Goal: Use online tool/utility: Utilize a website feature to perform a specific function

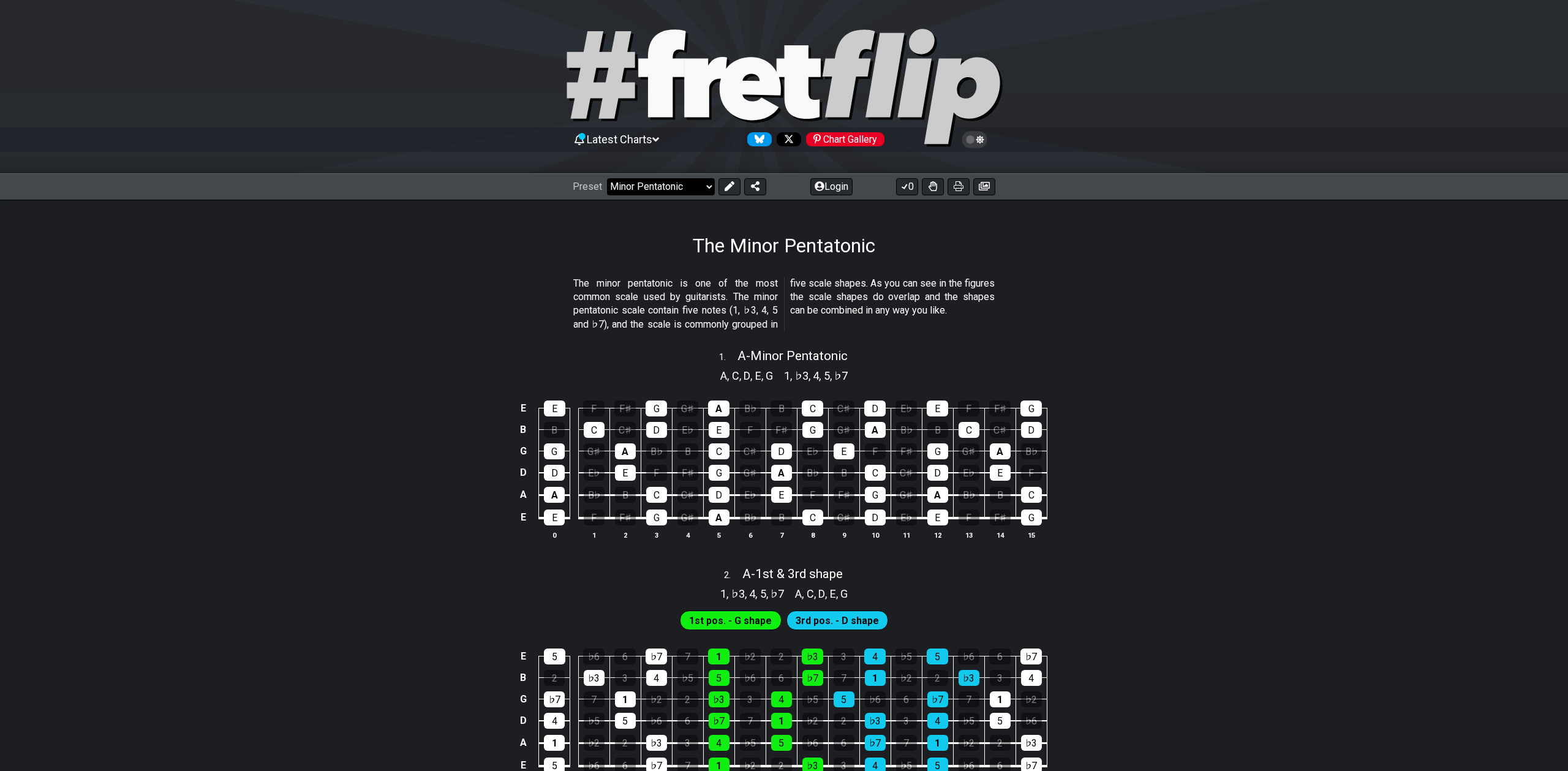
click at [711, 186] on select "Welcome to #fretflip! Initial Preset Custom Preset Minor Pentatonic Major Penta…" at bounding box center [661, 187] width 108 height 17
click at [607, 178] on select "Welcome to #fretflip! Initial Preset Custom Preset Minor Pentatonic Major Penta…" at bounding box center [661, 187] width 108 height 17
select select "/user-defined"
select select "A"
select select "C"
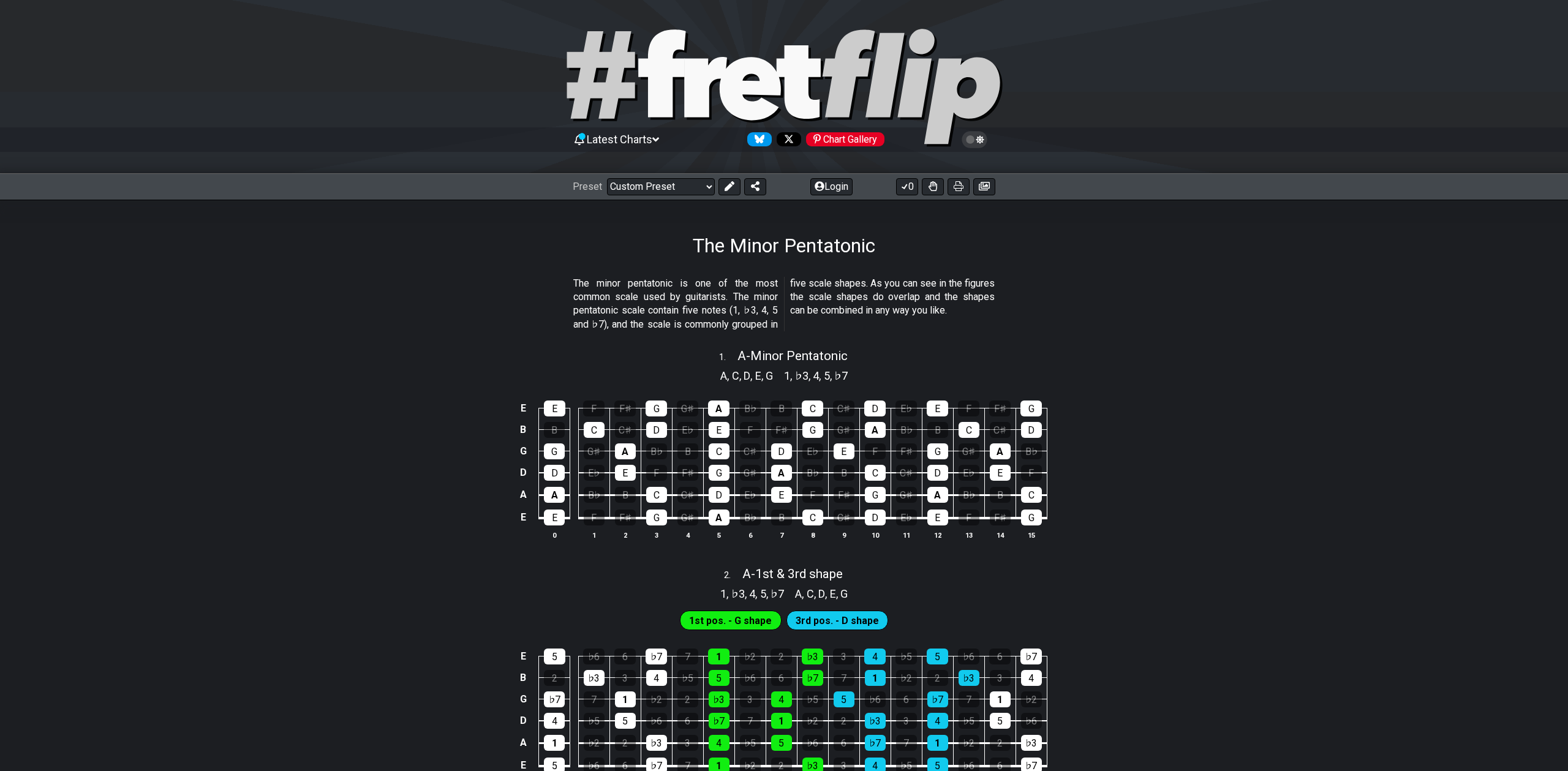
select select "C"
select select "A"
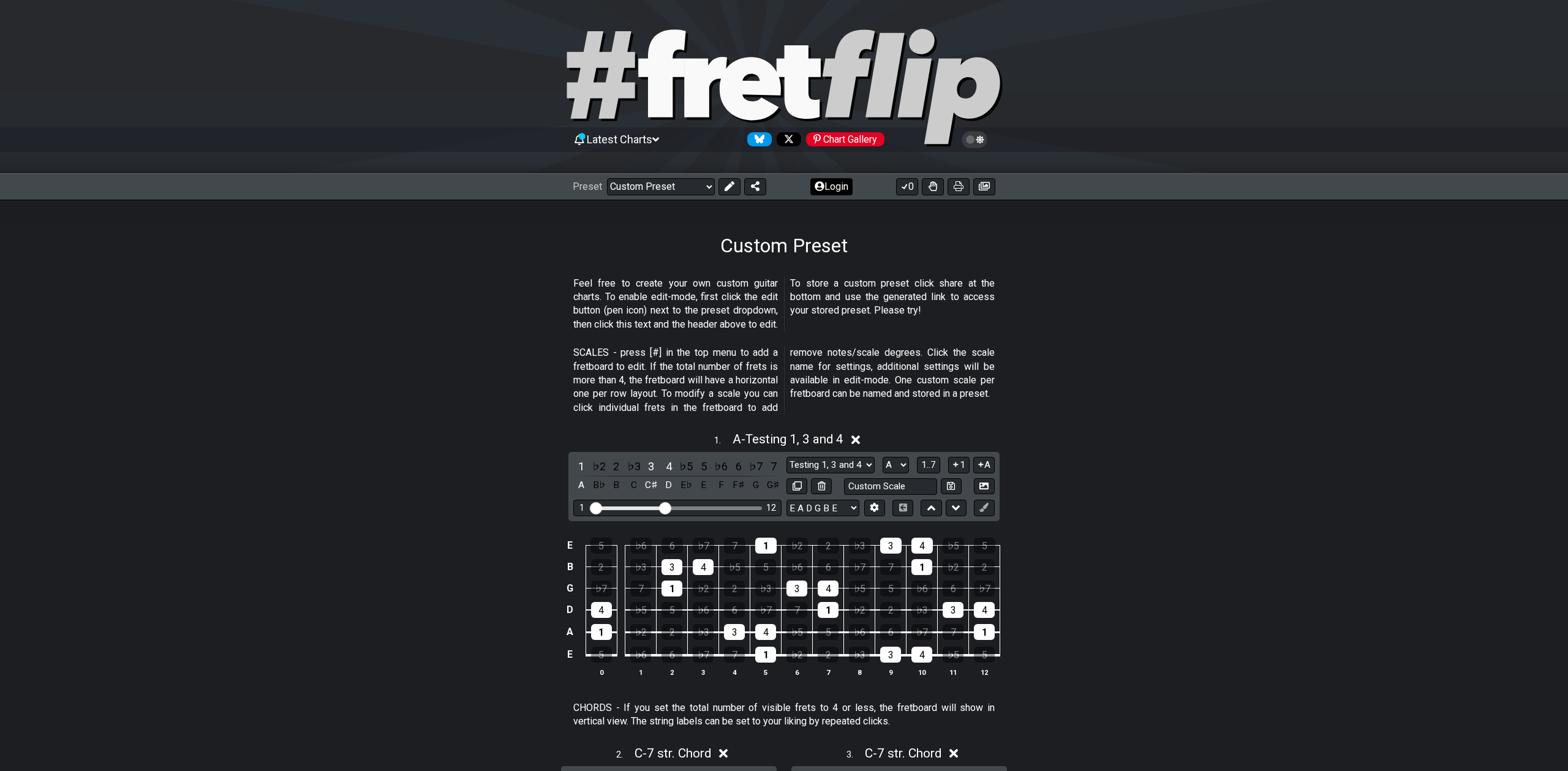
click at [732, 186] on icon at bounding box center [729, 186] width 10 height 10
click at [818, 488] on icon at bounding box center [821, 486] width 8 height 9
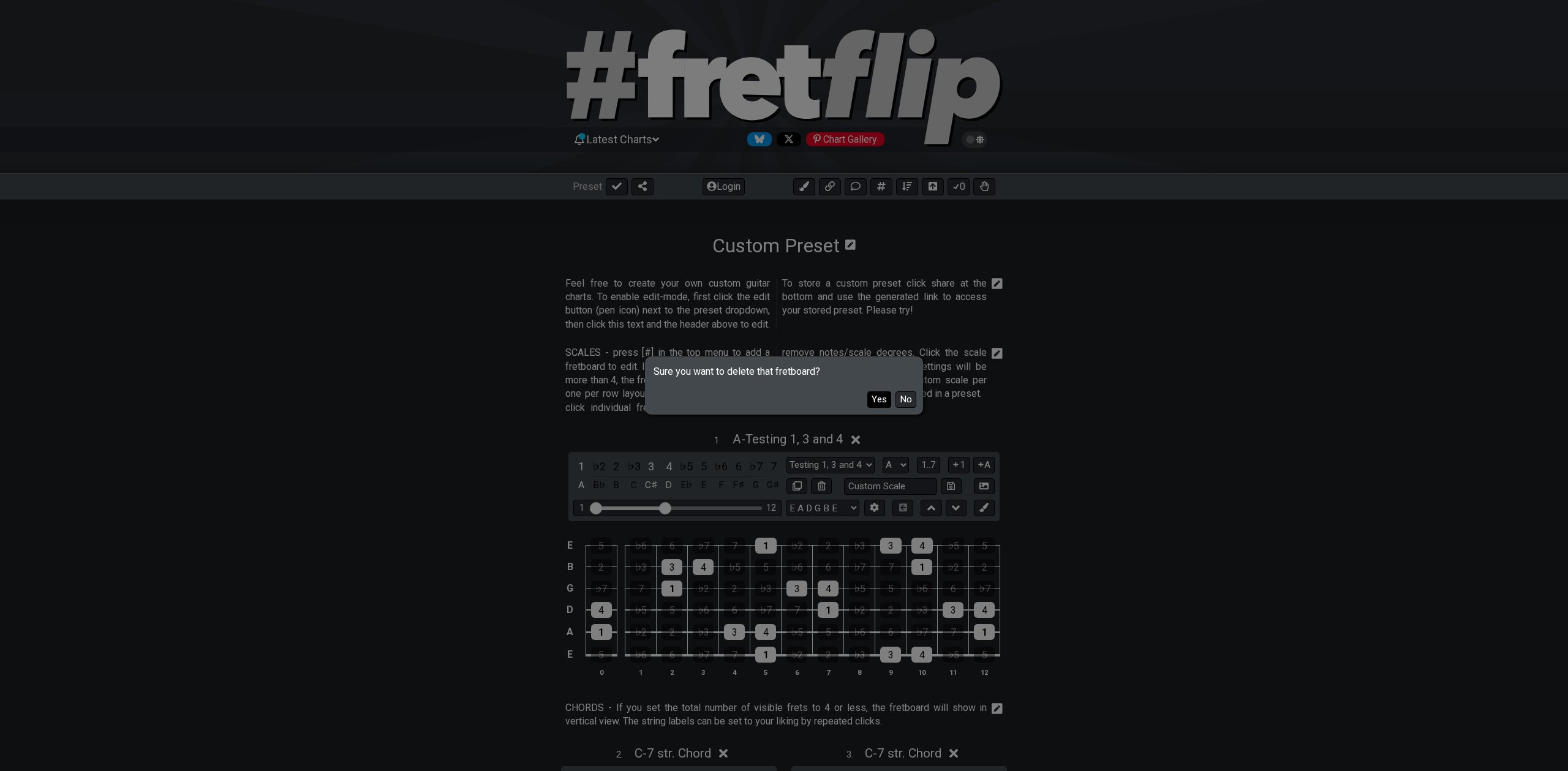
click at [878, 400] on button "Yes" at bounding box center [879, 399] width 24 height 16
select select "C"
select select "A"
select select "7 str. Chord"
select select "B E A D G B E"
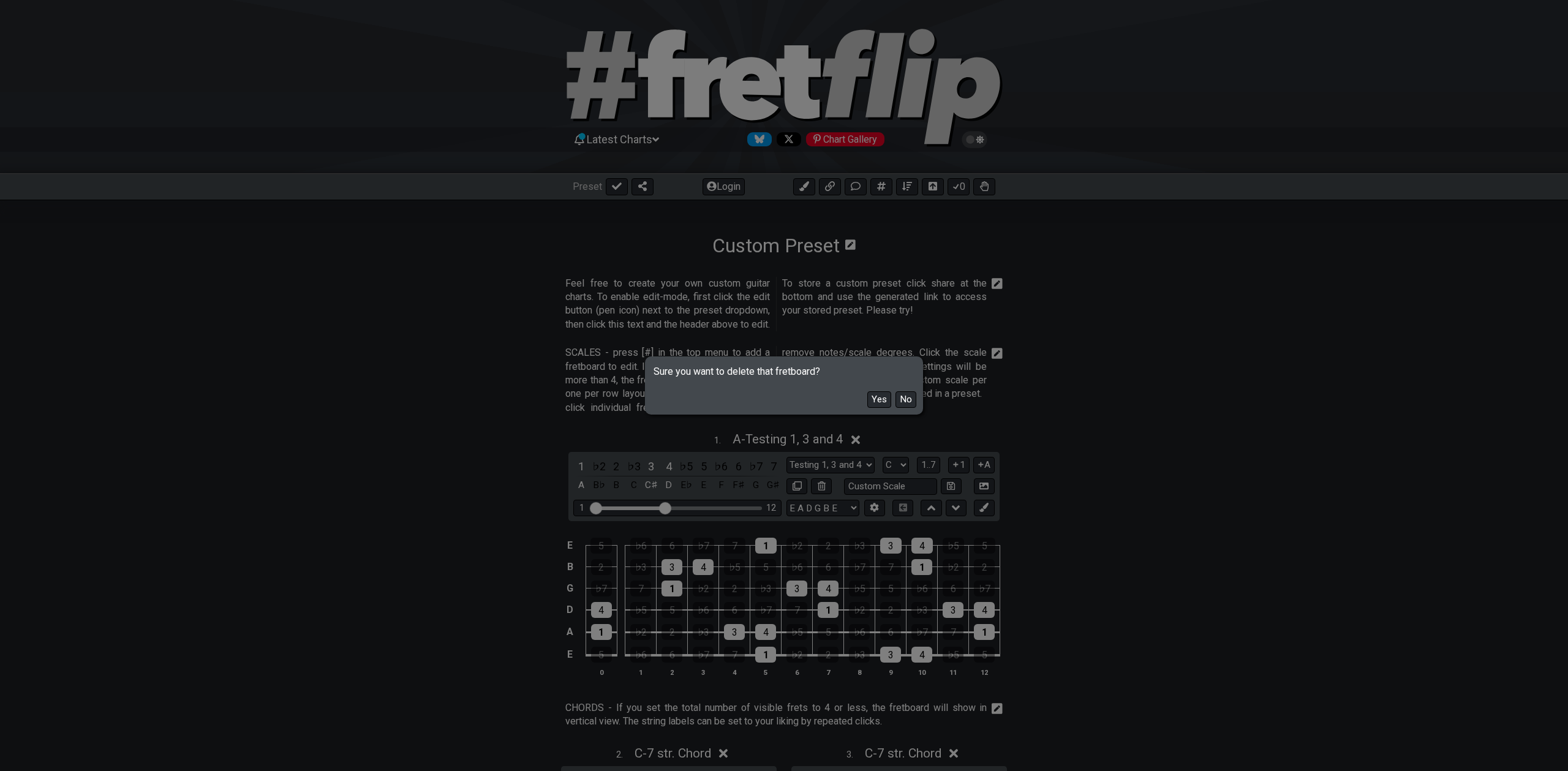
select select "Markers"
select select "E A D G B E"
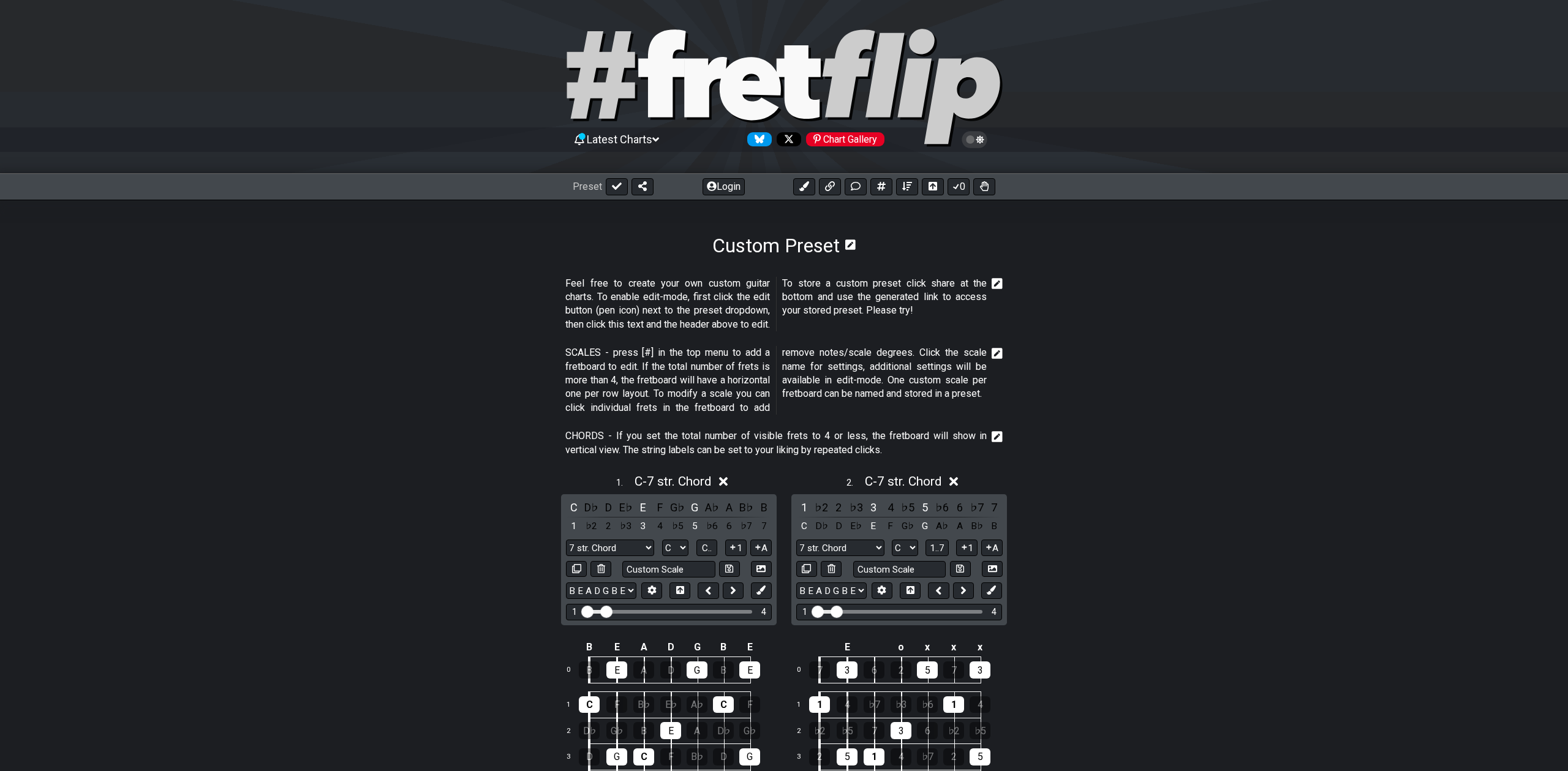
click at [724, 480] on icon at bounding box center [724, 483] width 9 height 9
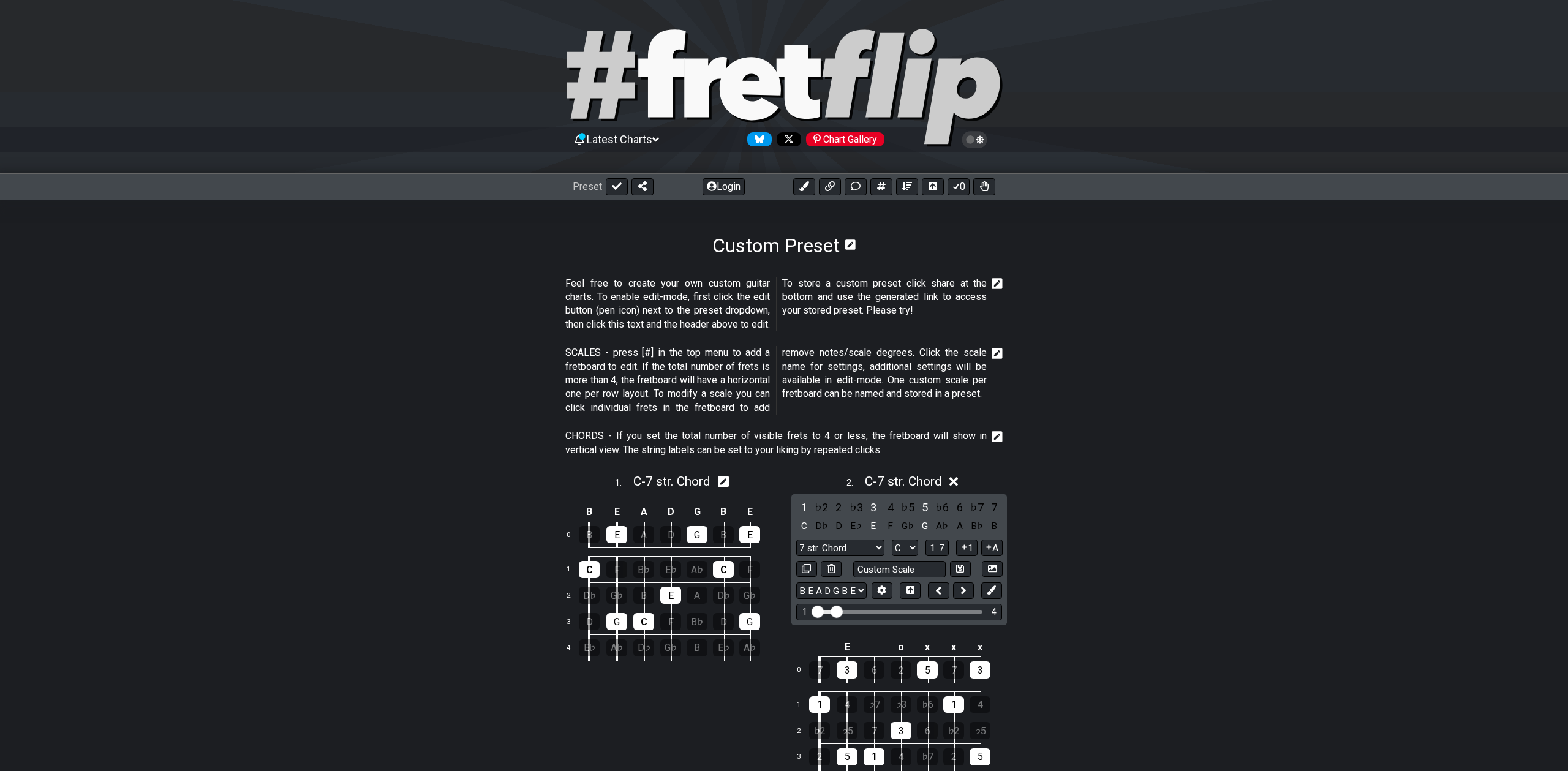
click at [724, 480] on icon at bounding box center [724, 483] width 12 height 12
select select "C"
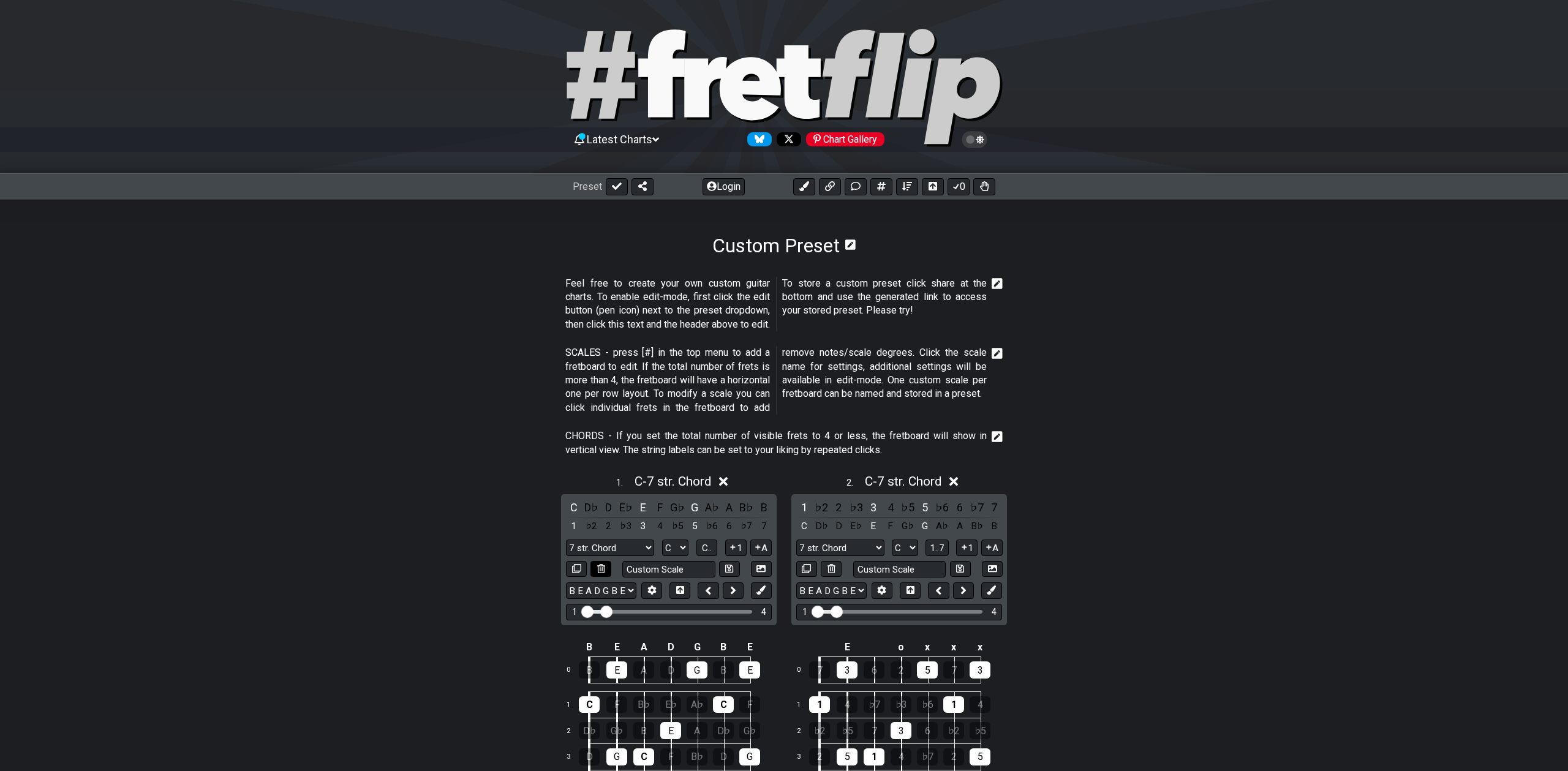
click at [598, 566] on icon at bounding box center [601, 569] width 8 height 9
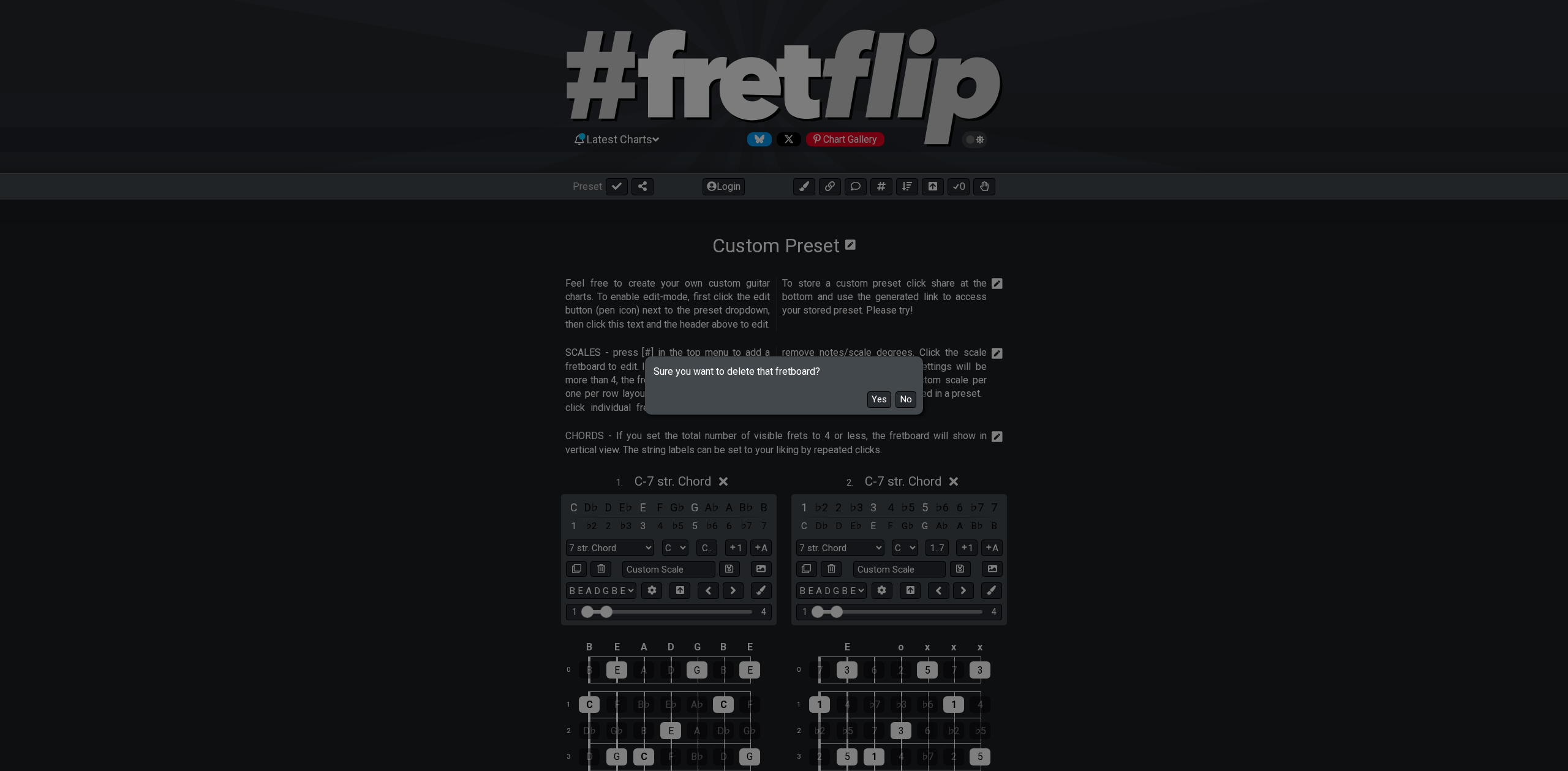
click at [879, 398] on button "Yes" at bounding box center [879, 399] width 24 height 16
select select "A"
select select "Markers"
select select "E A D G B E"
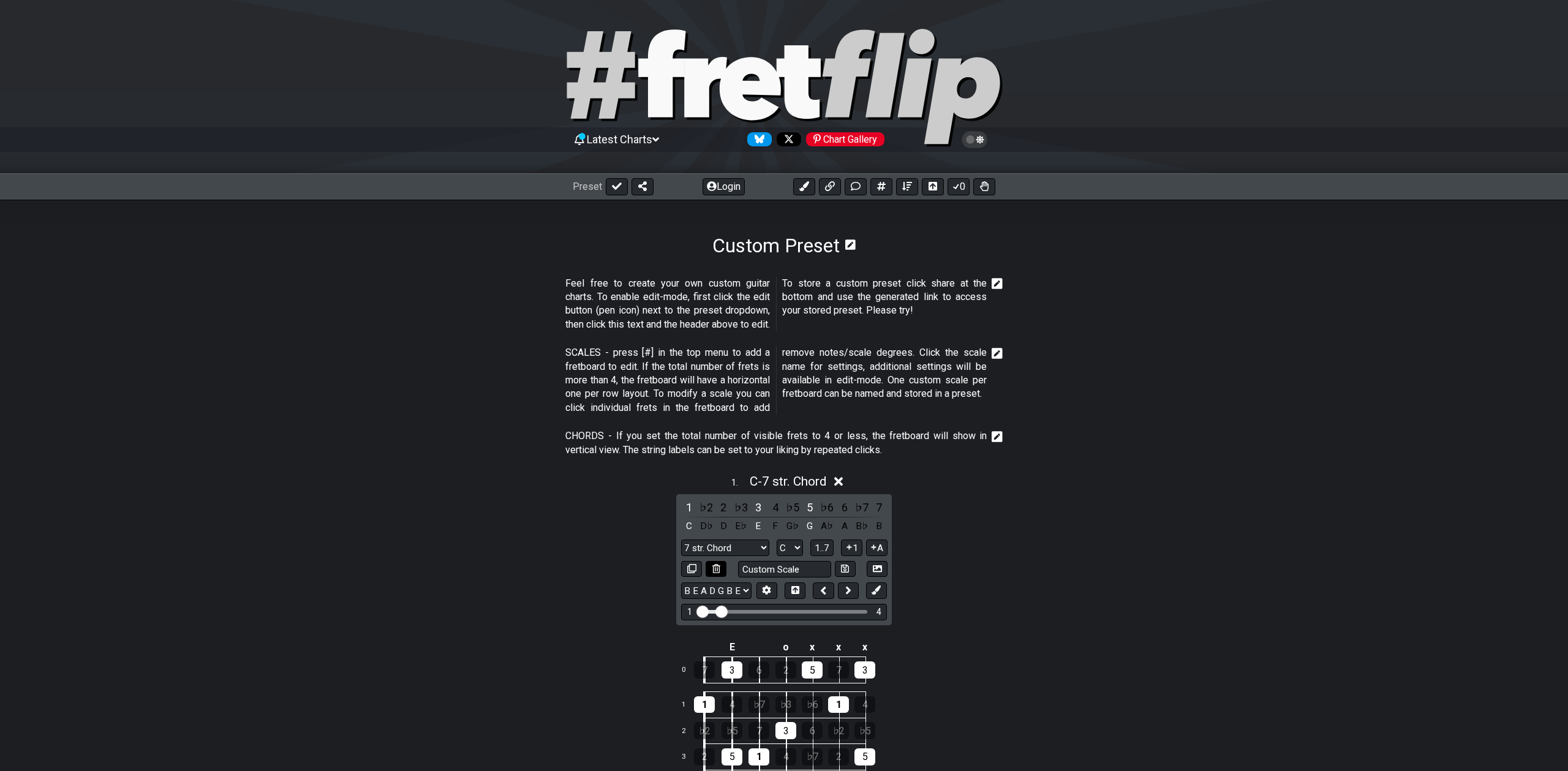
click at [710, 570] on button at bounding box center [717, 569] width 21 height 16
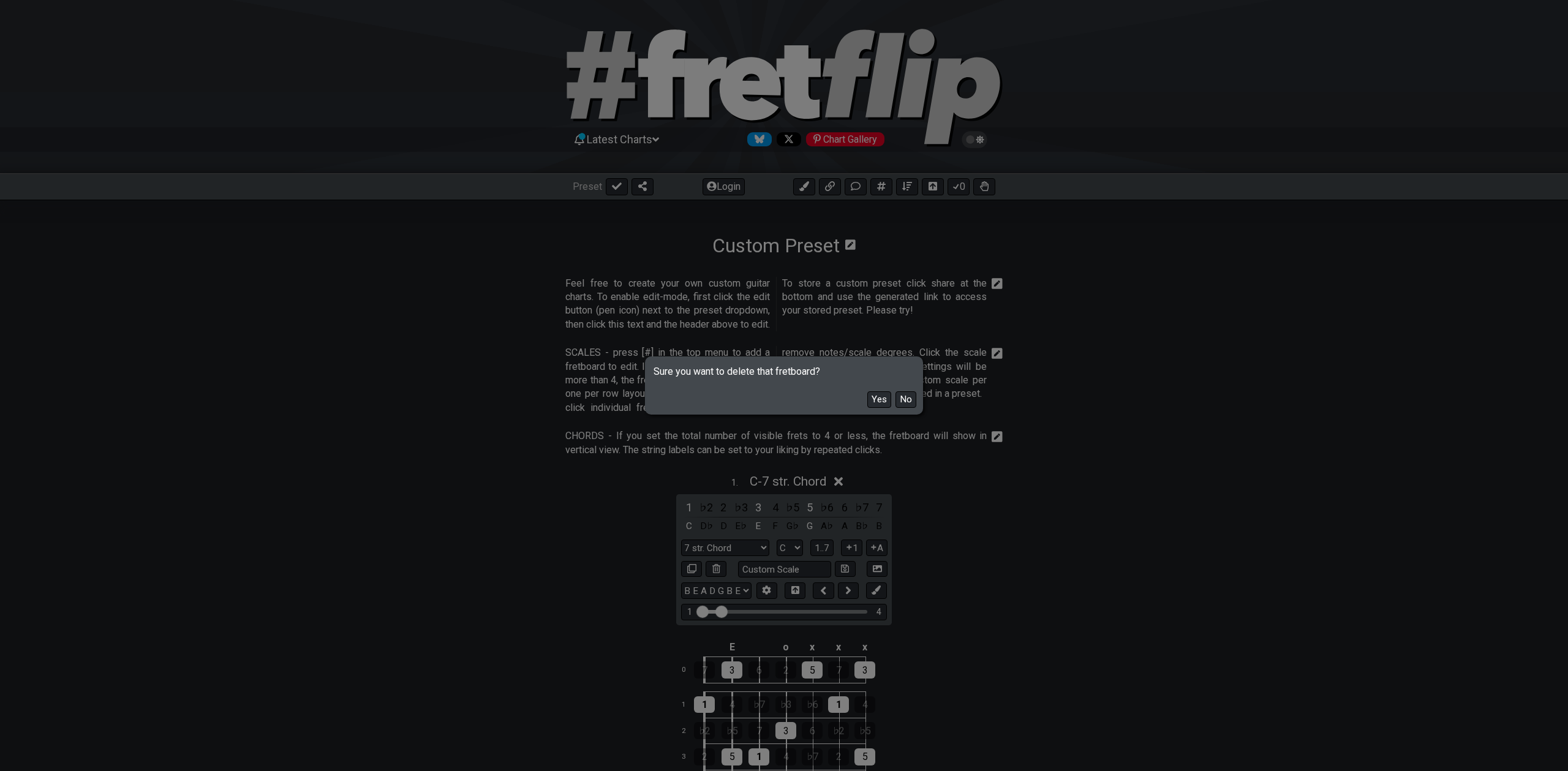
click at [872, 401] on button "Yes" at bounding box center [879, 399] width 24 height 16
select select "A"
select select "Markers"
select select "E A D G B E"
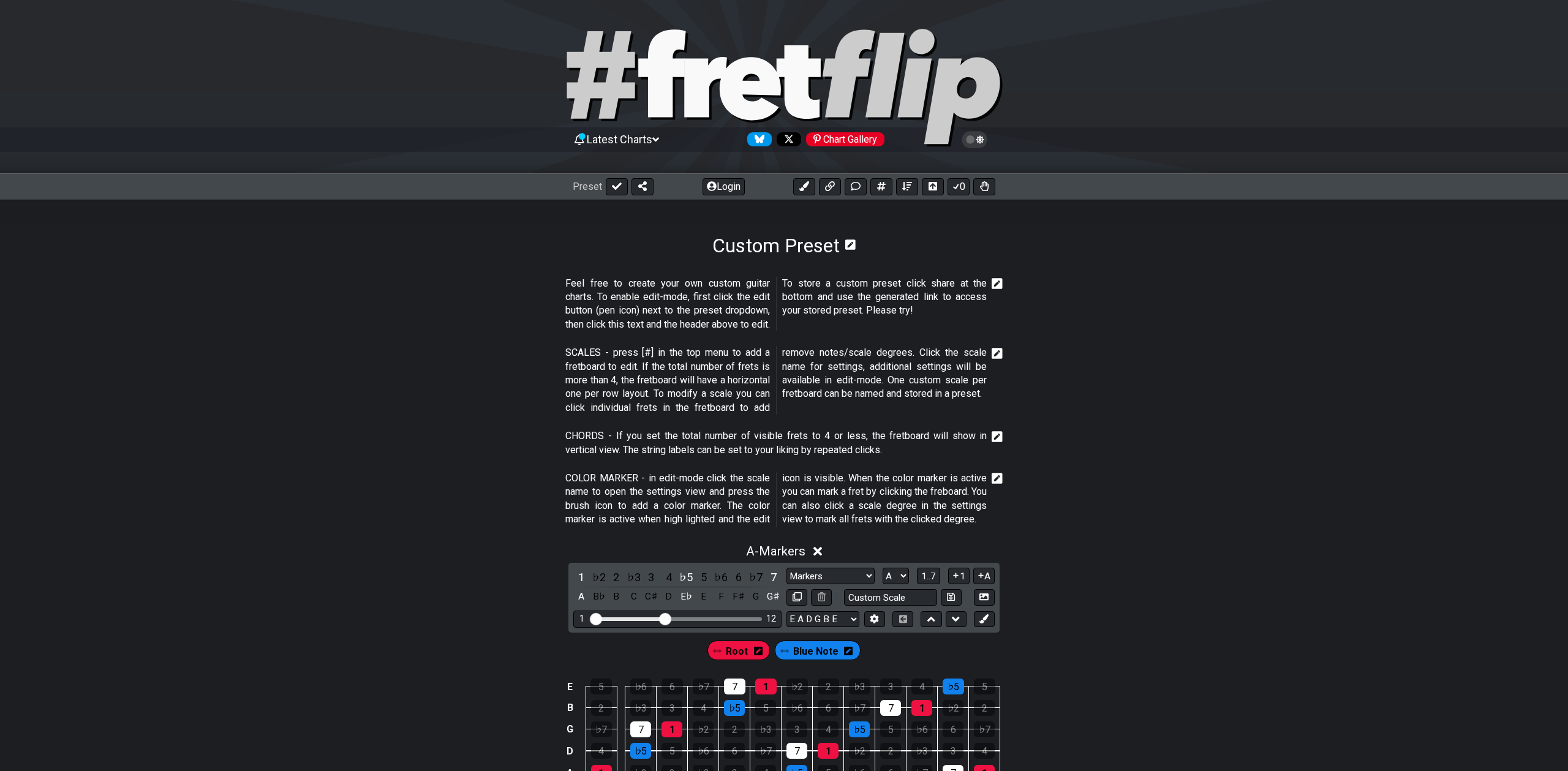
click at [995, 441] on icon at bounding box center [997, 436] width 11 height 11
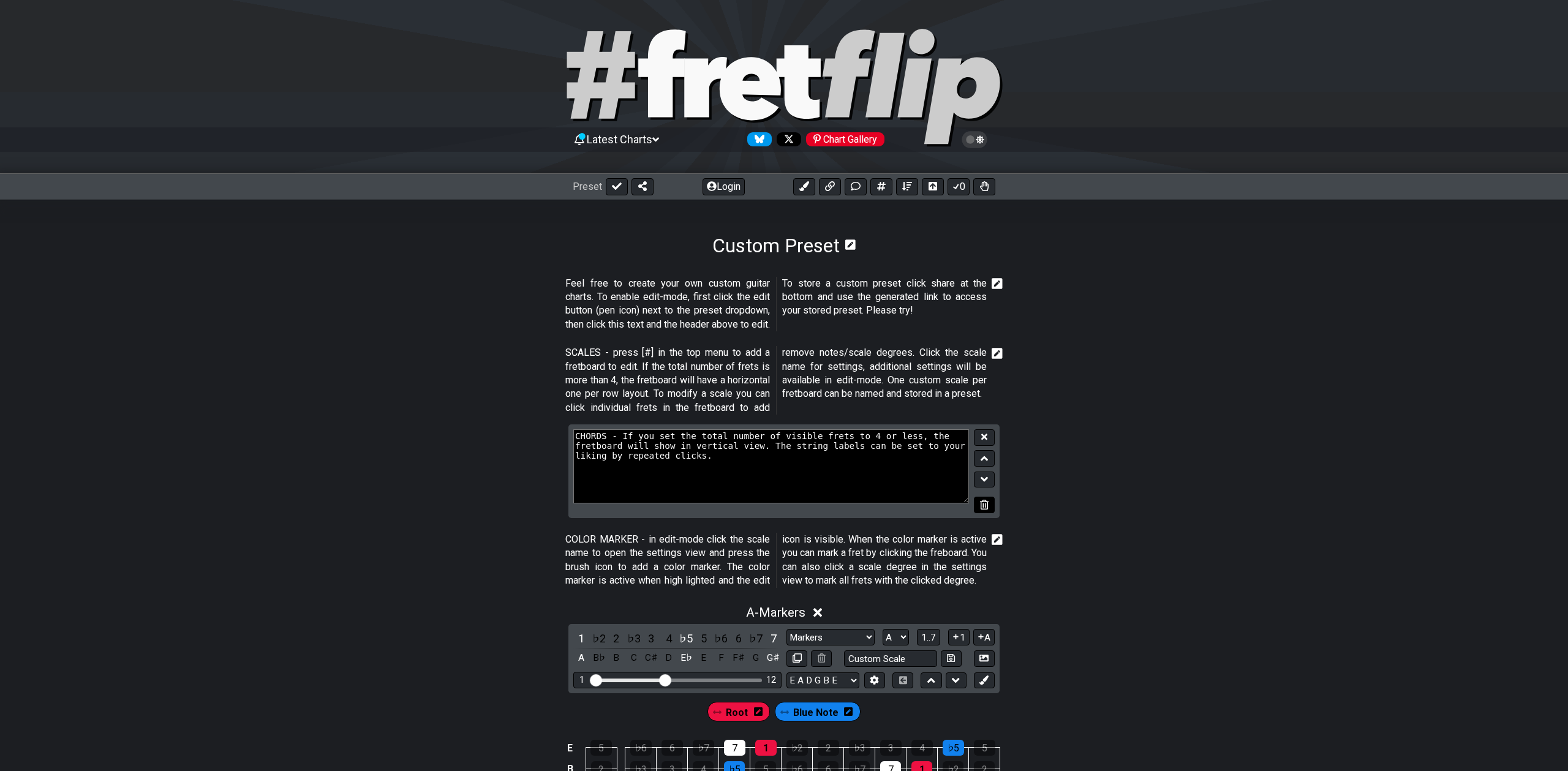
click at [988, 500] on icon at bounding box center [984, 504] width 8 height 9
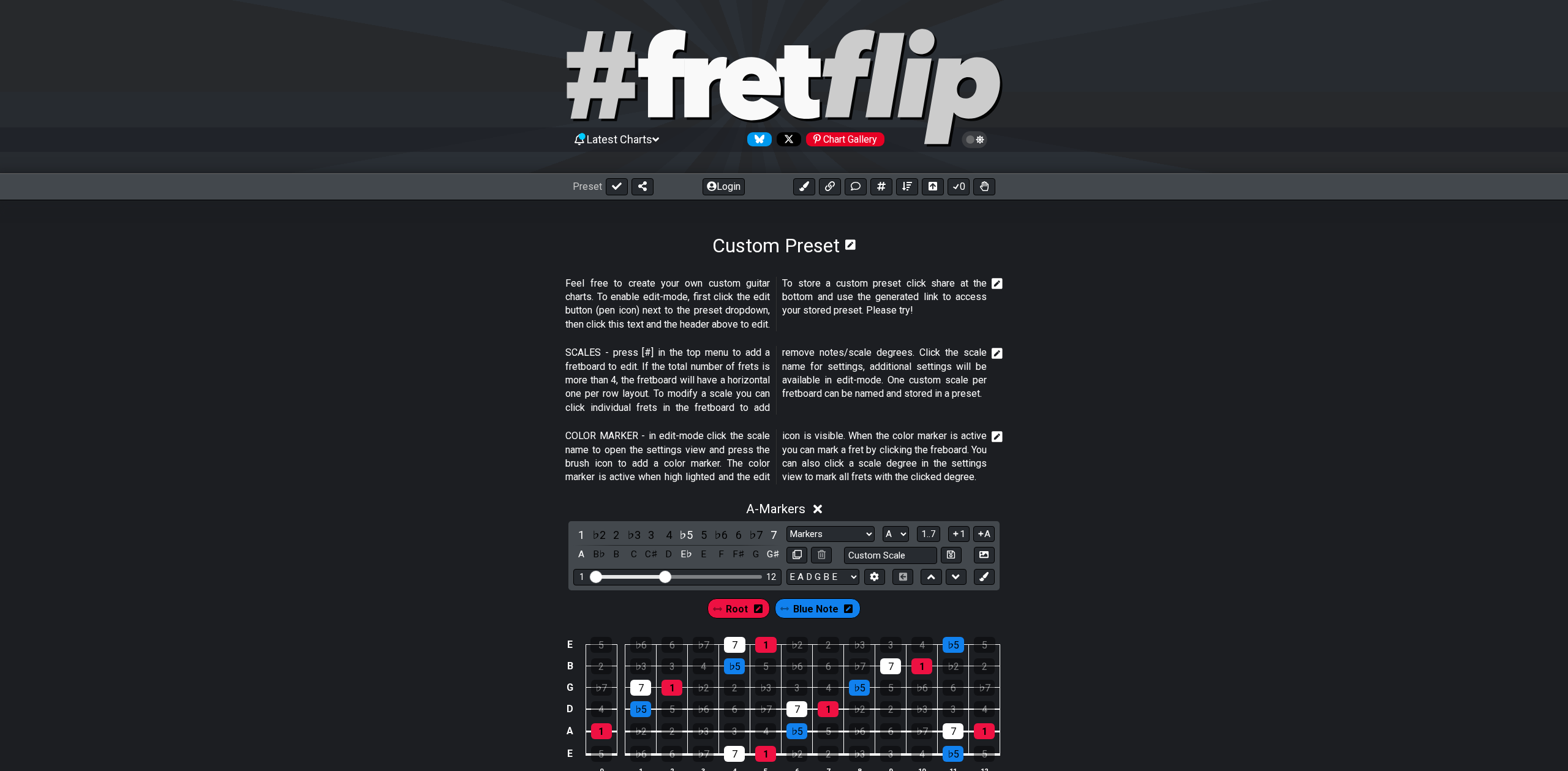
click at [998, 433] on icon at bounding box center [997, 436] width 11 height 11
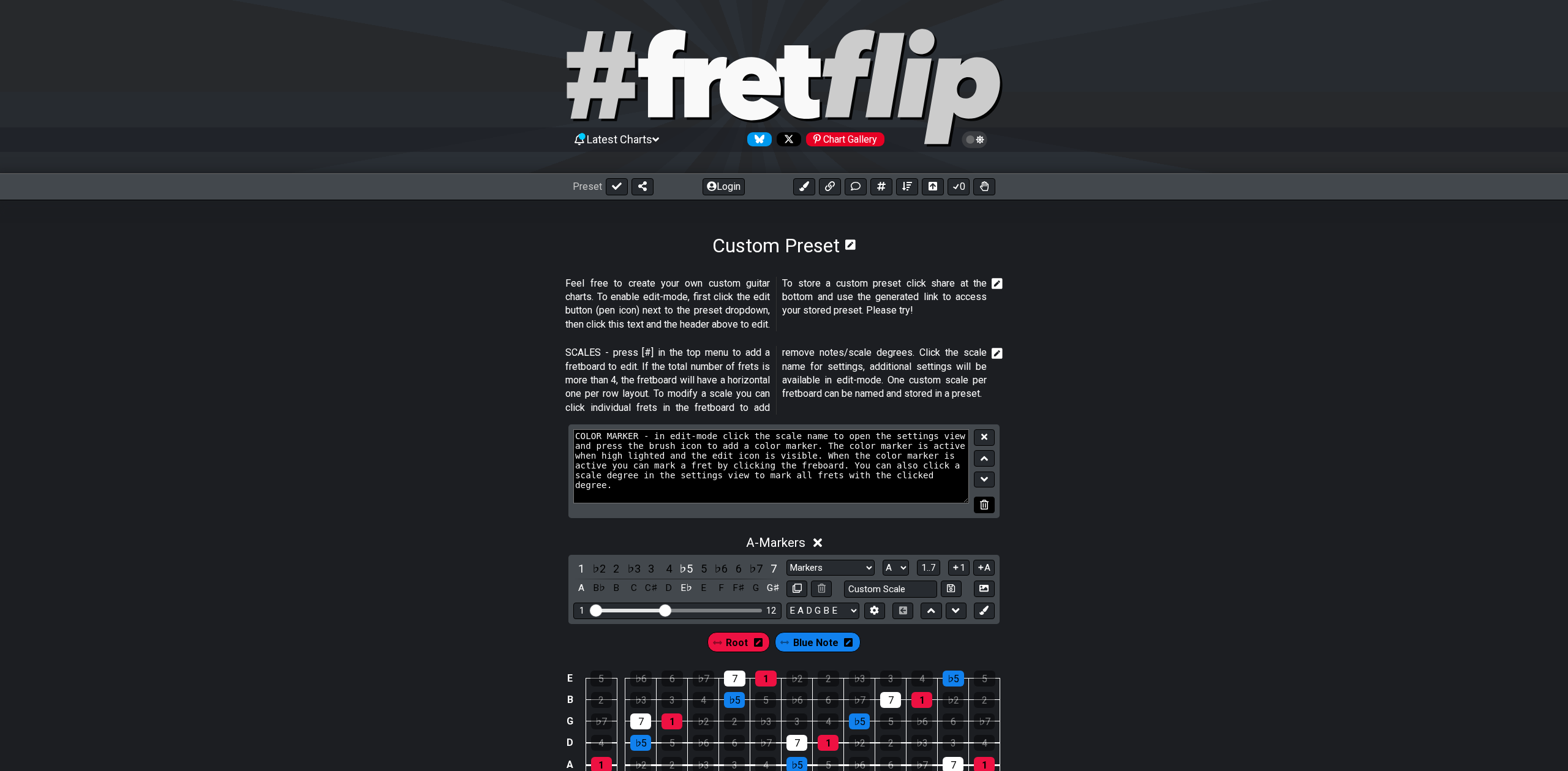
click at [988, 502] on button at bounding box center [985, 505] width 21 height 16
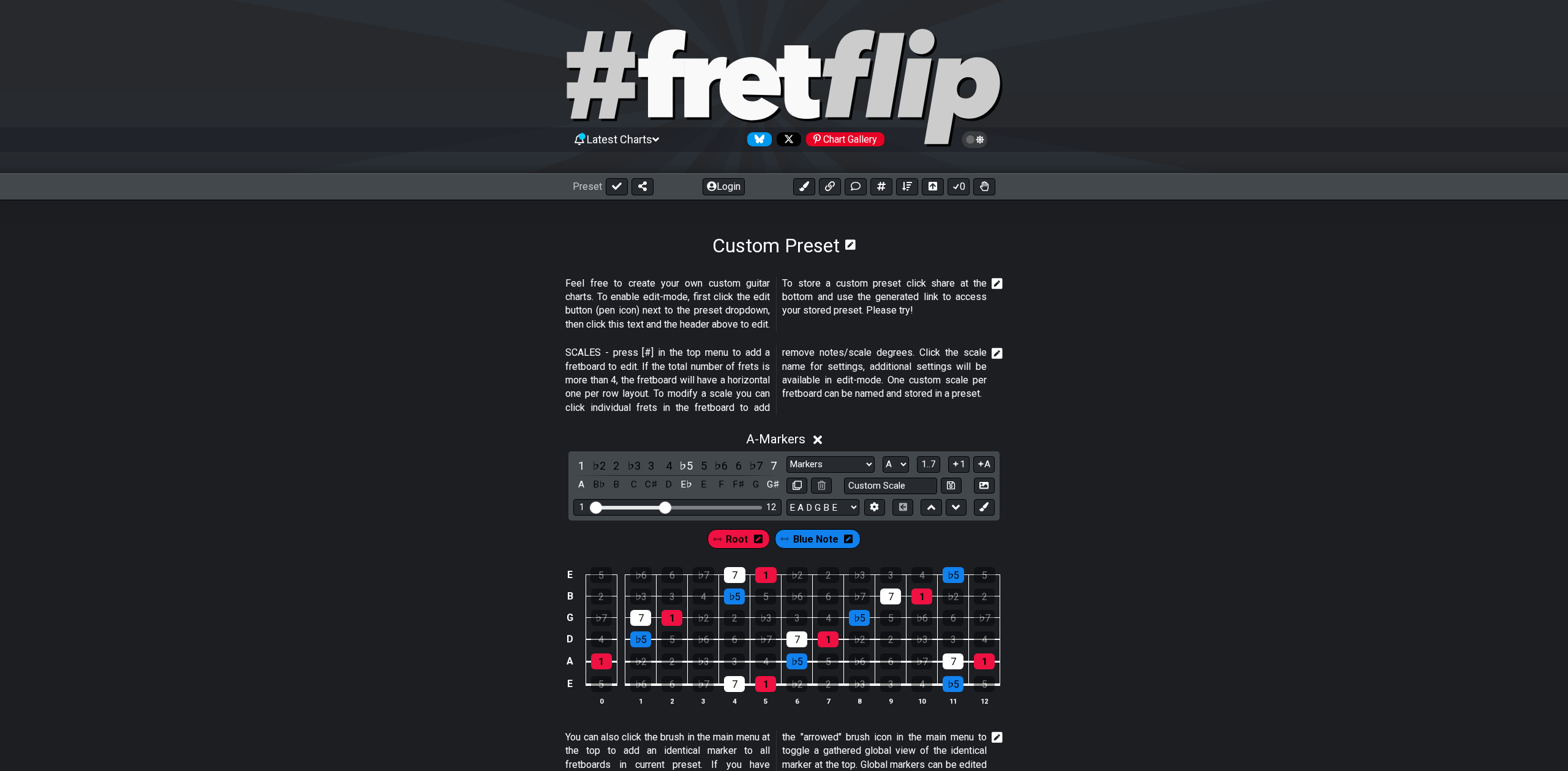
click at [1001, 354] on icon at bounding box center [997, 353] width 11 height 11
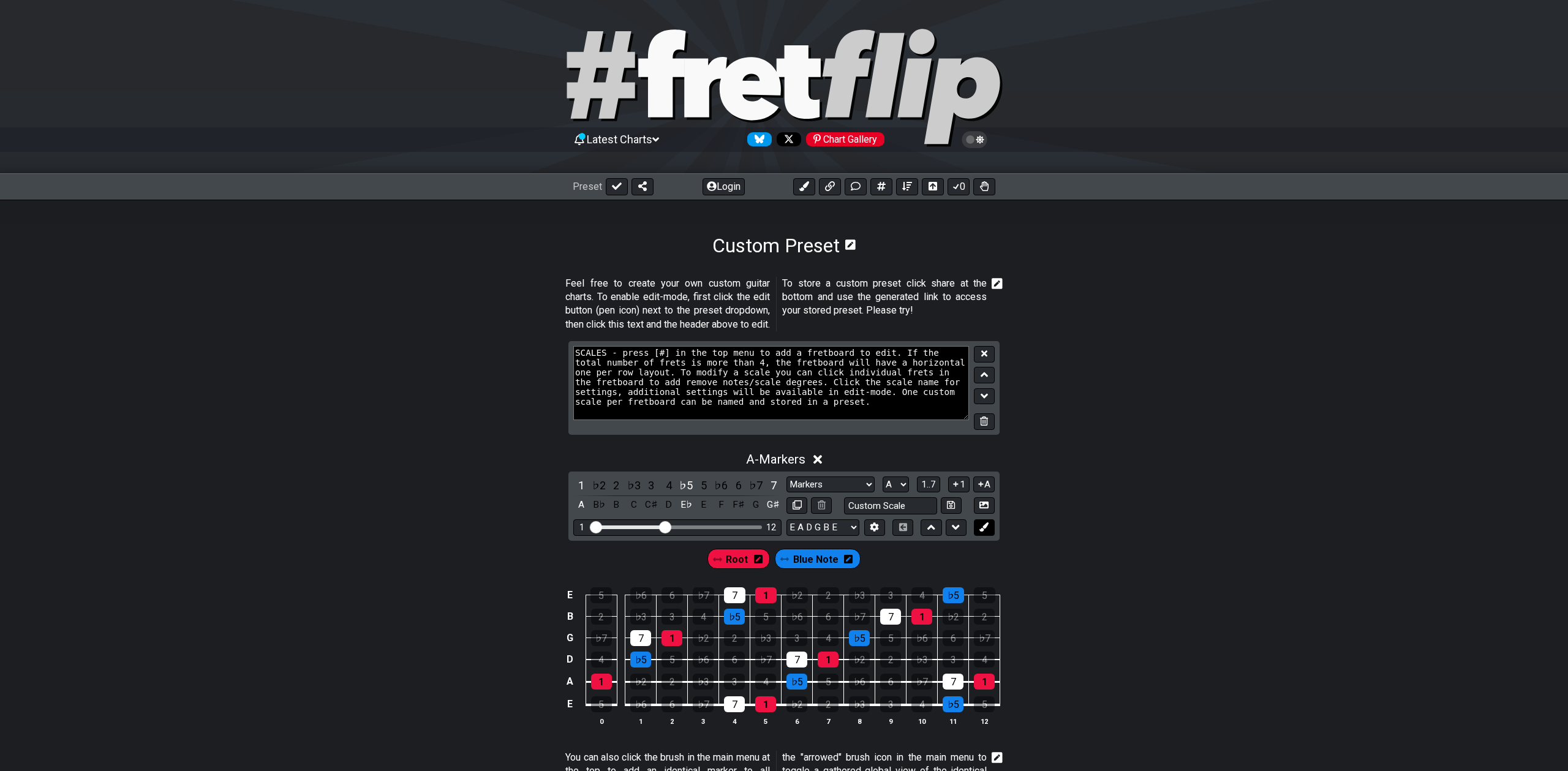
click at [981, 420] on icon at bounding box center [984, 421] width 8 height 9
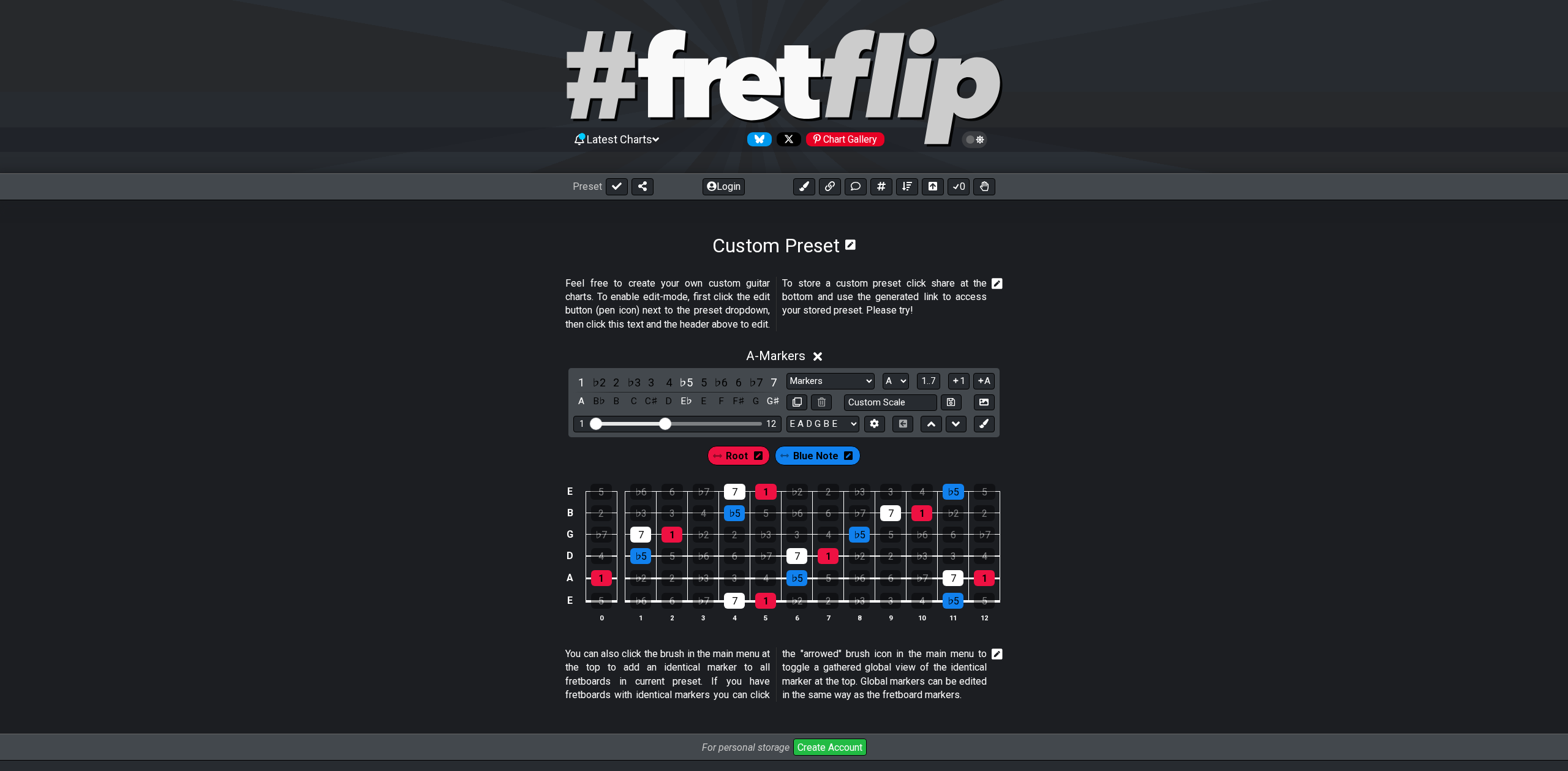
click at [999, 288] on icon at bounding box center [997, 283] width 11 height 11
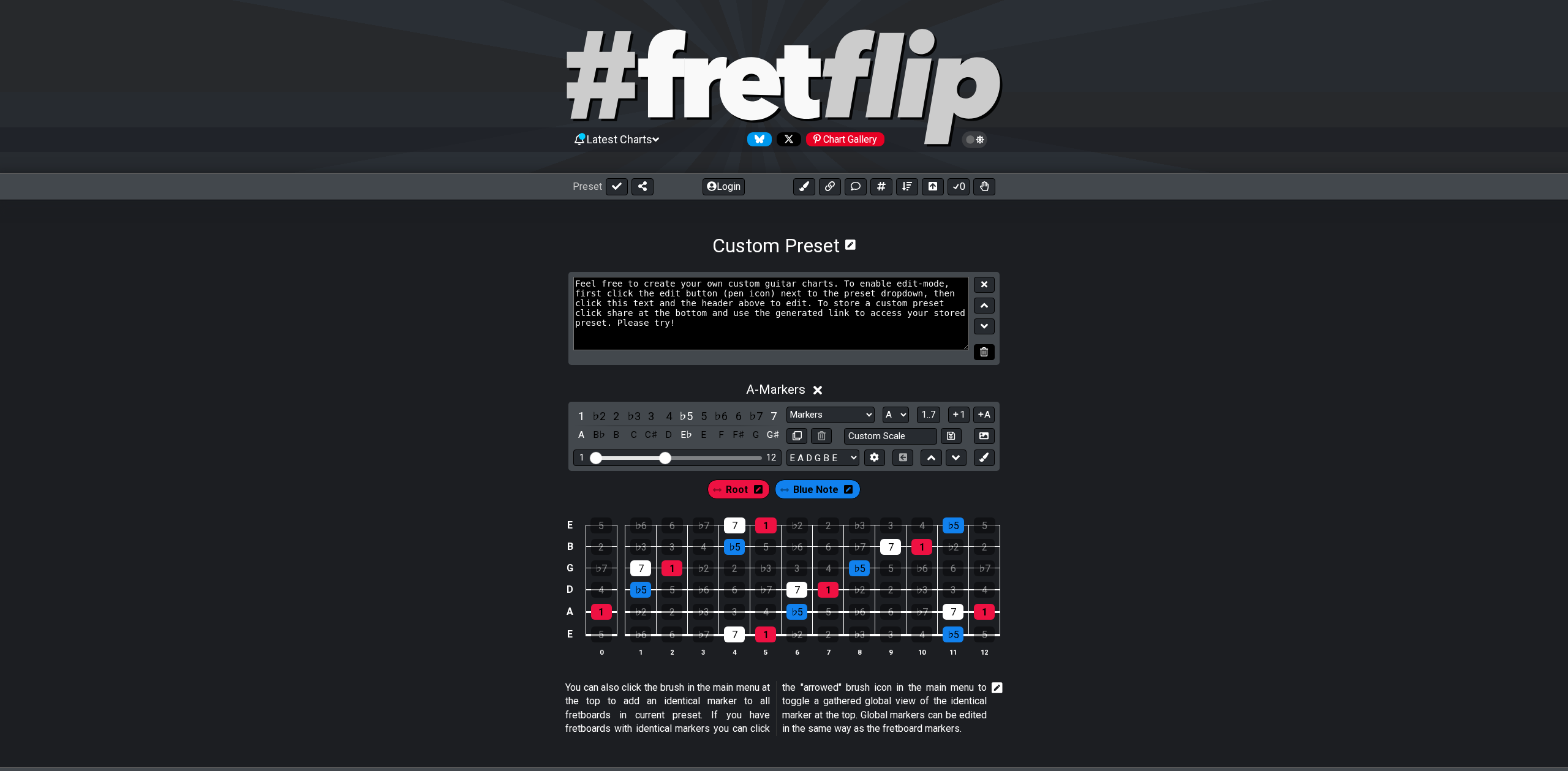
click at [984, 350] on icon at bounding box center [984, 351] width 8 height 9
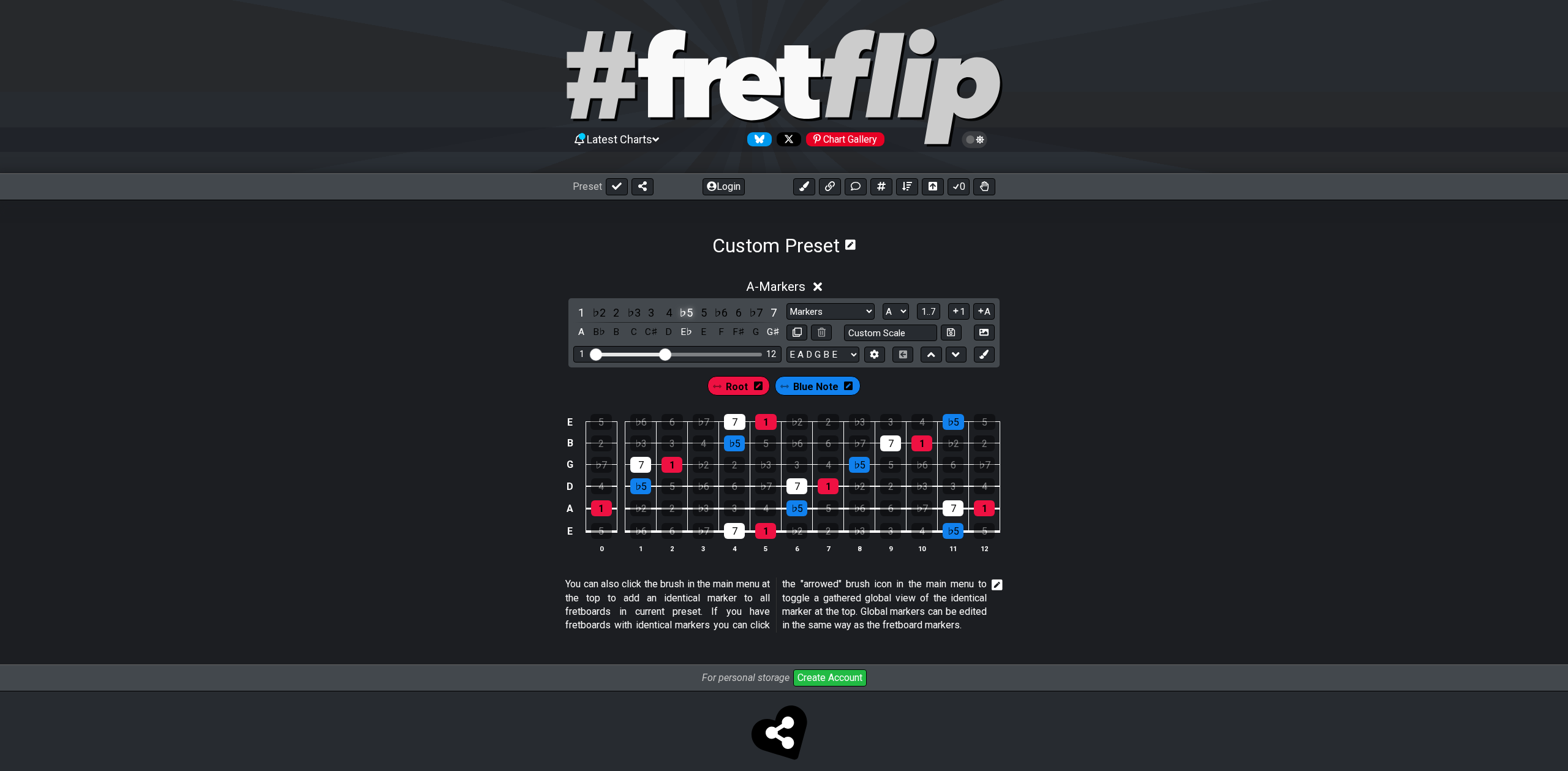
click at [687, 309] on div "♭5" at bounding box center [686, 312] width 16 height 16
click at [774, 312] on div "7" at bounding box center [774, 312] width 16 height 16
click at [579, 315] on div "1" at bounding box center [581, 312] width 16 height 16
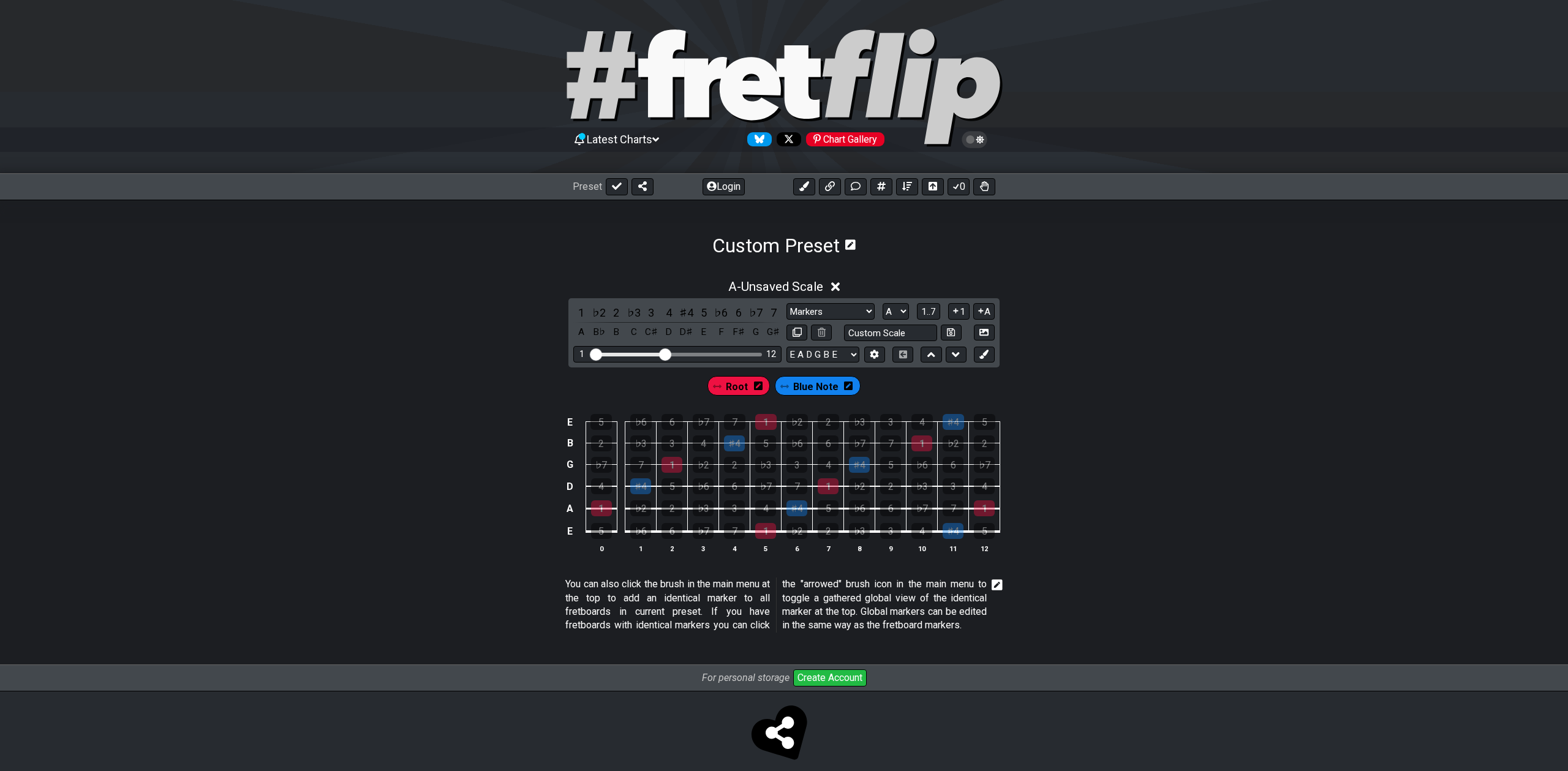
click at [756, 389] on icon at bounding box center [758, 385] width 8 height 8
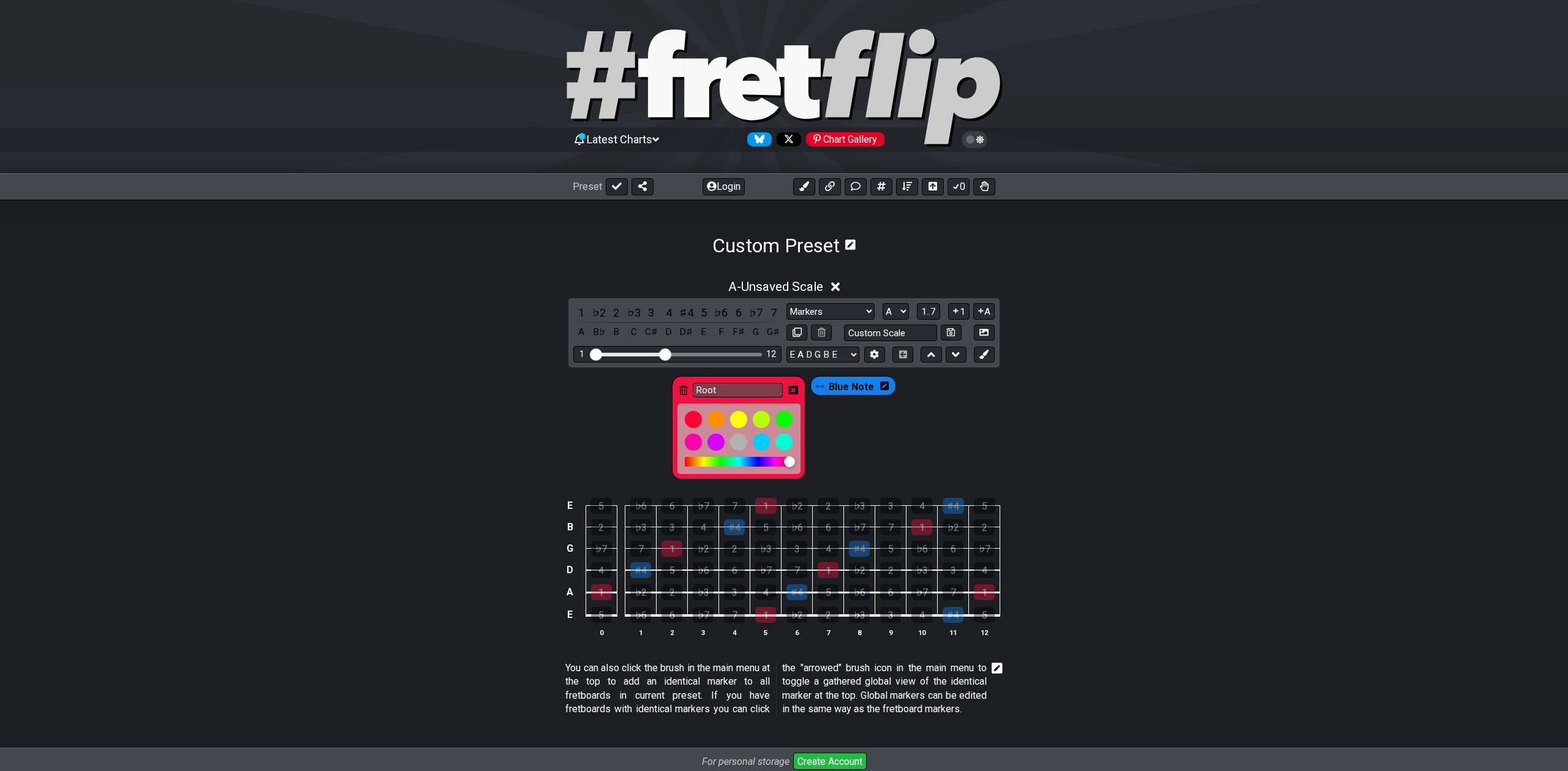
click at [684, 387] on icon at bounding box center [683, 390] width 8 height 10
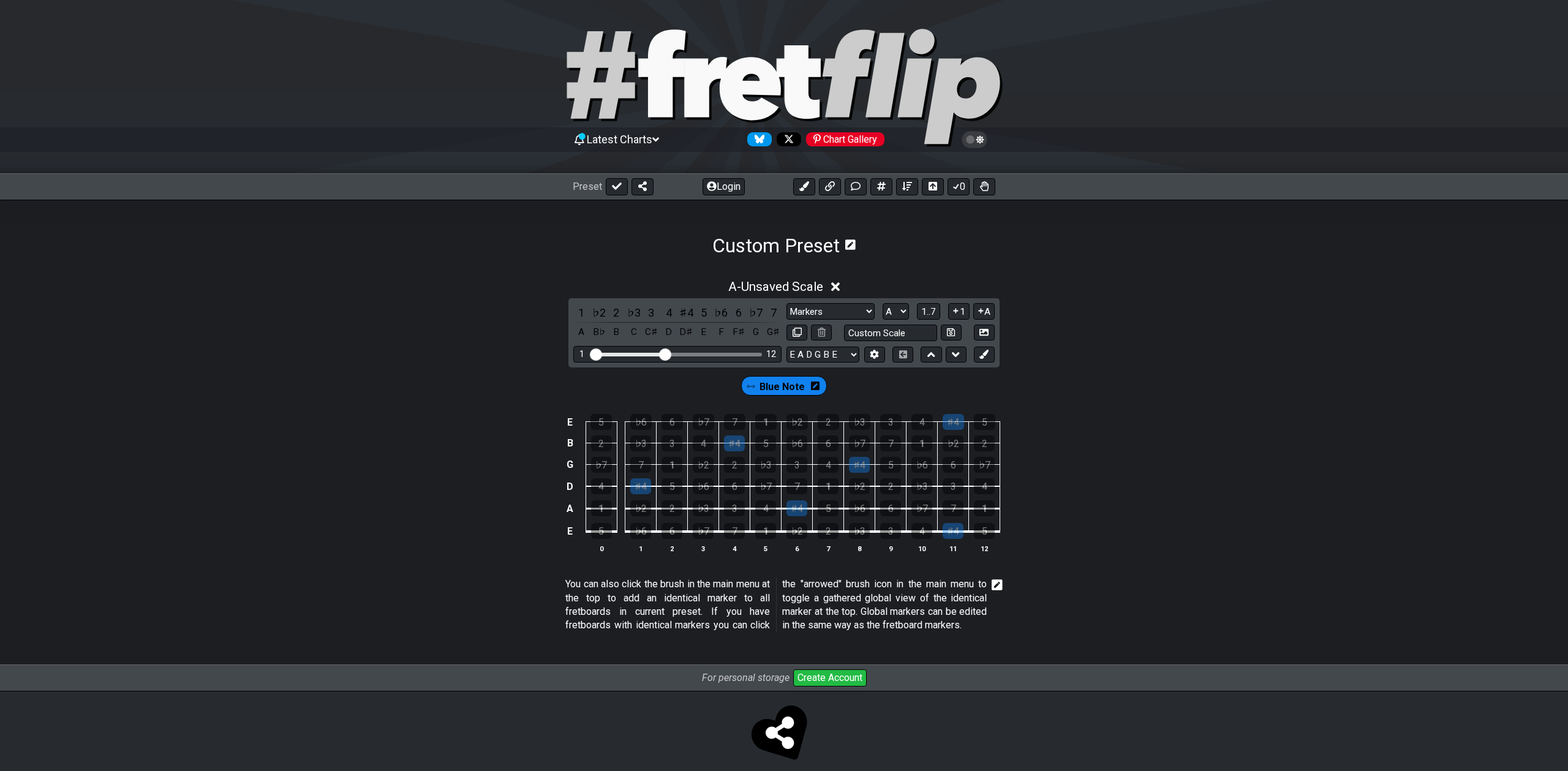
click at [814, 390] on icon at bounding box center [815, 385] width 8 height 10
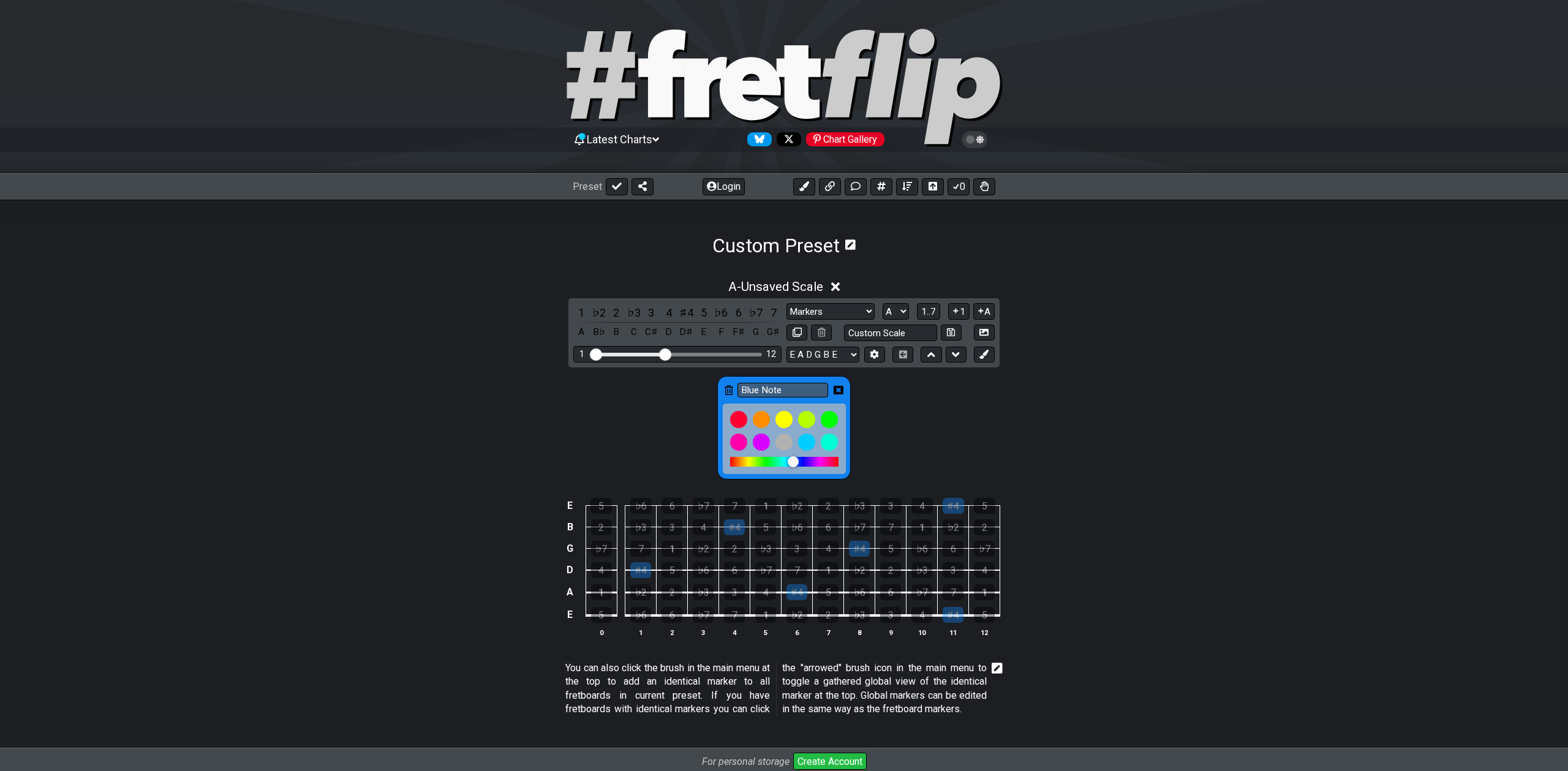
click at [728, 392] on icon at bounding box center [729, 390] width 8 height 10
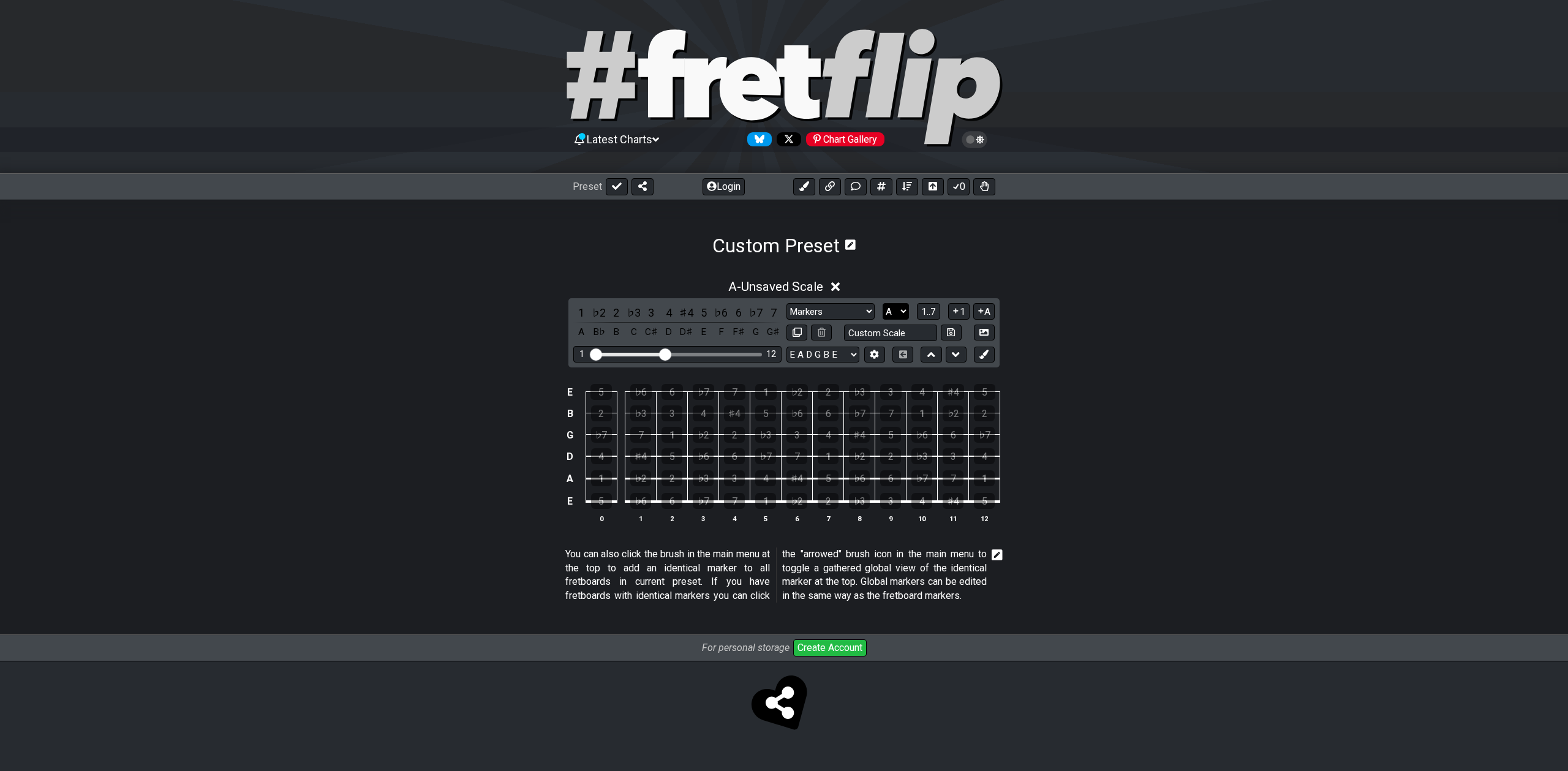
click at [893, 306] on select "A♭ A A♯ B♭ B C C♯ D♭ D D♯ E♭ E F F♯ G♭ G G♯" at bounding box center [896, 312] width 26 height 16
select select "E"
click at [883, 303] on select "A♭ A A♯ B♭ B C C♯ D♭ D D♯ E♭ E F F♯ G♭ G G♯" at bounding box center [896, 312] width 26 height 16
drag, startPoint x: 672, startPoint y: 357, endPoint x: 702, endPoint y: 355, distance: 30.1
click at [702, 355] on div "1 12" at bounding box center [678, 354] width 208 height 16
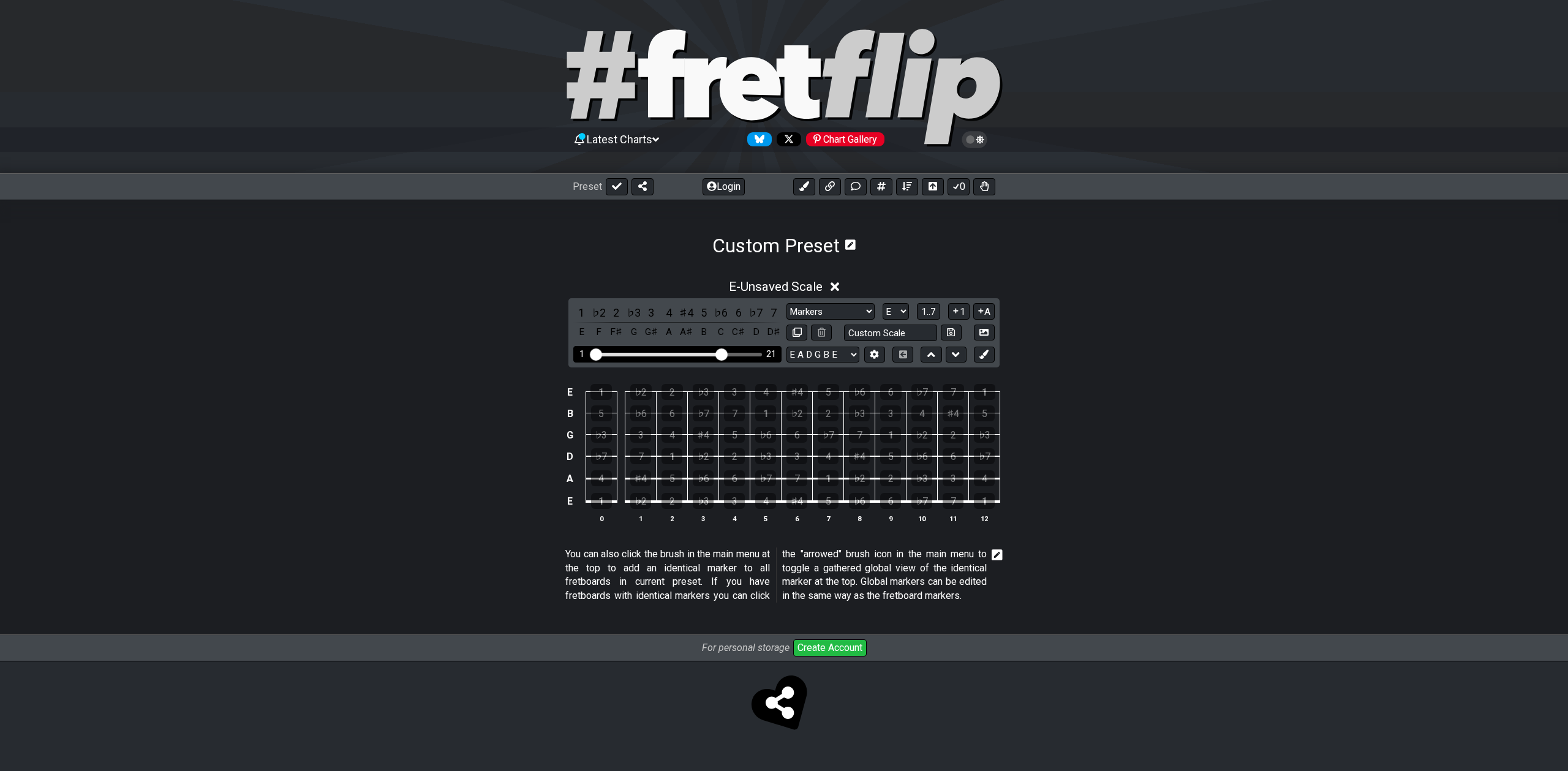
drag, startPoint x: 661, startPoint y: 354, endPoint x: 721, endPoint y: 353, distance: 60.0
click at [723, 354] on input "Visible fret range" at bounding box center [678, 354] width 174 height 0
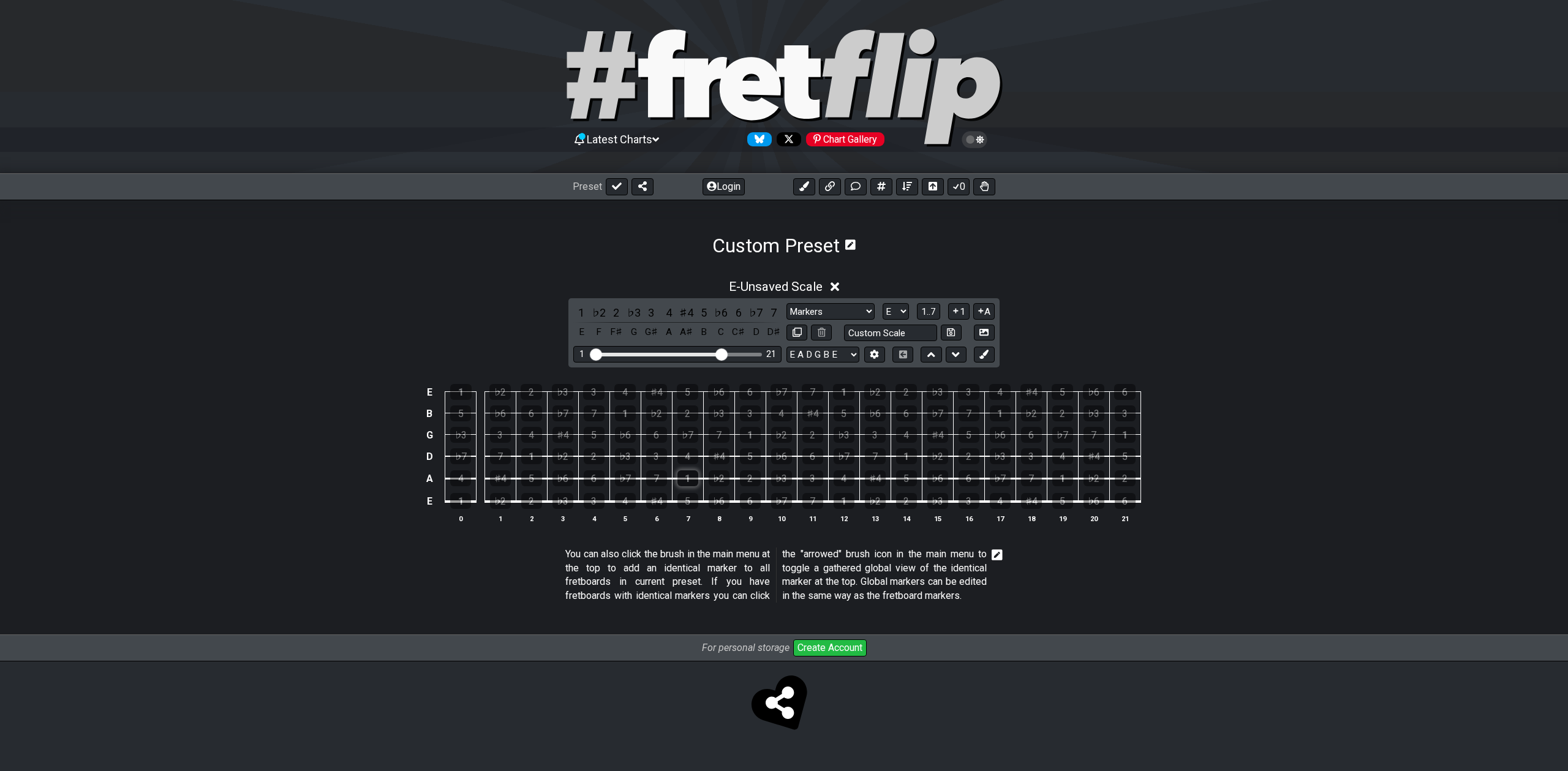
click at [690, 475] on div "1" at bounding box center [688, 478] width 21 height 16
click at [753, 458] on div "5" at bounding box center [750, 456] width 21 height 16
click at [720, 427] on div "7" at bounding box center [720, 435] width 21 height 16
click at [720, 416] on div "♭3" at bounding box center [720, 413] width 21 height 16
click at [714, 438] on div "7" at bounding box center [720, 435] width 21 height 16
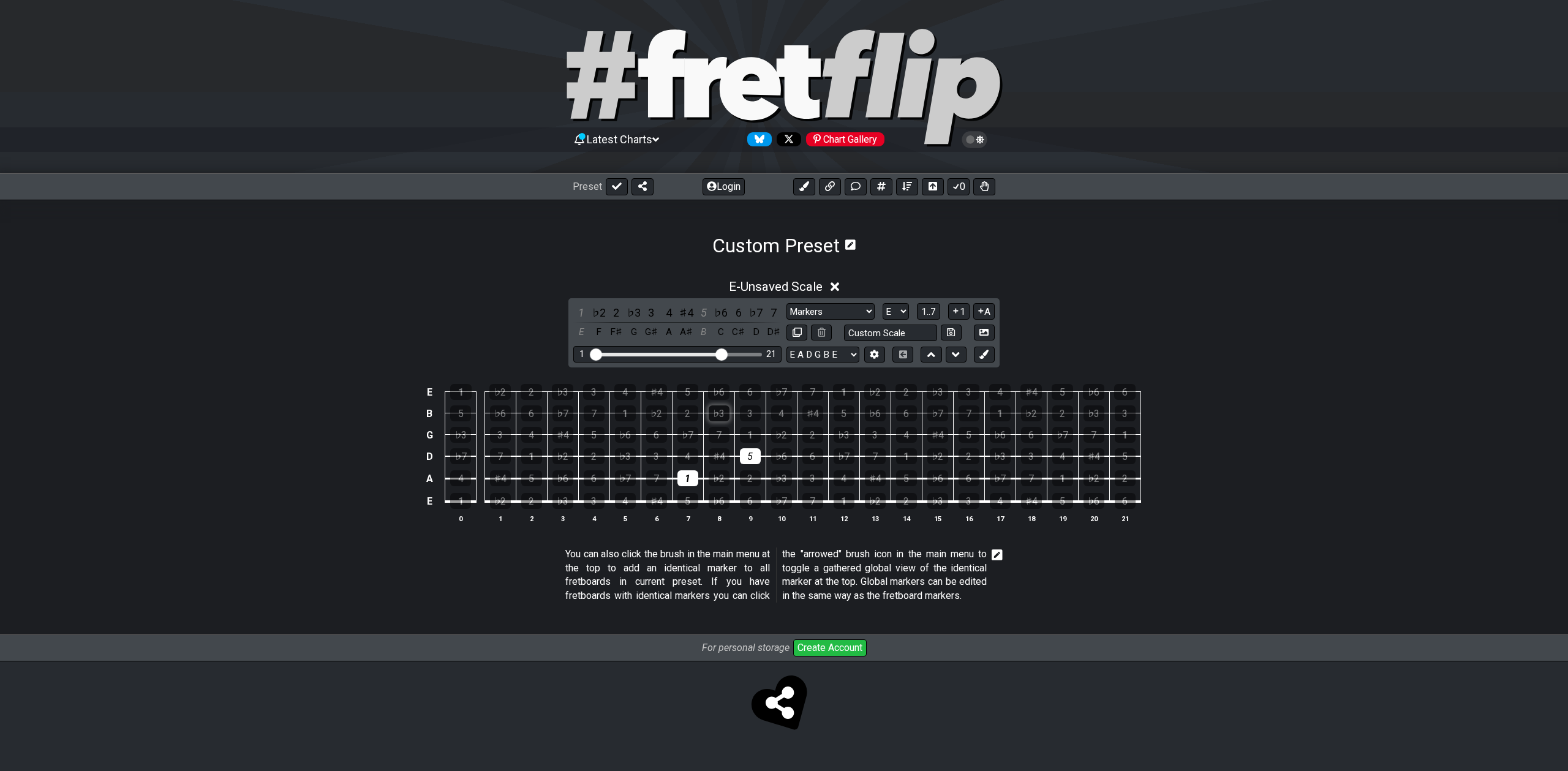
click at [718, 411] on div "♭3" at bounding box center [720, 413] width 21 height 16
click at [718, 413] on div "♭3" at bounding box center [720, 413] width 21 height 16
click at [692, 432] on div "♭7" at bounding box center [688, 435] width 21 height 16
click at [797, 329] on icon at bounding box center [797, 332] width 9 height 9
select select "E"
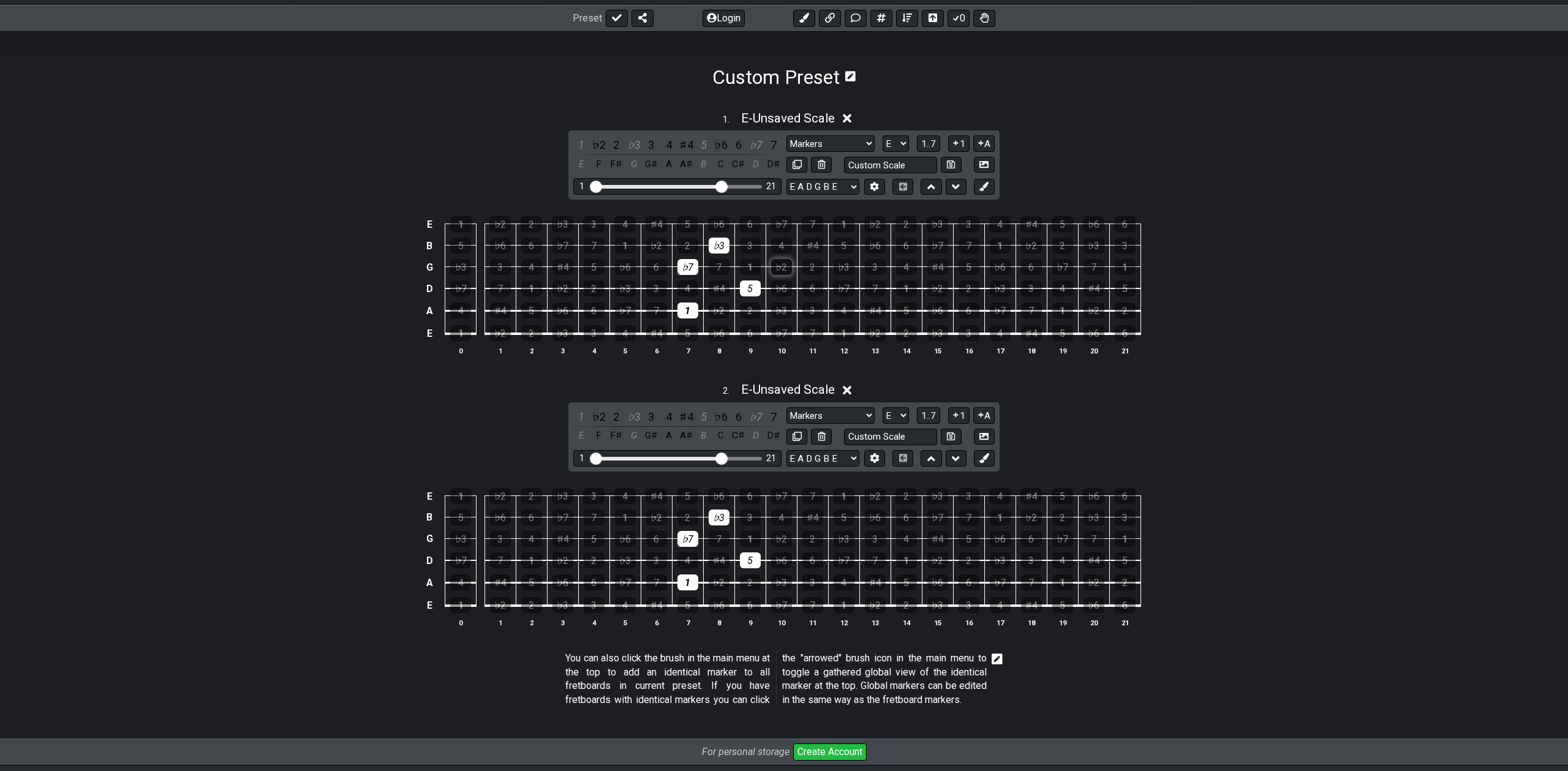
scroll to position [181, 0]
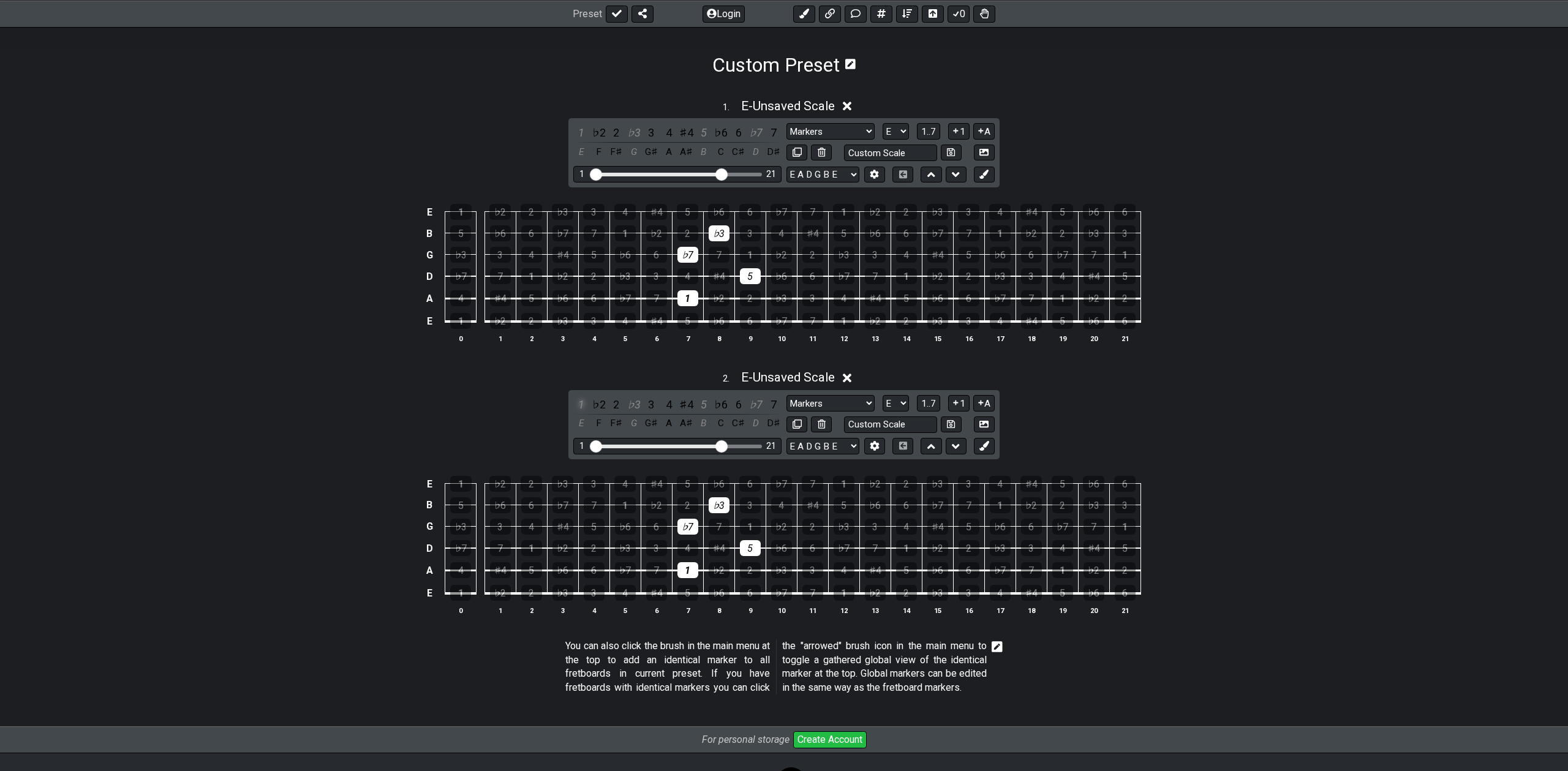
click at [575, 404] on div "1" at bounding box center [581, 405] width 16 height 16
click at [614, 405] on div "2" at bounding box center [616, 405] width 16 height 16
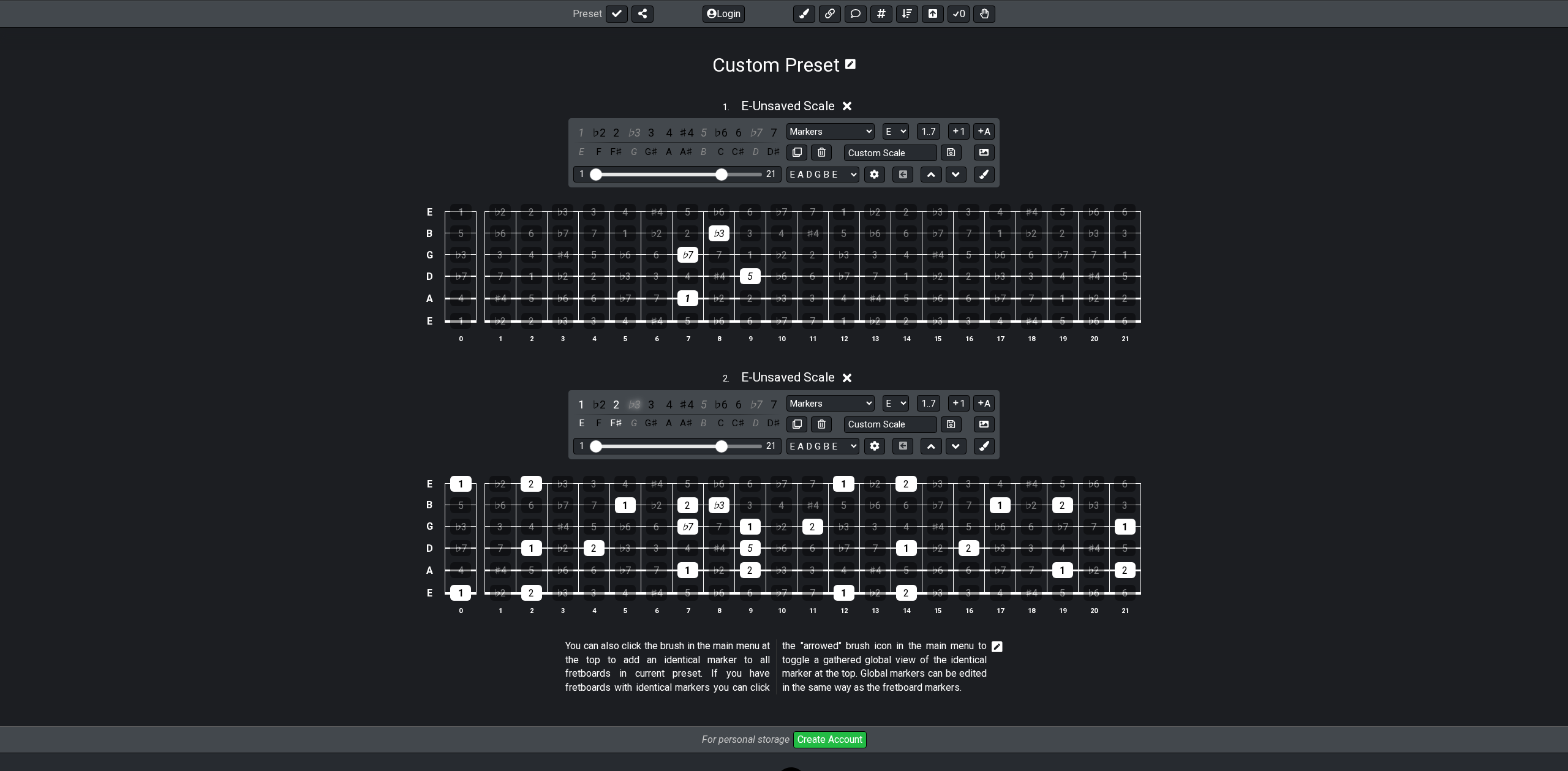
click at [630, 405] on div "♭3" at bounding box center [633, 405] width 16 height 16
click at [668, 406] on div "4" at bounding box center [669, 405] width 16 height 16
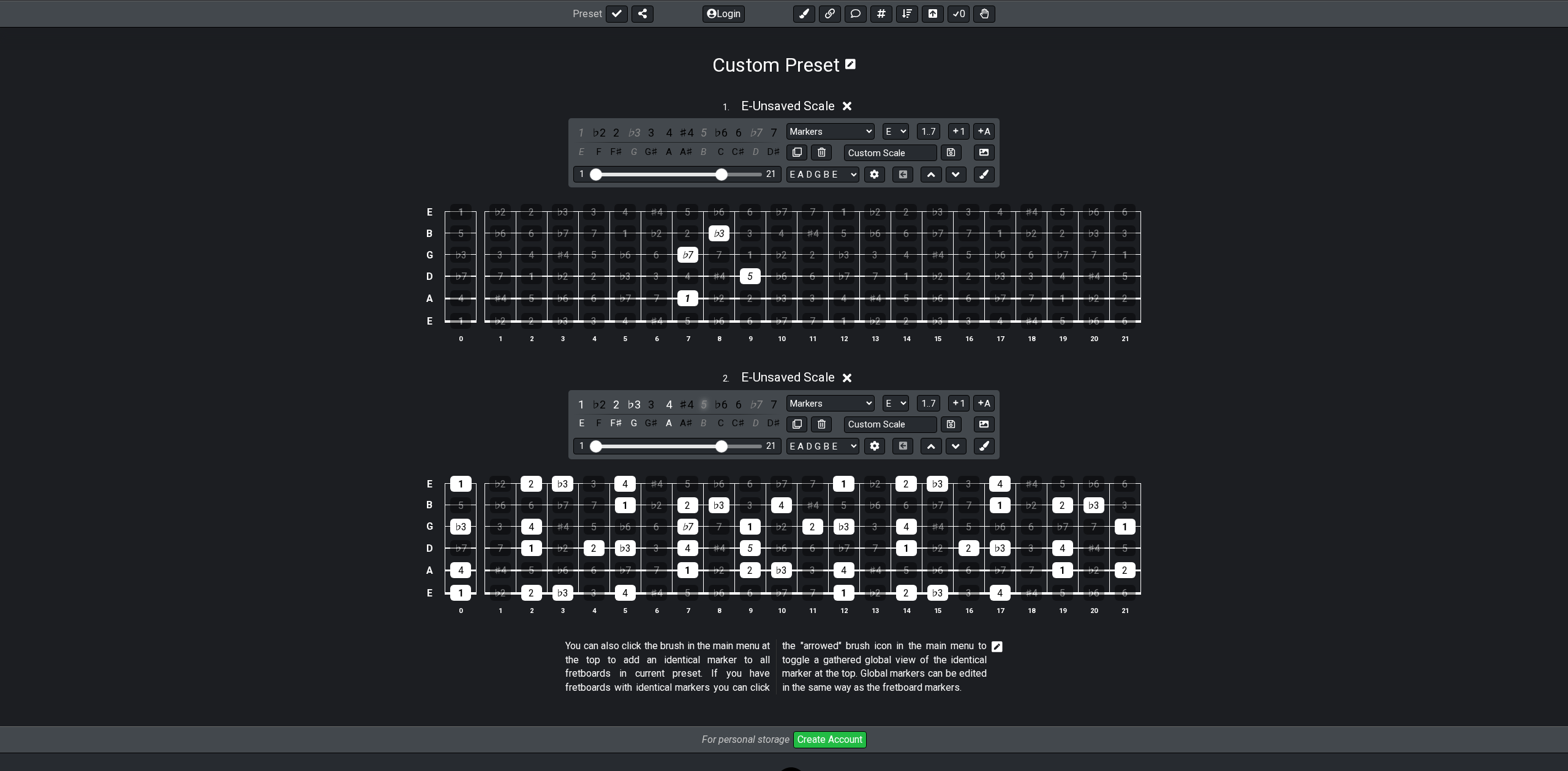
click at [701, 408] on div "5" at bounding box center [703, 405] width 16 height 16
click at [720, 408] on div "♭6" at bounding box center [720, 405] width 16 height 16
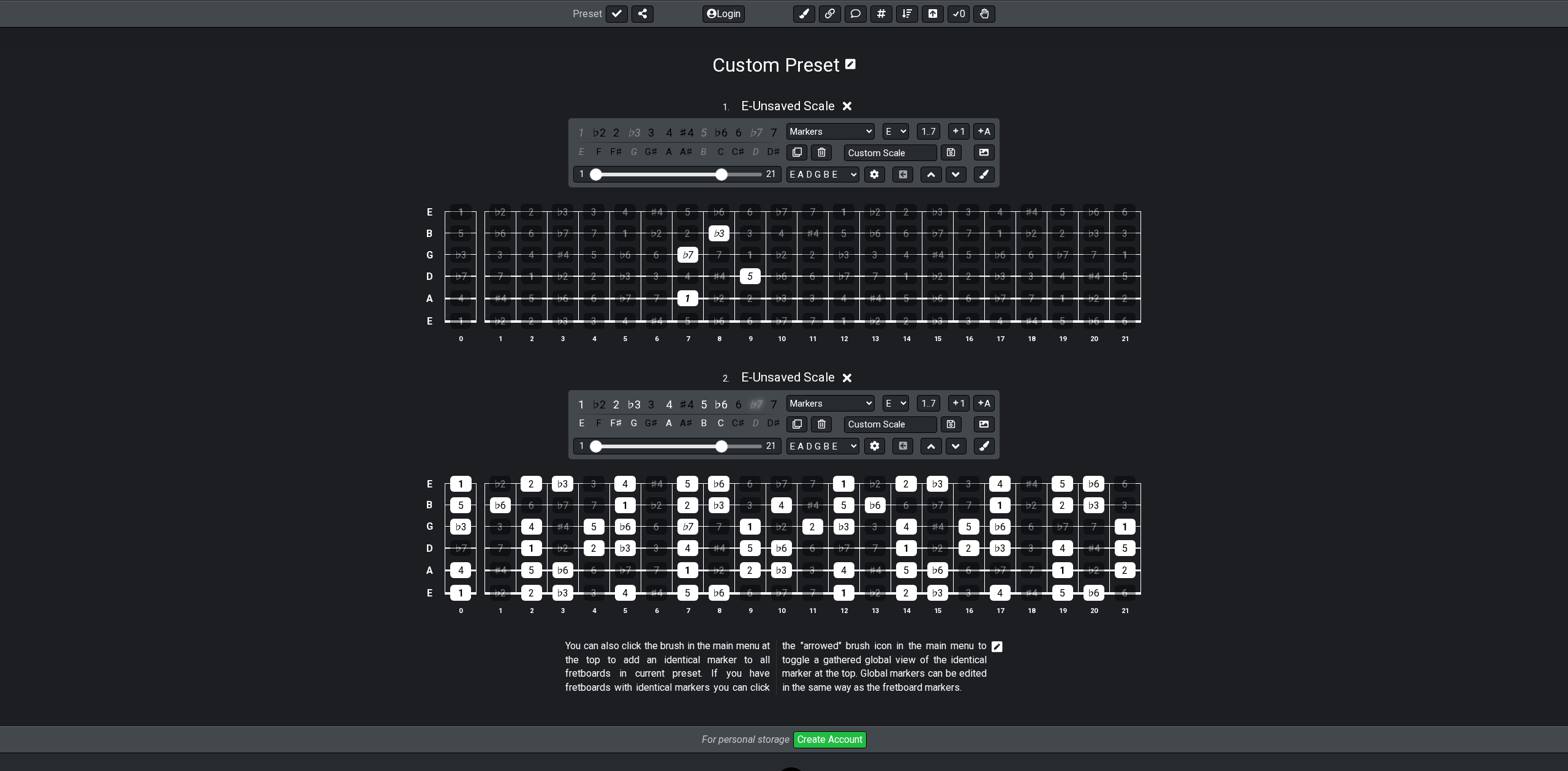
click at [754, 407] on div "♭7" at bounding box center [756, 405] width 16 height 16
click at [753, 133] on div "♭7" at bounding box center [756, 133] width 16 height 16
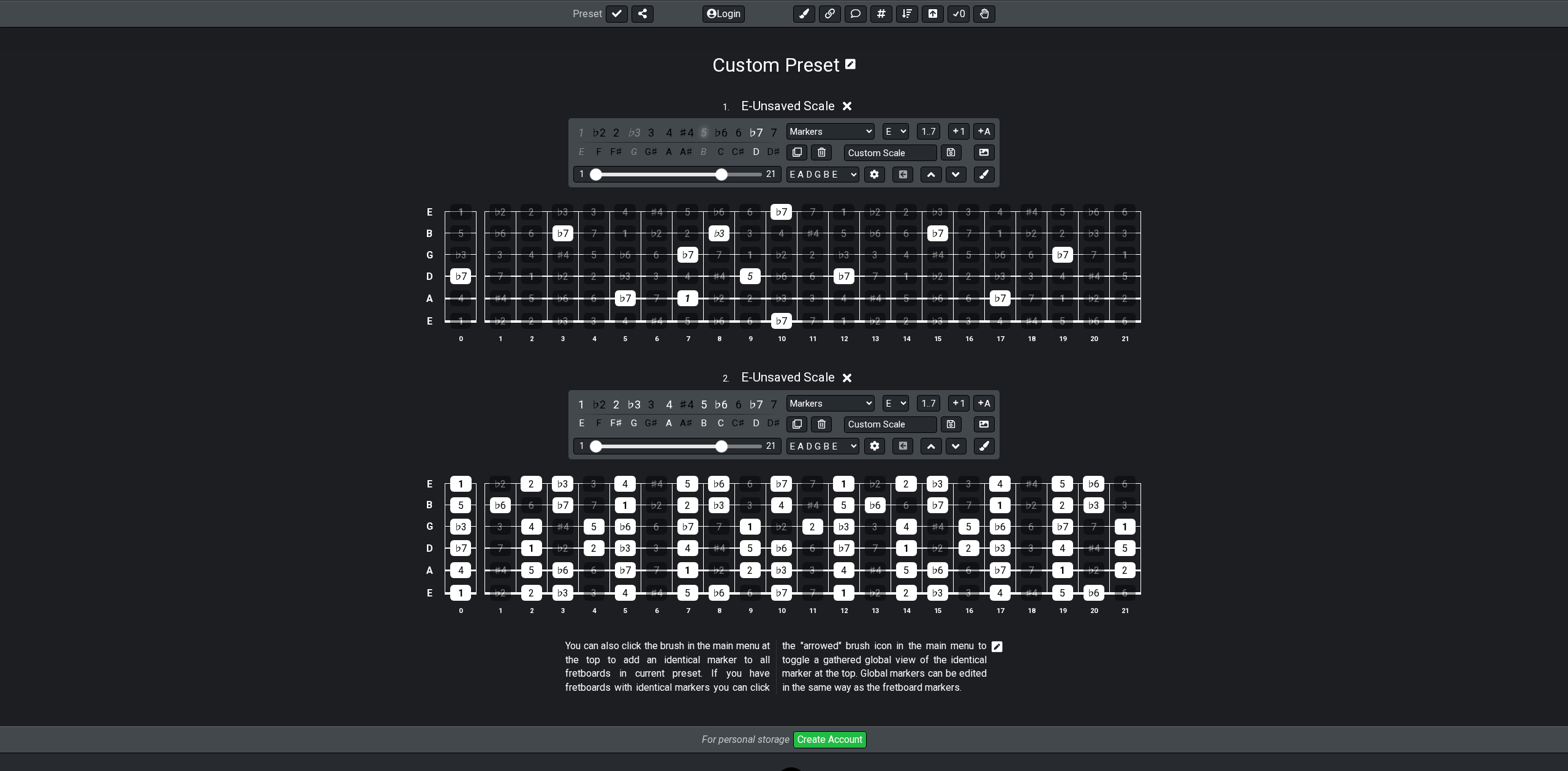
click at [702, 131] on div "5" at bounding box center [703, 133] width 16 height 16
click at [651, 131] on div "3" at bounding box center [651, 133] width 16 height 16
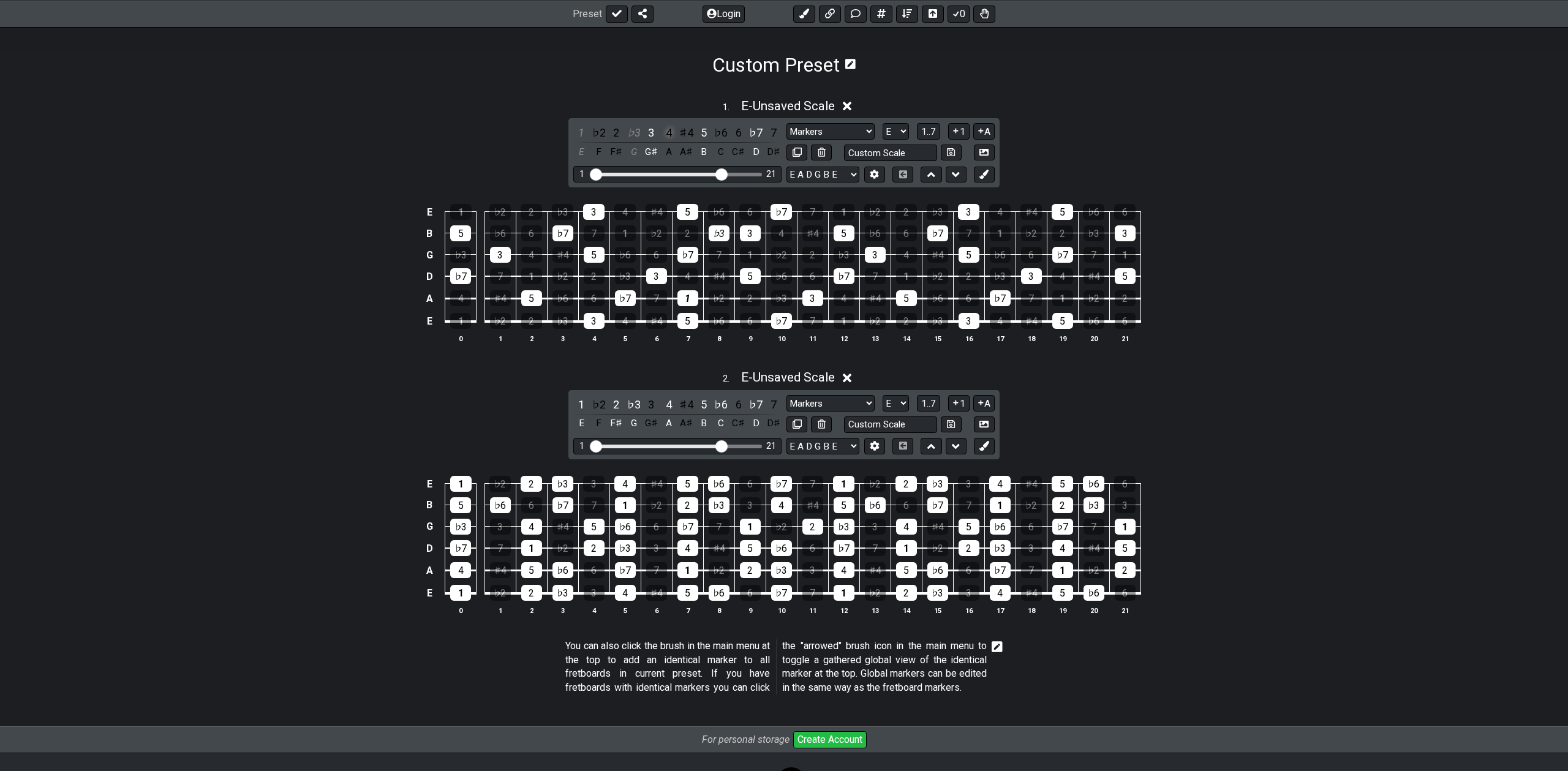
click at [665, 133] on div "4" at bounding box center [669, 133] width 16 height 16
click at [639, 130] on div "♭3" at bounding box center [633, 133] width 16 height 16
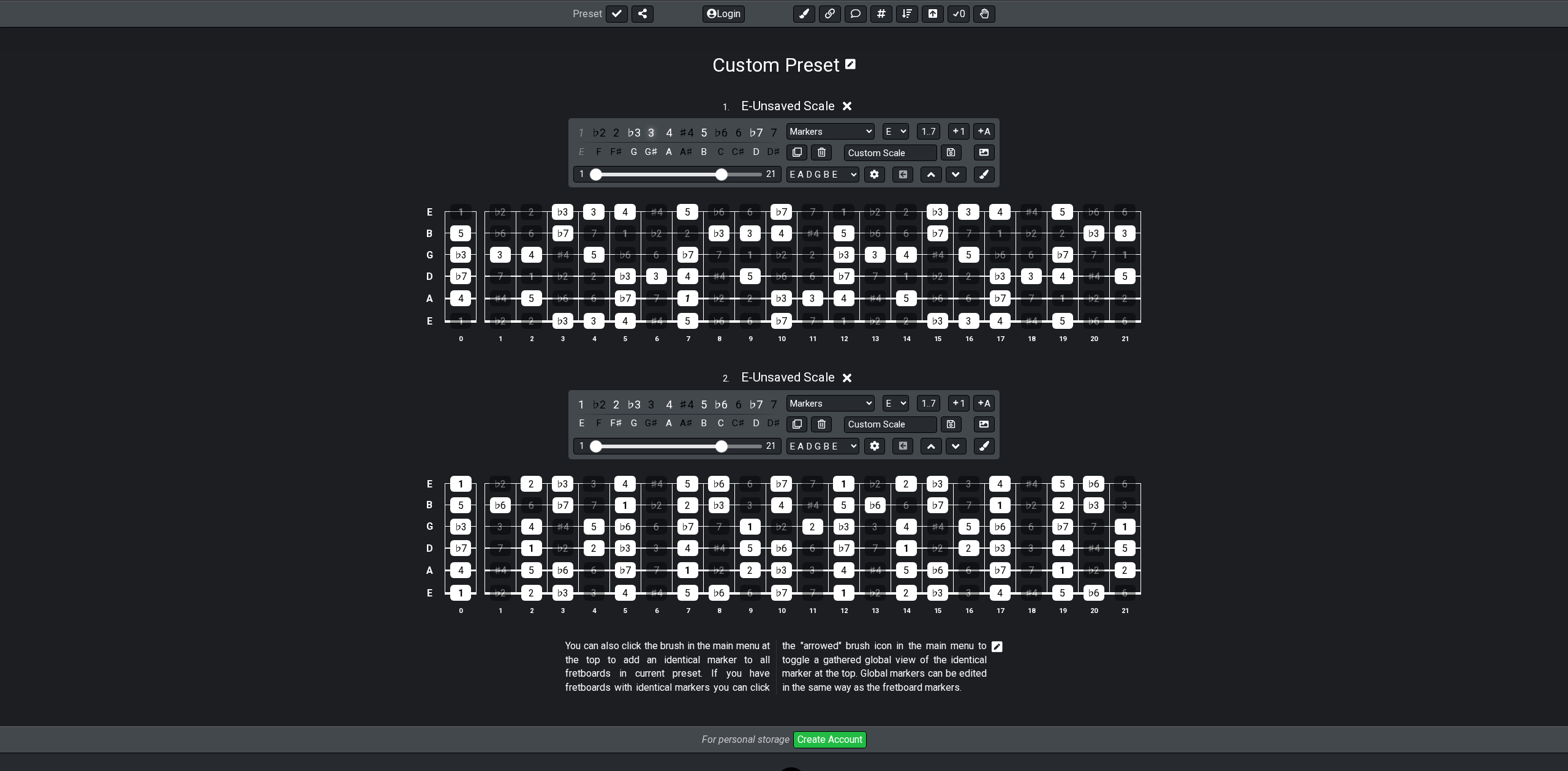
click at [649, 130] on div "3" at bounding box center [651, 133] width 16 height 16
click at [582, 129] on div "1" at bounding box center [581, 133] width 16 height 16
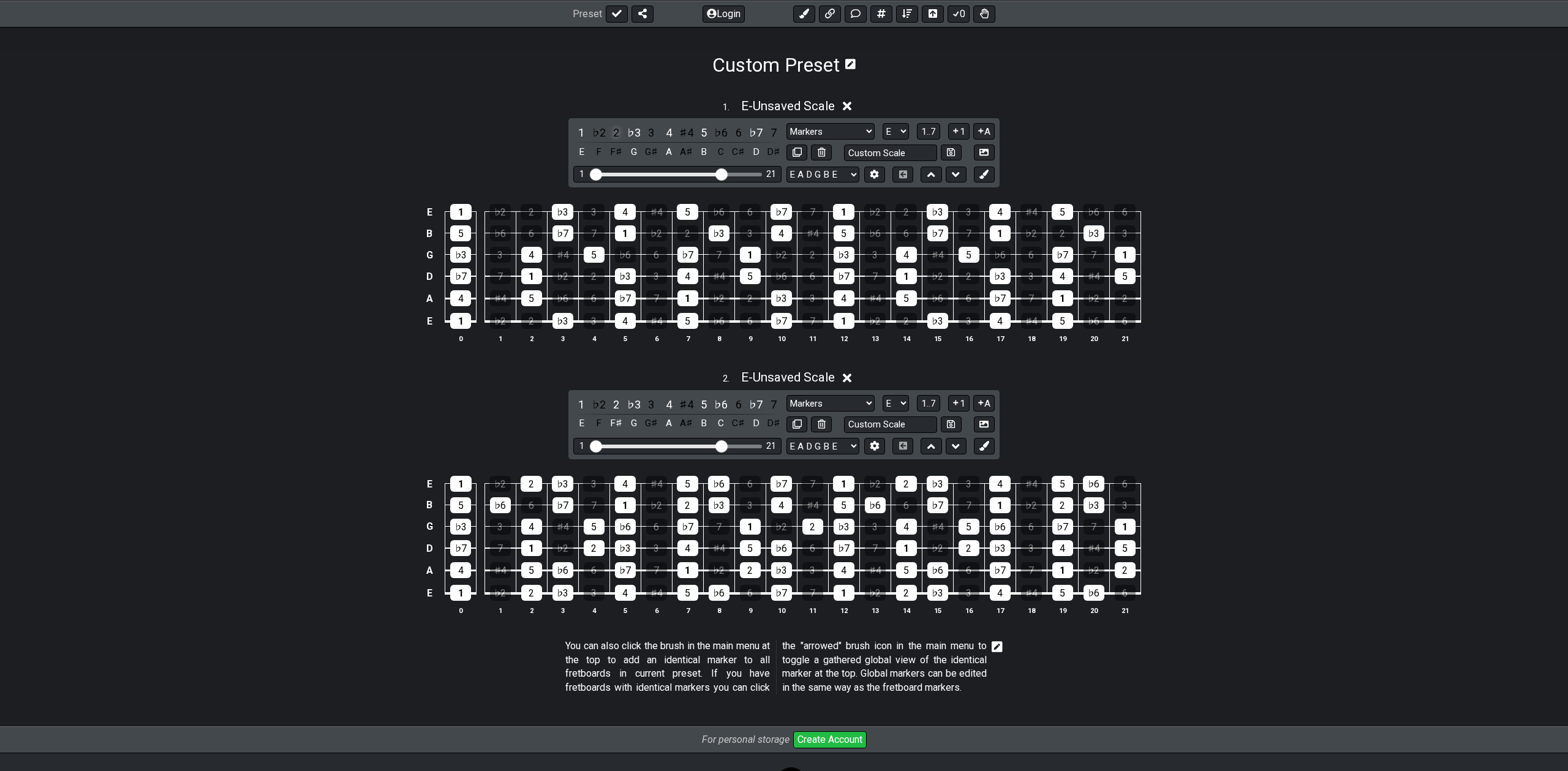
click at [615, 133] on div "2" at bounding box center [616, 133] width 16 height 16
click at [717, 133] on div "♭6" at bounding box center [720, 133] width 16 height 16
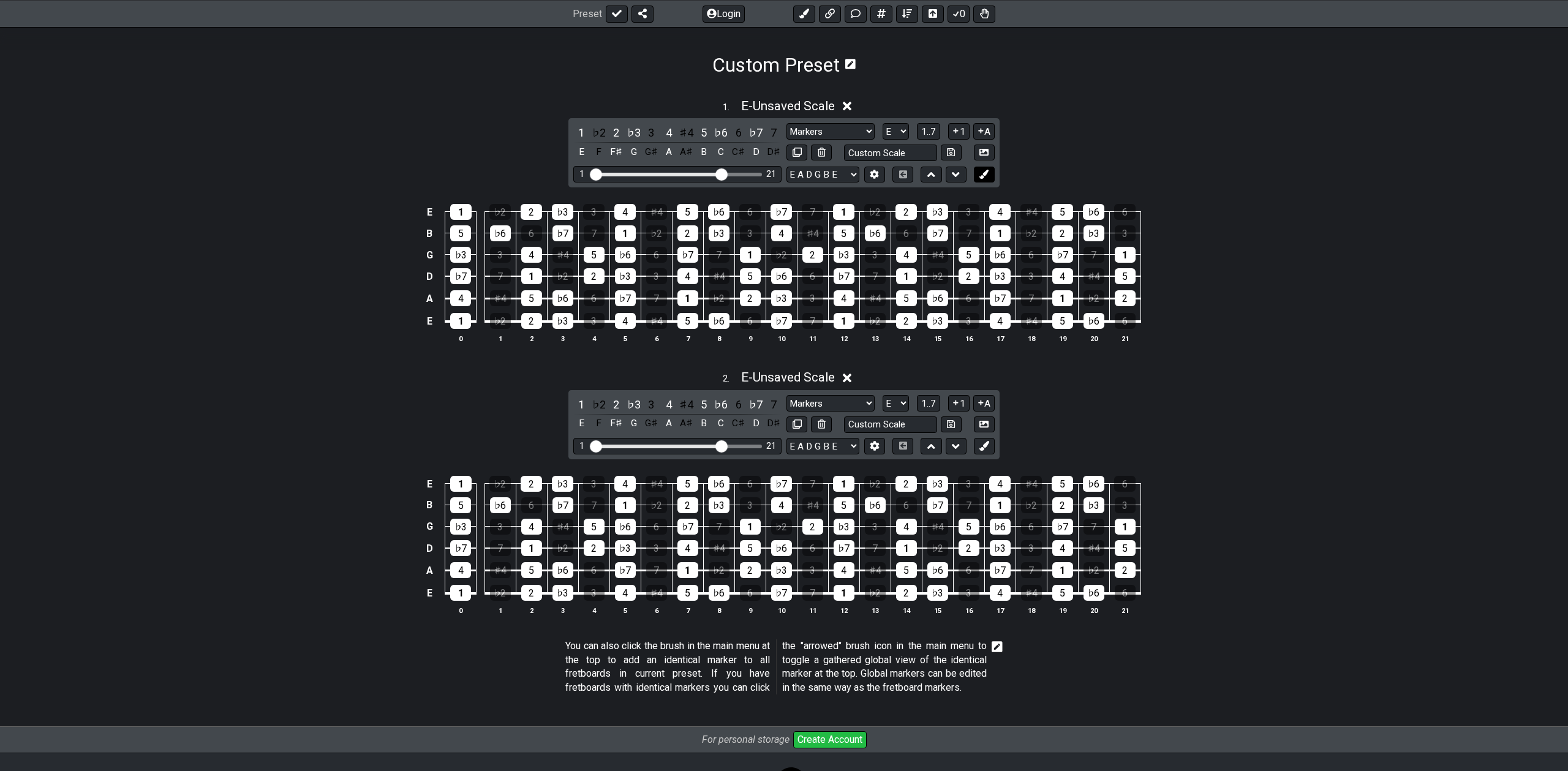
click at [980, 175] on icon at bounding box center [984, 174] width 9 height 9
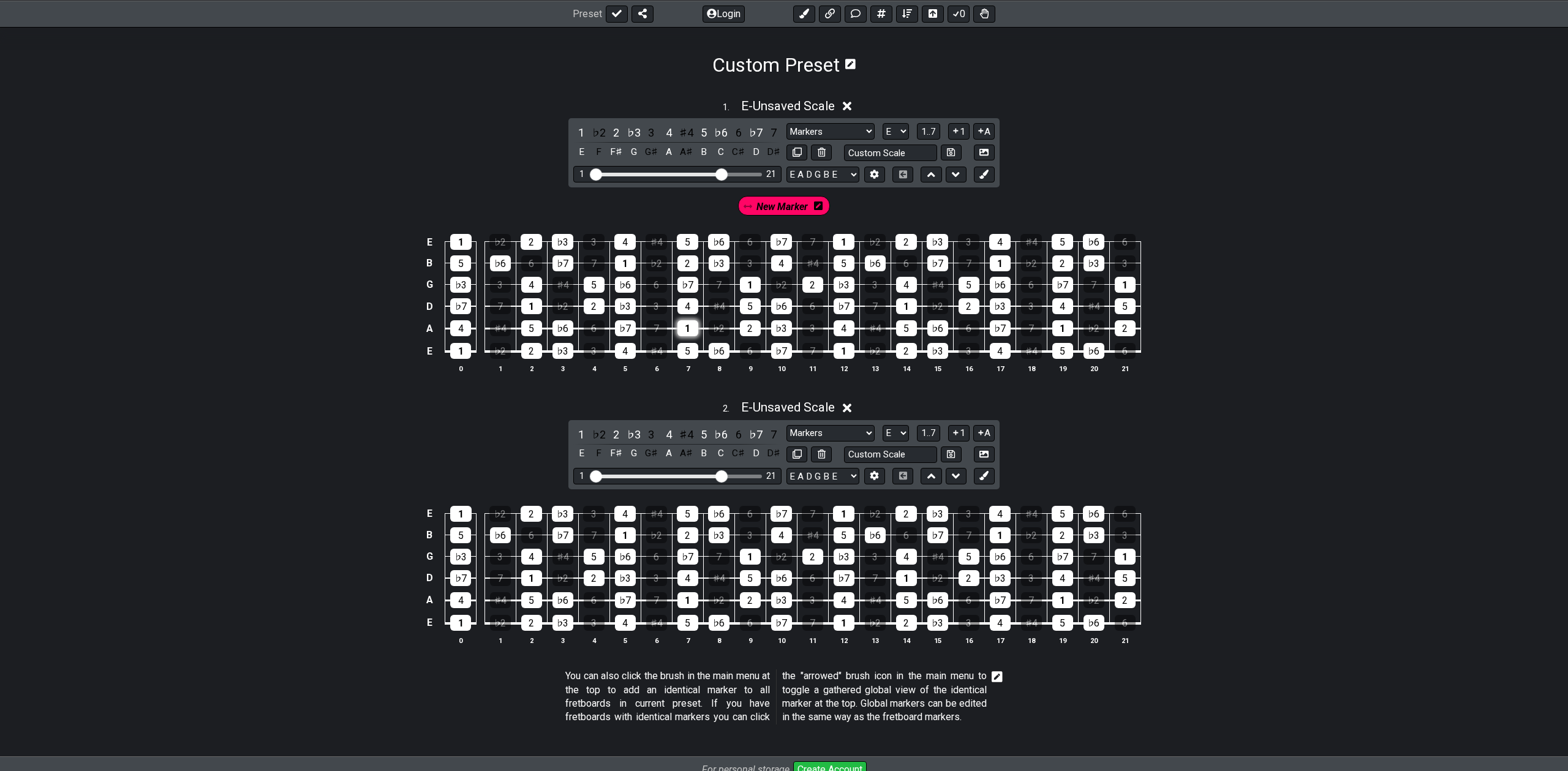
click at [694, 324] on div "1" at bounding box center [688, 327] width 21 height 16
click at [751, 306] on div "5" at bounding box center [750, 306] width 21 height 16
click at [690, 279] on div "♭7" at bounding box center [688, 284] width 21 height 16
click at [714, 268] on div "♭3" at bounding box center [720, 263] width 21 height 16
click at [988, 477] on icon at bounding box center [984, 476] width 9 height 9
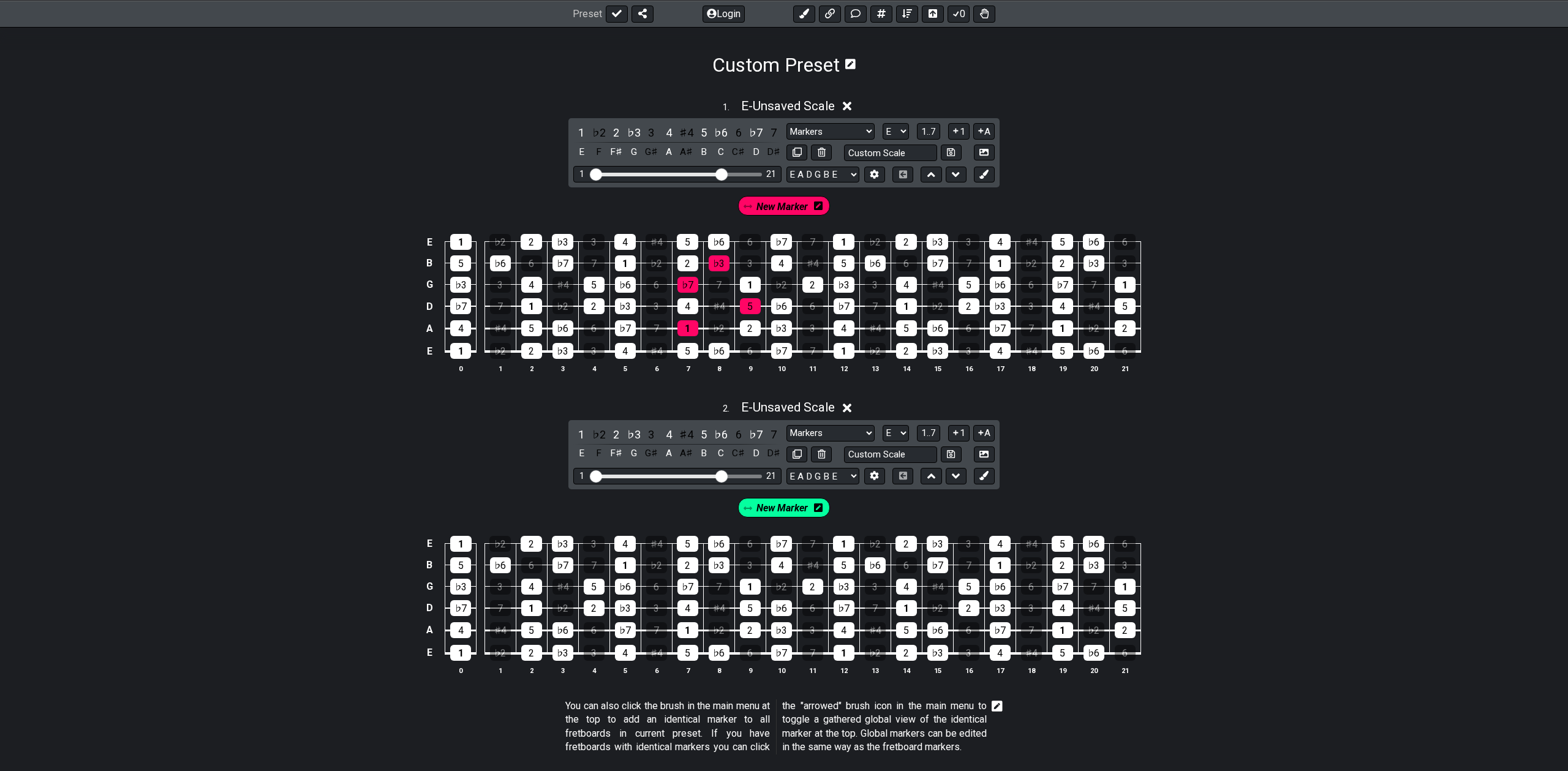
click at [820, 210] on icon at bounding box center [818, 205] width 8 height 8
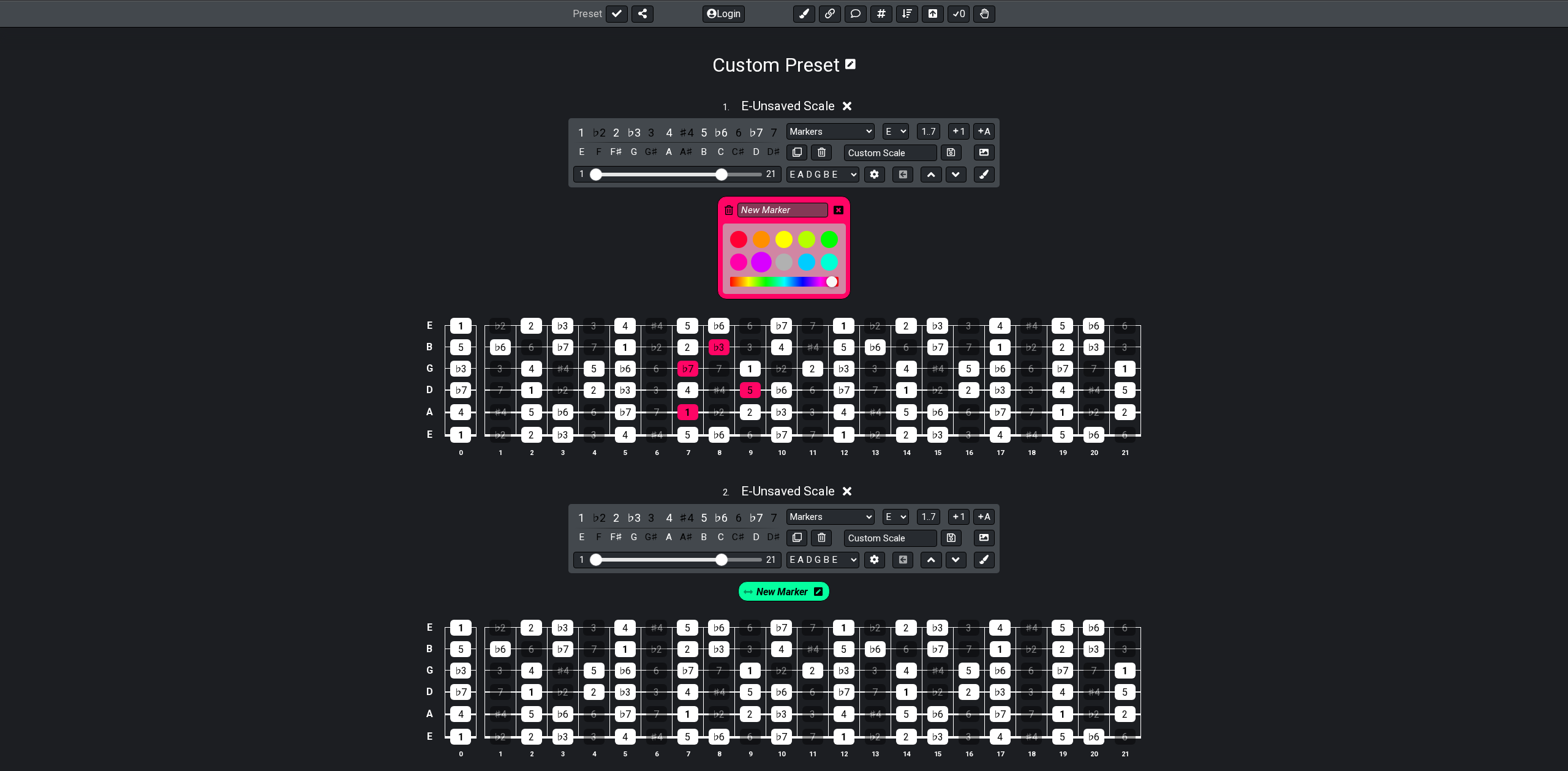
click at [759, 258] on div at bounding box center [762, 262] width 21 height 21
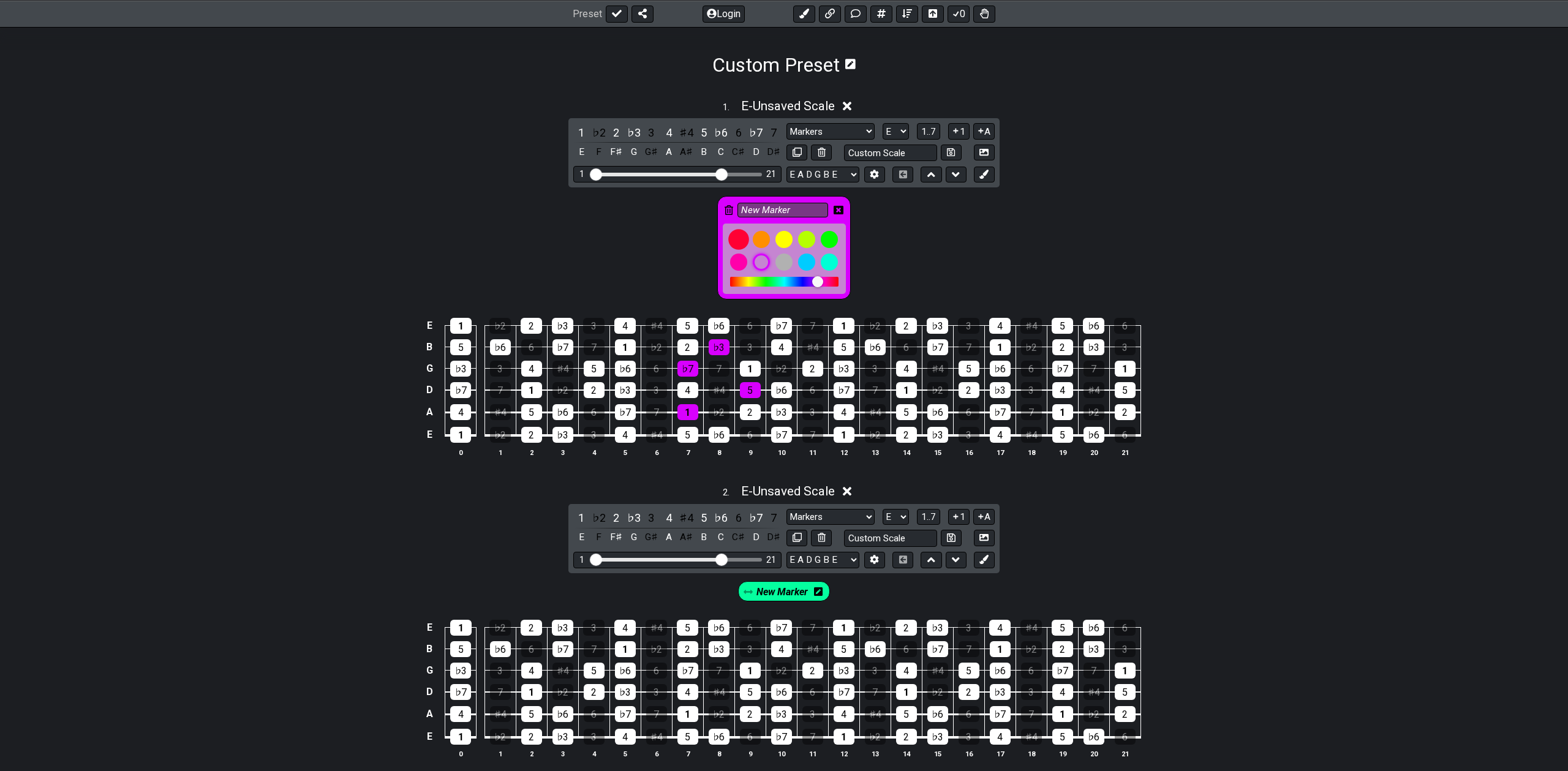
click at [739, 237] on div at bounding box center [739, 240] width 21 height 21
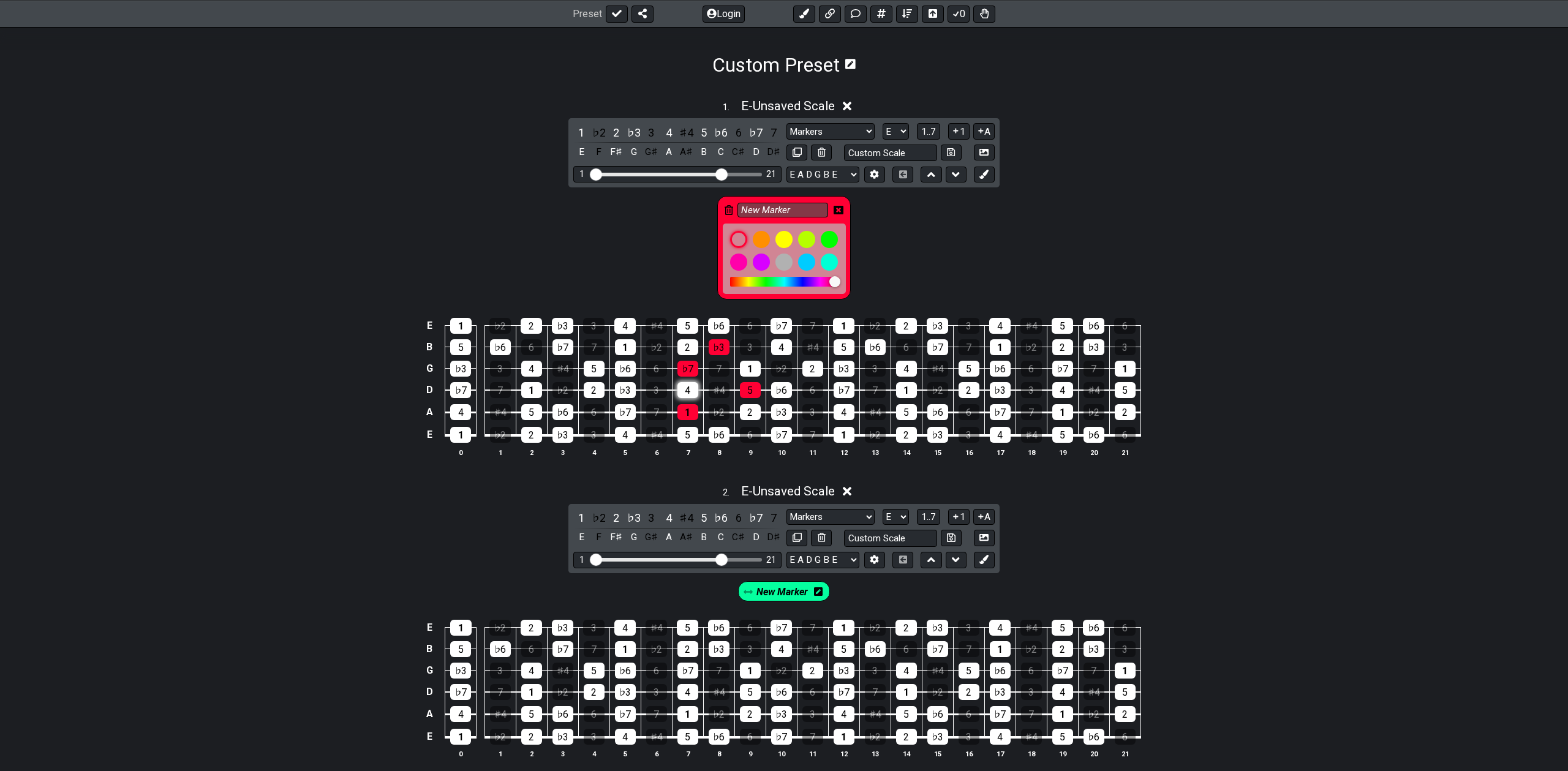
click at [687, 383] on div "4" at bounding box center [688, 390] width 21 height 16
click at [690, 341] on div "2" at bounding box center [688, 347] width 21 height 16
click at [693, 392] on div "4" at bounding box center [688, 390] width 21 height 16
click at [690, 350] on div "2" at bounding box center [688, 347] width 21 height 16
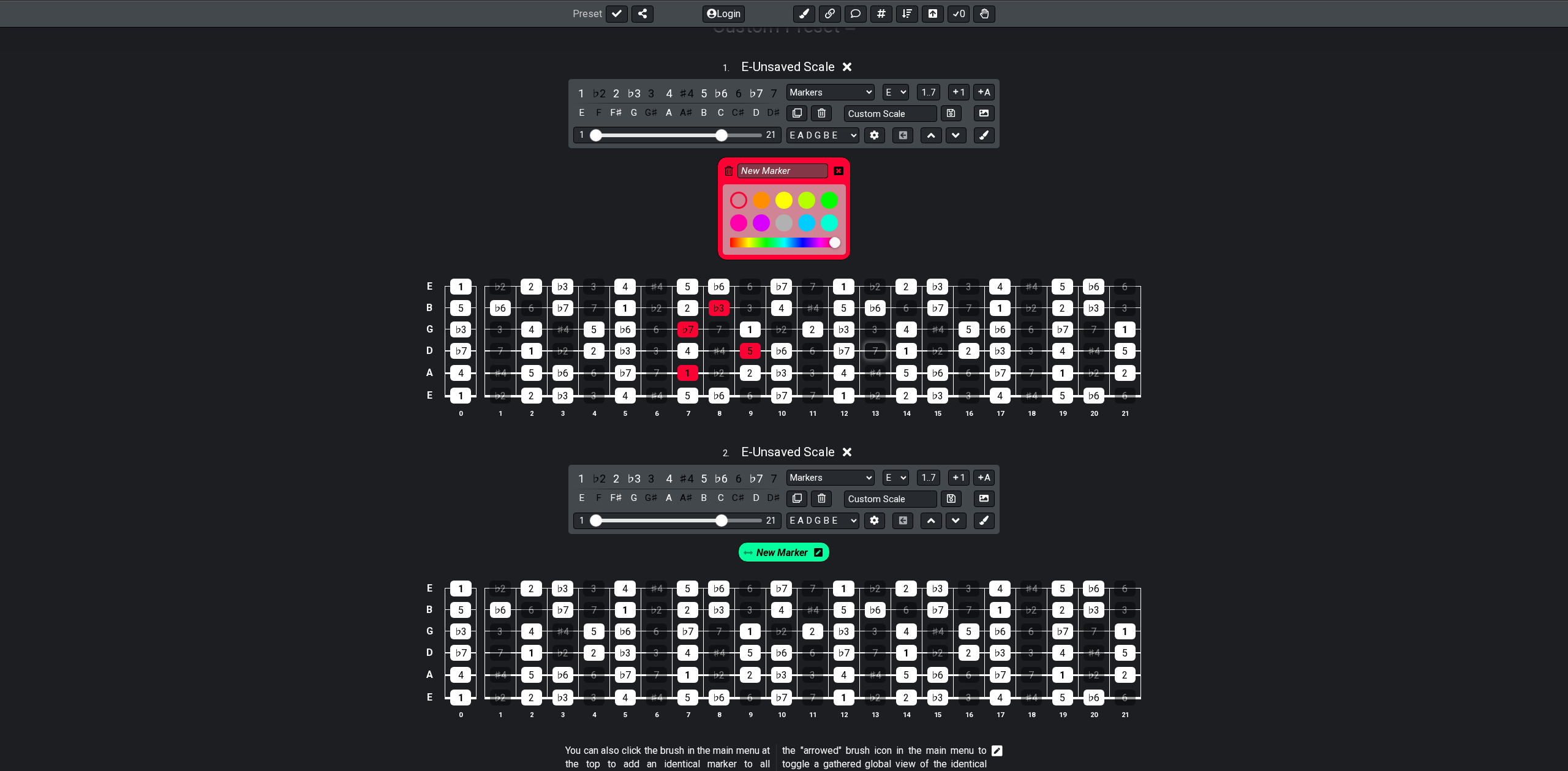
scroll to position [227, 0]
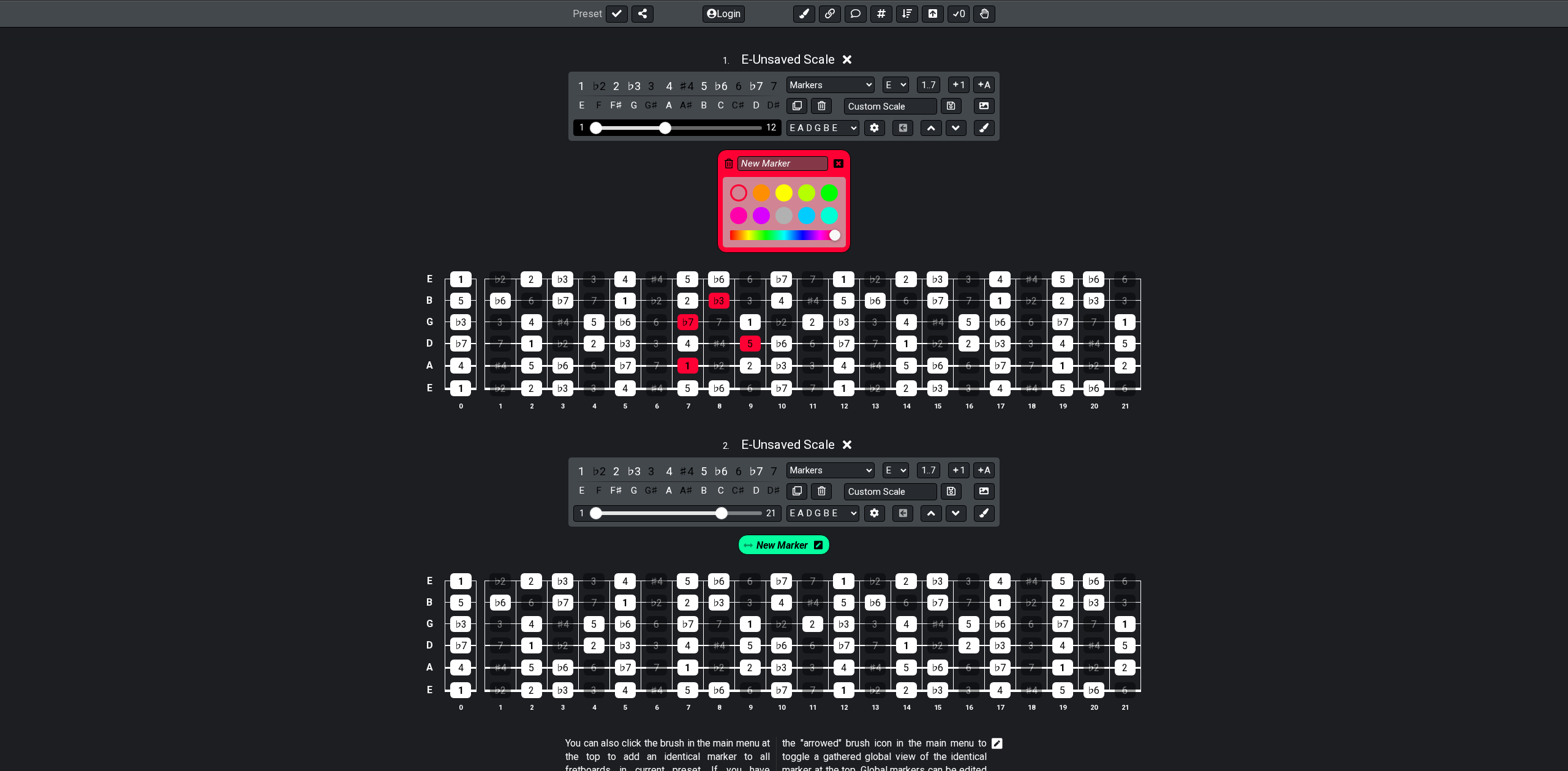
drag, startPoint x: 719, startPoint y: 122, endPoint x: 664, endPoint y: 127, distance: 55.2
click at [664, 127] on input "Visible fret range" at bounding box center [678, 127] width 174 height 0
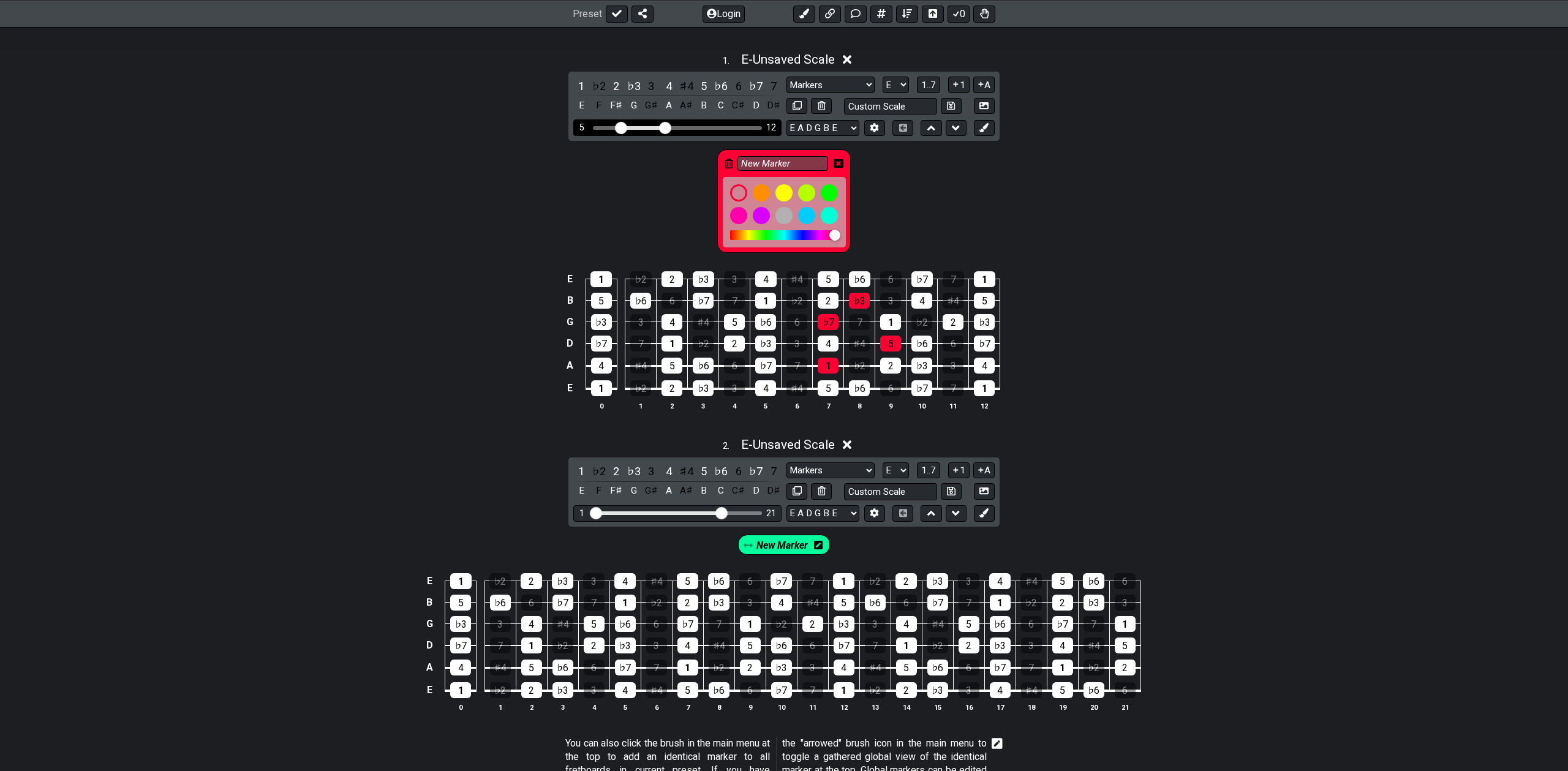
drag, startPoint x: 591, startPoint y: 125, endPoint x: 621, endPoint y: 129, distance: 30.3
click at [621, 127] on input "Visible fret range" at bounding box center [678, 127] width 174 height 0
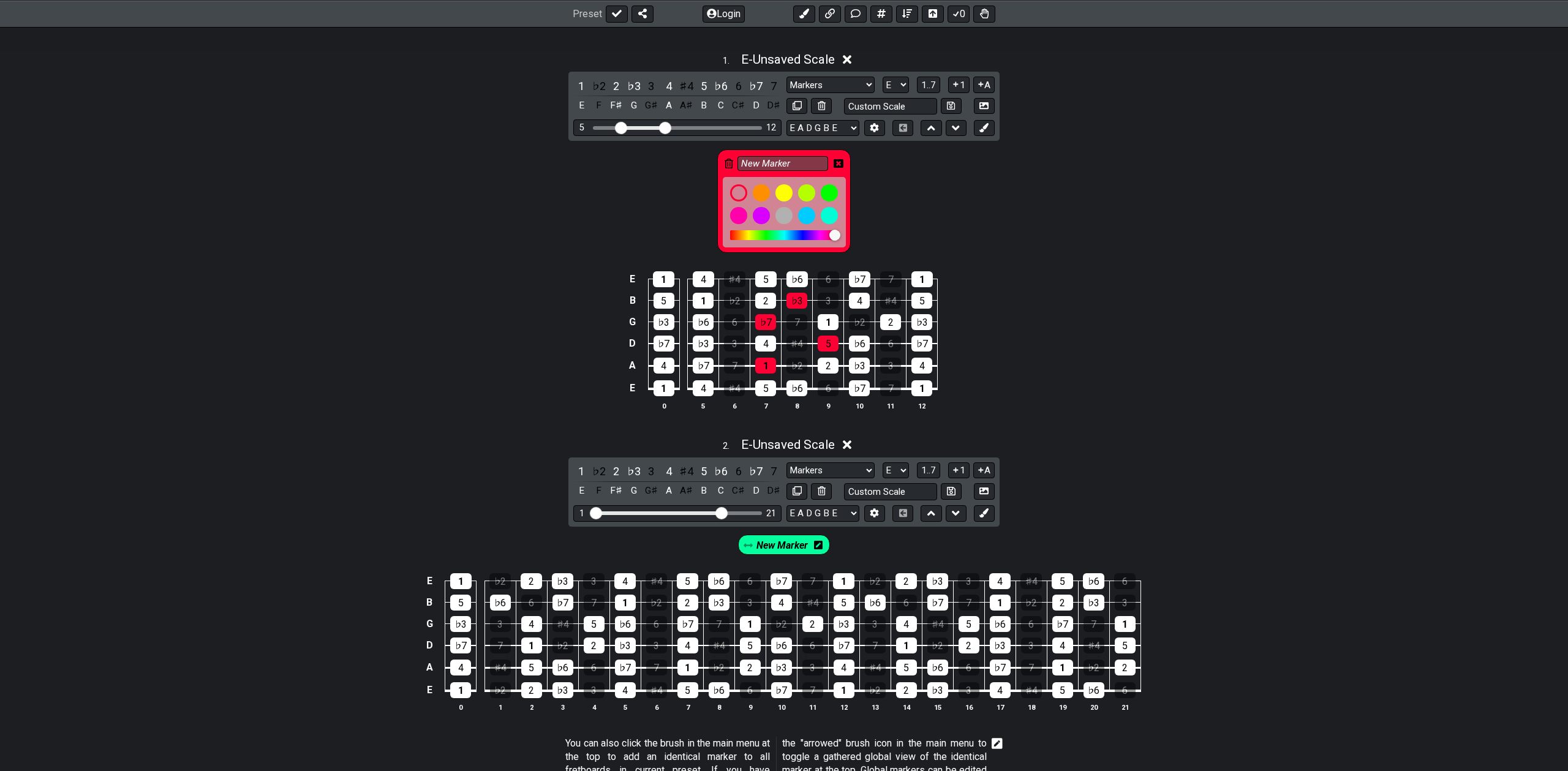
click at [731, 160] on icon at bounding box center [729, 163] width 8 height 10
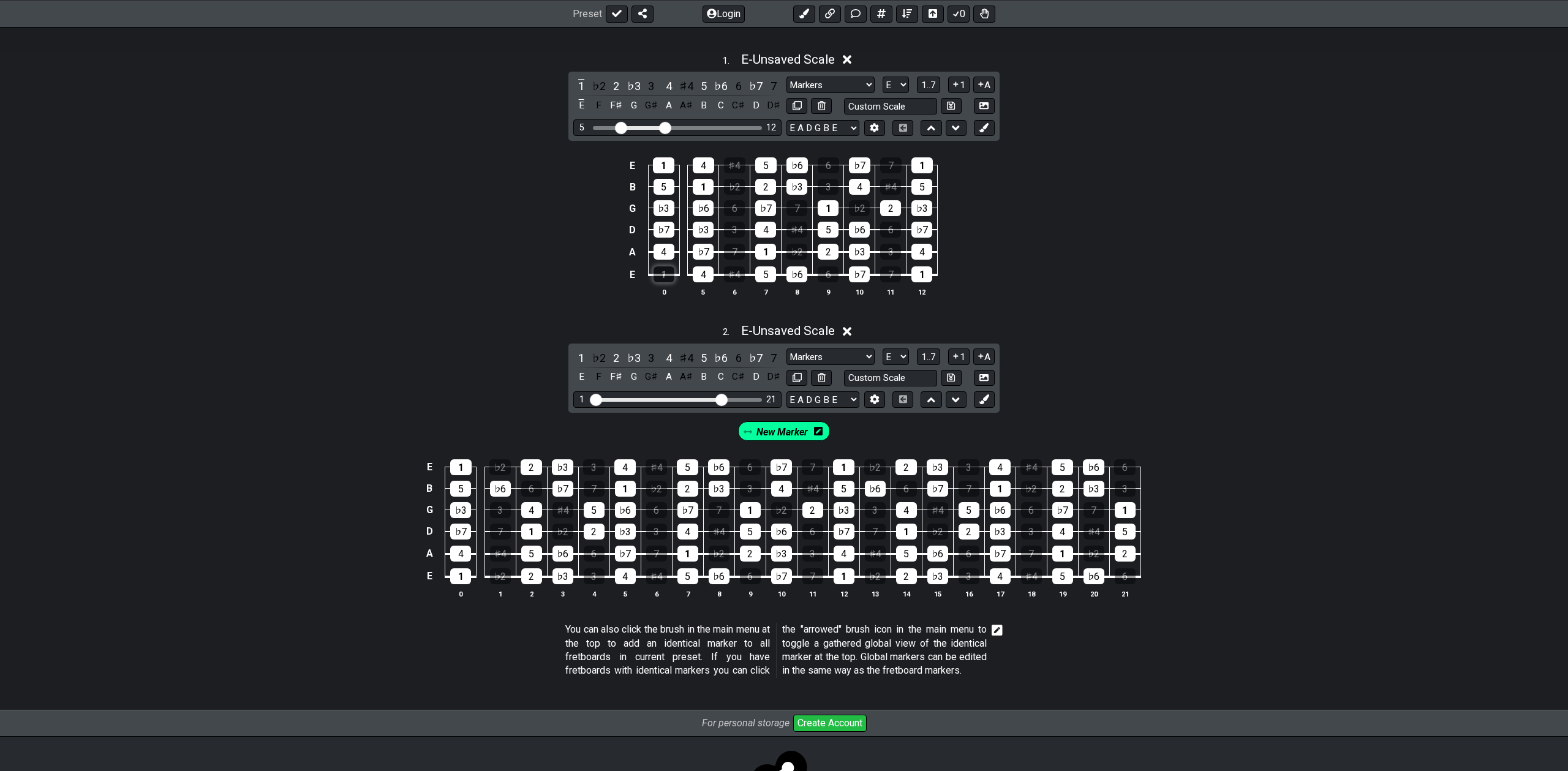
click at [658, 273] on div "1" at bounding box center [664, 274] width 21 height 16
click at [663, 256] on div "4" at bounding box center [664, 251] width 21 height 16
click at [666, 232] on div "♭7" at bounding box center [664, 229] width 21 height 16
click at [666, 213] on div "♭3" at bounding box center [664, 208] width 21 height 16
click at [667, 184] on div "5" at bounding box center [664, 187] width 21 height 16
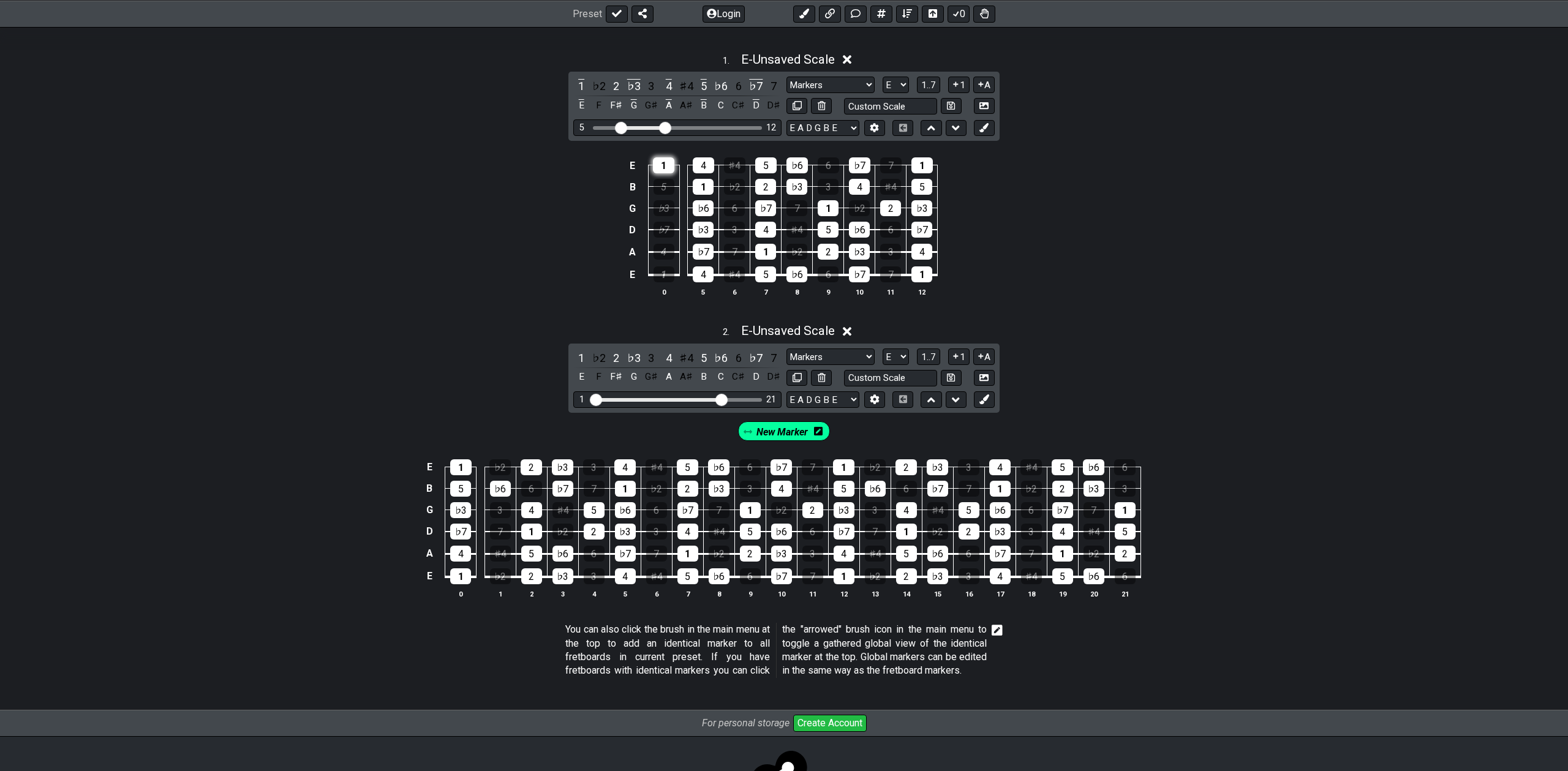
click at [666, 169] on div "1" at bounding box center [663, 165] width 22 height 16
click at [702, 273] on div "4" at bounding box center [703, 274] width 21 height 16
click at [702, 240] on td "♭7" at bounding box center [704, 241] width 31 height 22
click at [713, 223] on div "♭3" at bounding box center [703, 229] width 21 height 16
click at [707, 241] on td "♭7" at bounding box center [704, 241] width 31 height 22
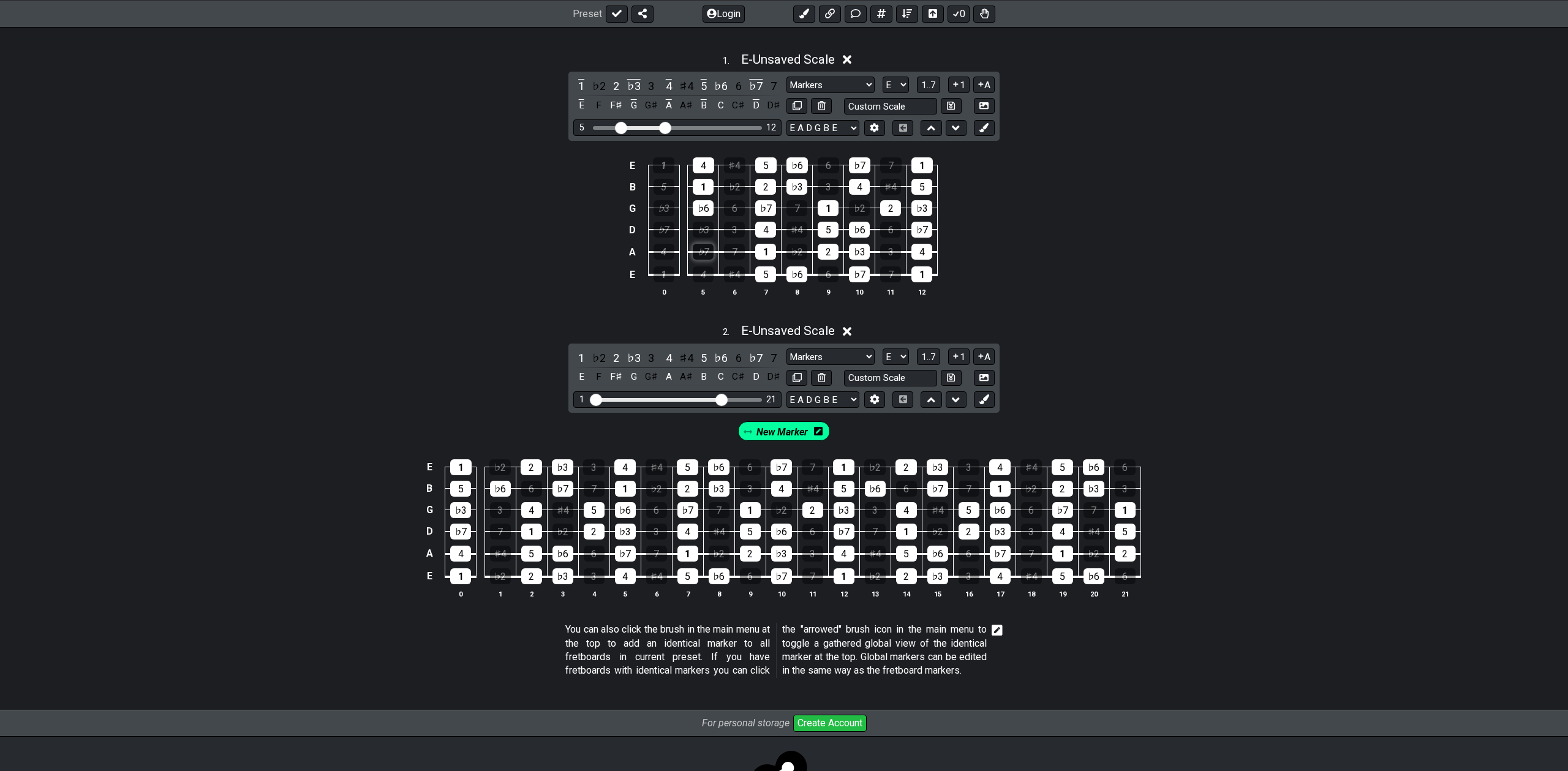
click at [707, 247] on div "♭7" at bounding box center [703, 251] width 21 height 16
click at [828, 377] on button at bounding box center [821, 378] width 21 height 16
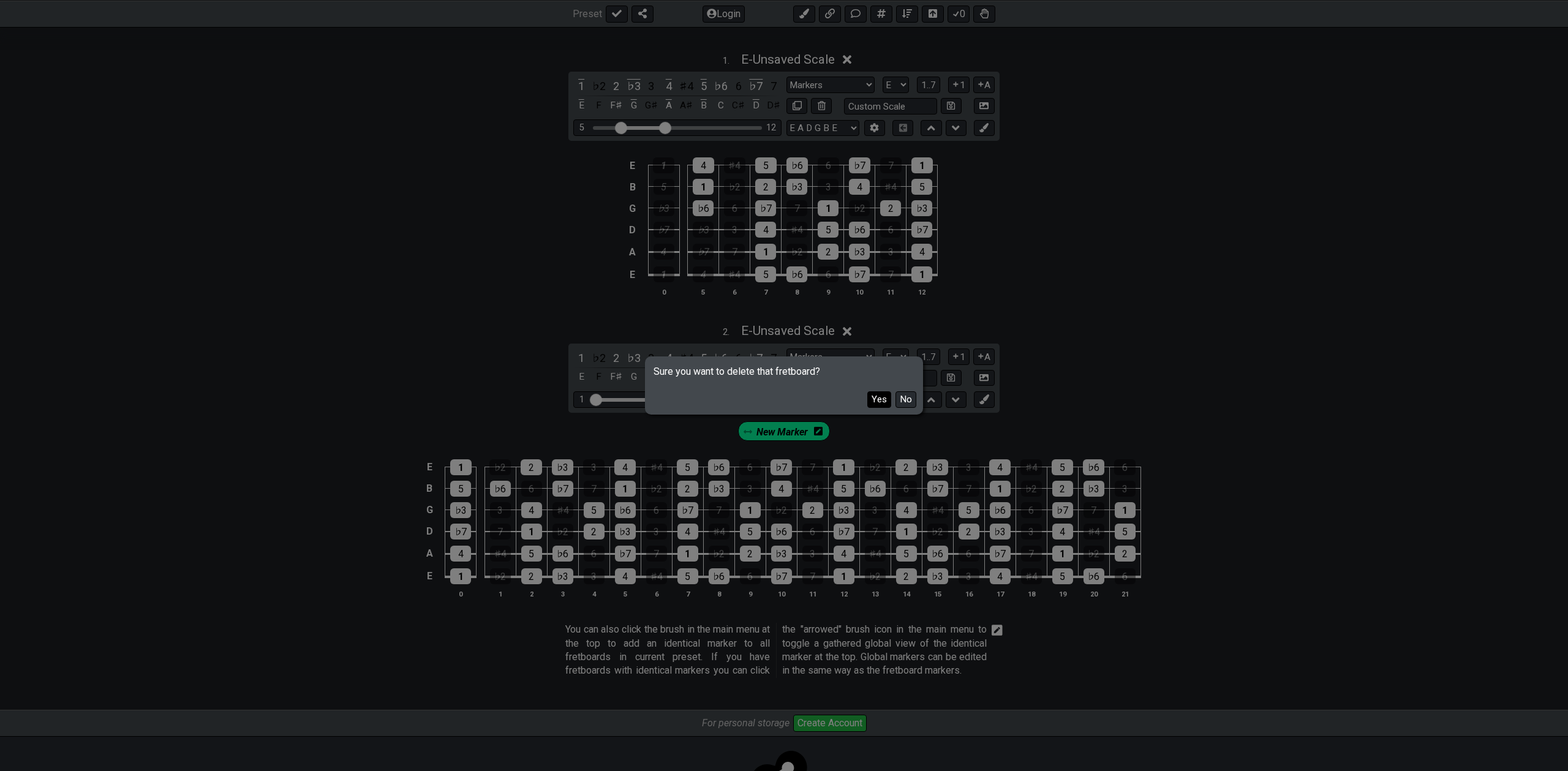
click at [877, 396] on button "Yes" at bounding box center [879, 399] width 24 height 16
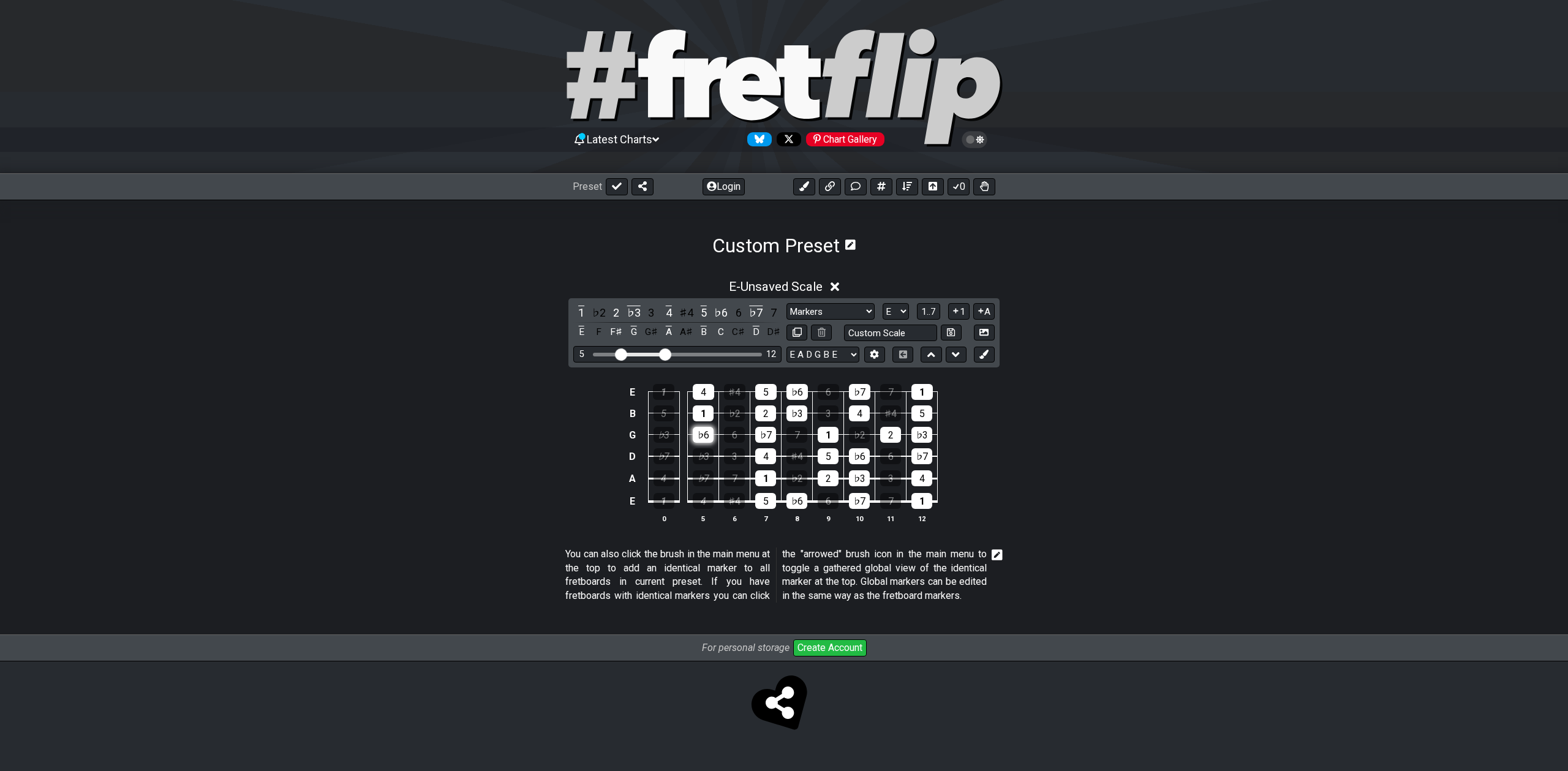
click at [702, 427] on div "♭6" at bounding box center [703, 435] width 21 height 16
click at [703, 415] on div "1" at bounding box center [703, 413] width 21 height 16
click at [706, 390] on div "4" at bounding box center [703, 391] width 22 height 16
click at [925, 510] on table "E 1 4 ♯4 5 ♭6 6 ♭7 7 1 B 5 1 ♭2 2 ♭3 3 4 ♯4 5 G ♭3 ♭6 6 ♭7 7 1 ♭2 2 ♭3 D ♭7 ♭3 …" at bounding box center [782, 442] width 313 height 144
click at [923, 501] on div "1" at bounding box center [922, 501] width 21 height 16
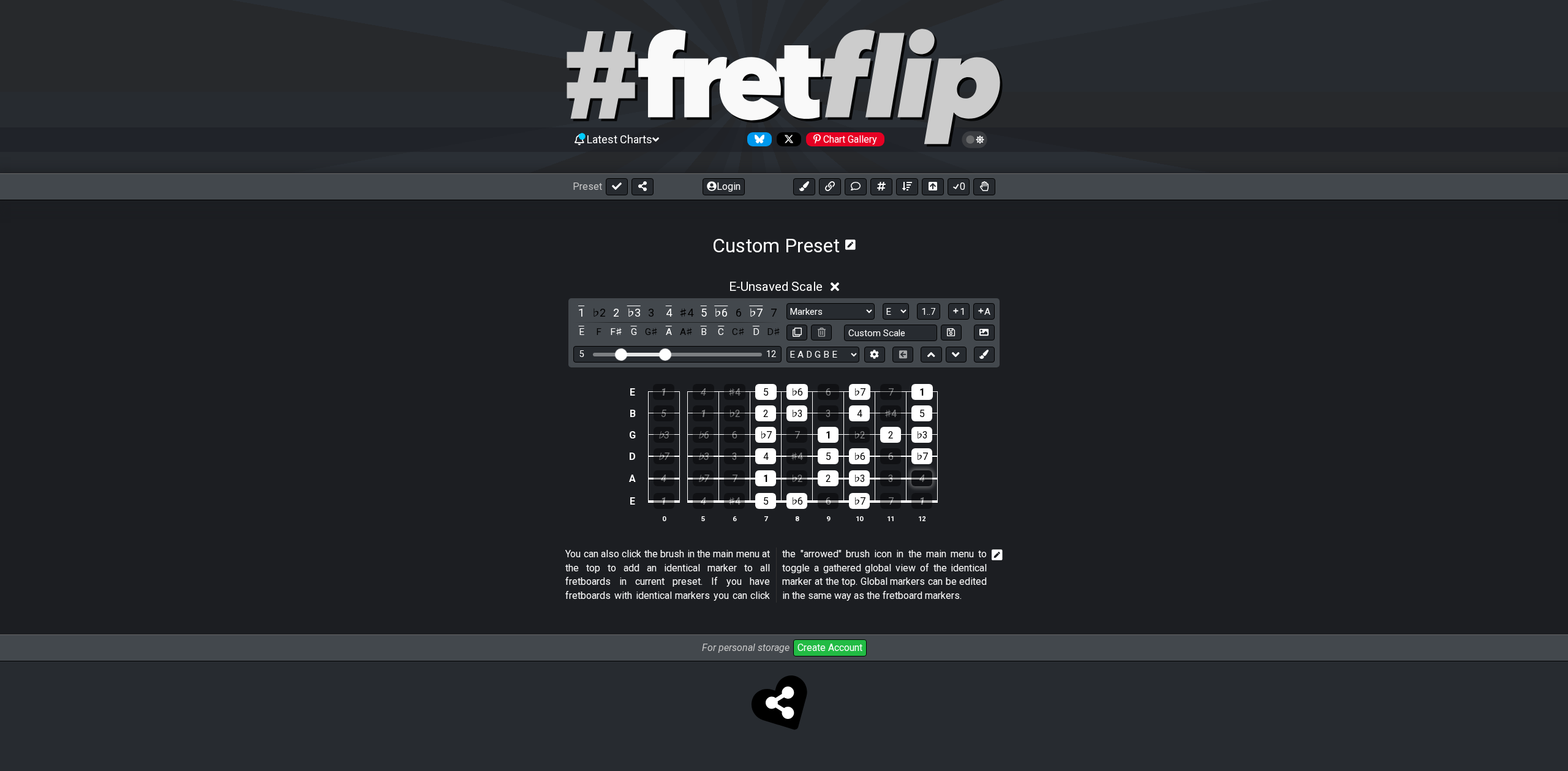
click at [923, 482] on div "4" at bounding box center [922, 478] width 21 height 16
click at [925, 454] on div "♭7" at bounding box center [922, 456] width 21 height 16
click at [924, 437] on div "♭3" at bounding box center [922, 435] width 21 height 16
click at [924, 414] on div "5" at bounding box center [922, 413] width 21 height 16
click at [924, 393] on div "1" at bounding box center [922, 391] width 22 height 16
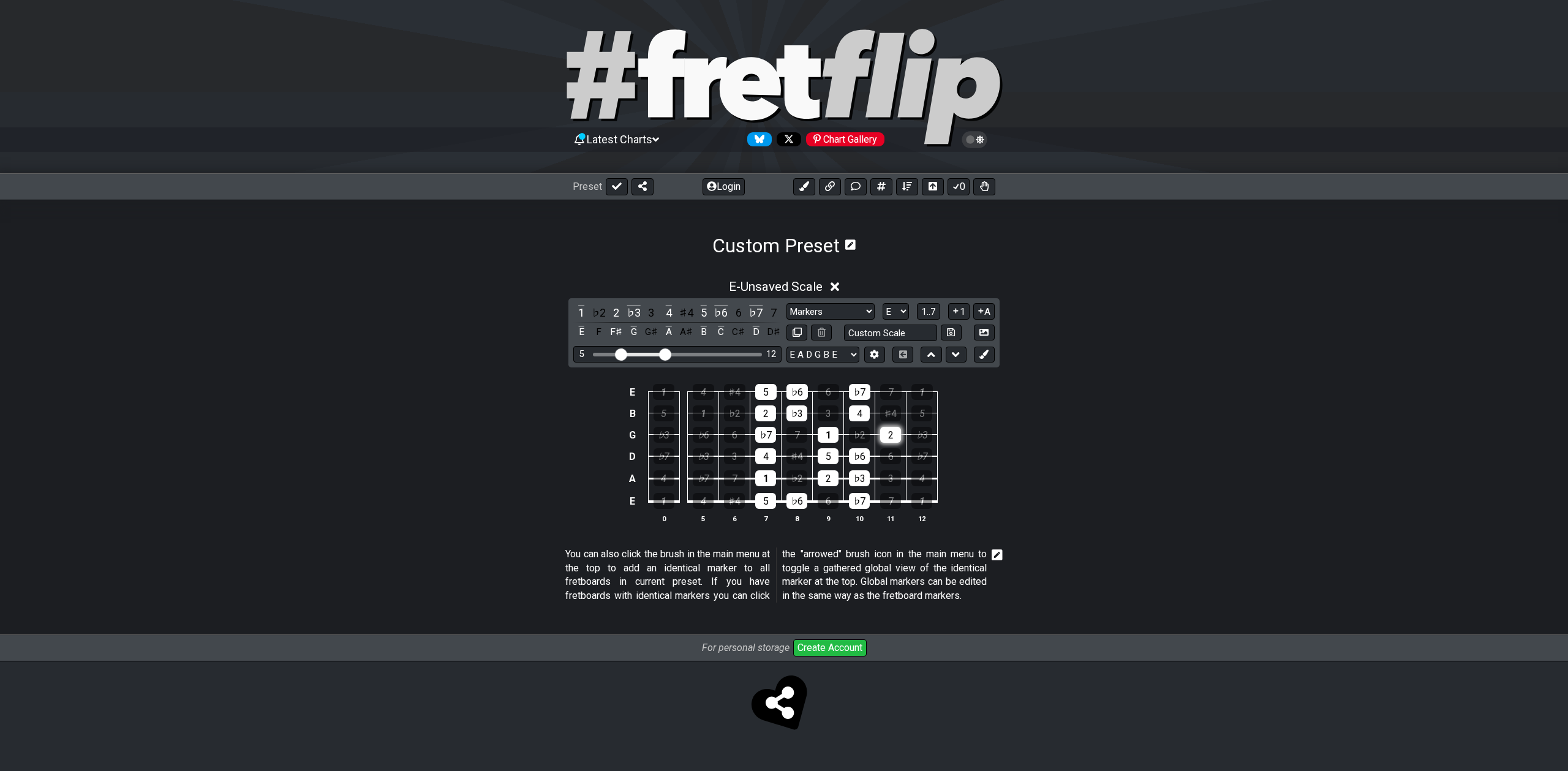
click at [893, 437] on div "2" at bounding box center [890, 435] width 21 height 16
click at [705, 477] on div "♭7" at bounding box center [703, 478] width 21 height 16
click at [708, 452] on div "♭3" at bounding box center [703, 456] width 21 height 16
click at [712, 414] on div "1" at bounding box center [703, 413] width 21 height 16
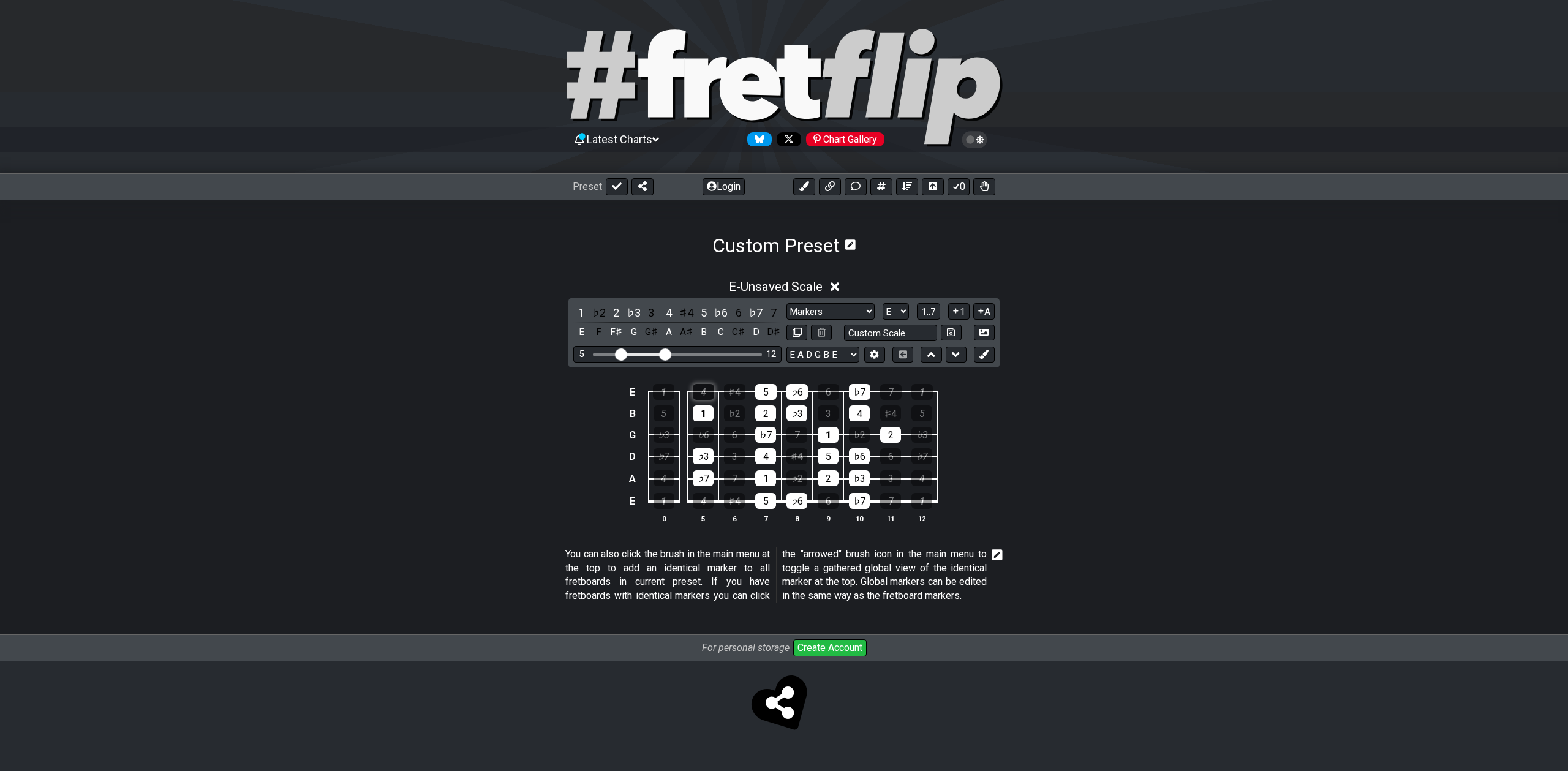
click at [705, 394] on div "4" at bounding box center [703, 391] width 22 height 16
click at [700, 392] on div "4" at bounding box center [703, 391] width 22 height 16
click at [700, 404] on td "1" at bounding box center [704, 402] width 31 height 22
click at [700, 452] on div "♭3" at bounding box center [703, 456] width 21 height 16
click at [701, 471] on div "♭7" at bounding box center [703, 478] width 21 height 16
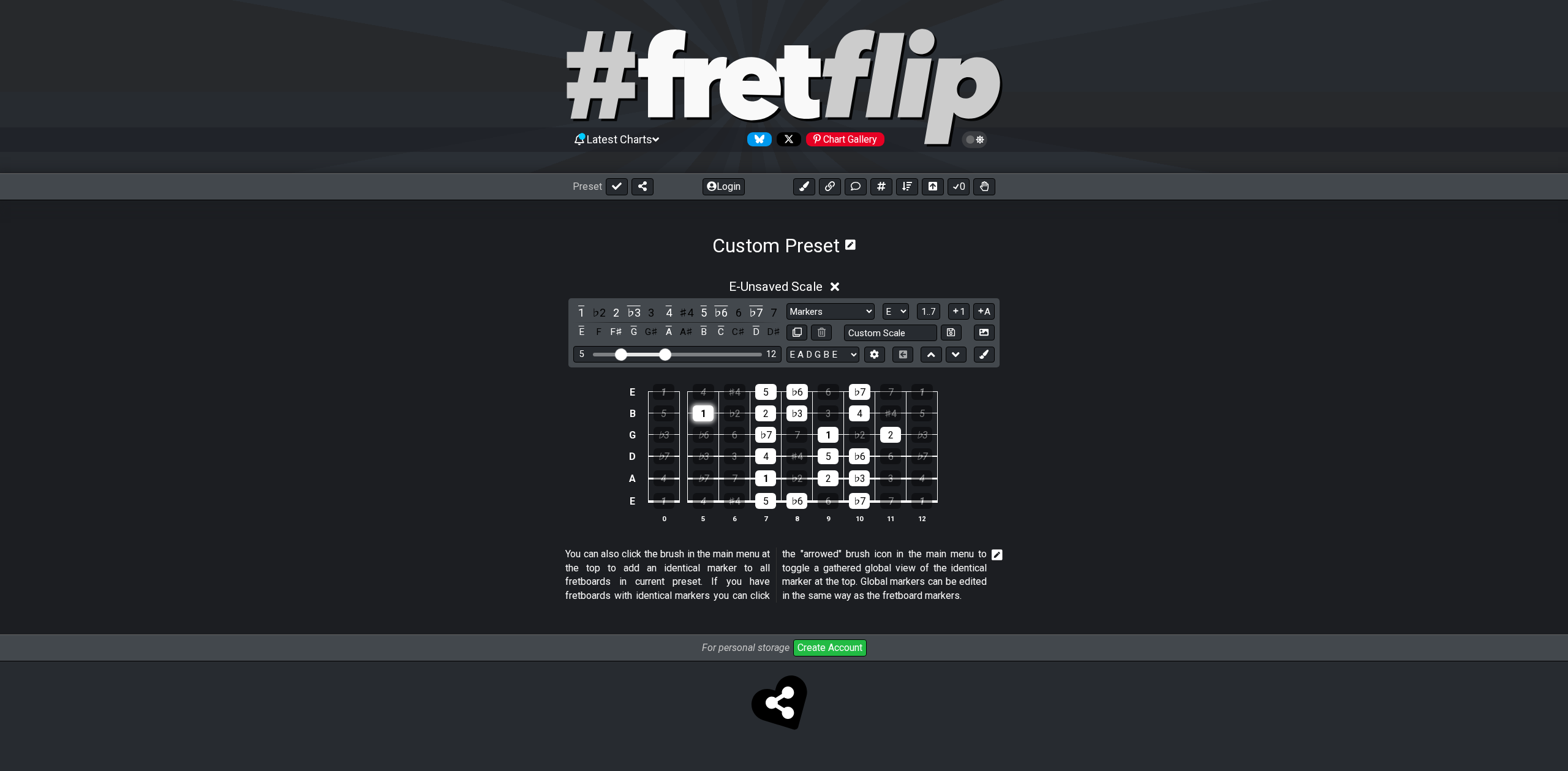
click at [706, 417] on div "1" at bounding box center [703, 413] width 21 height 16
click at [892, 434] on div "2" at bounding box center [890, 435] width 21 height 16
click at [797, 330] on icon at bounding box center [797, 332] width 9 height 9
select select "E"
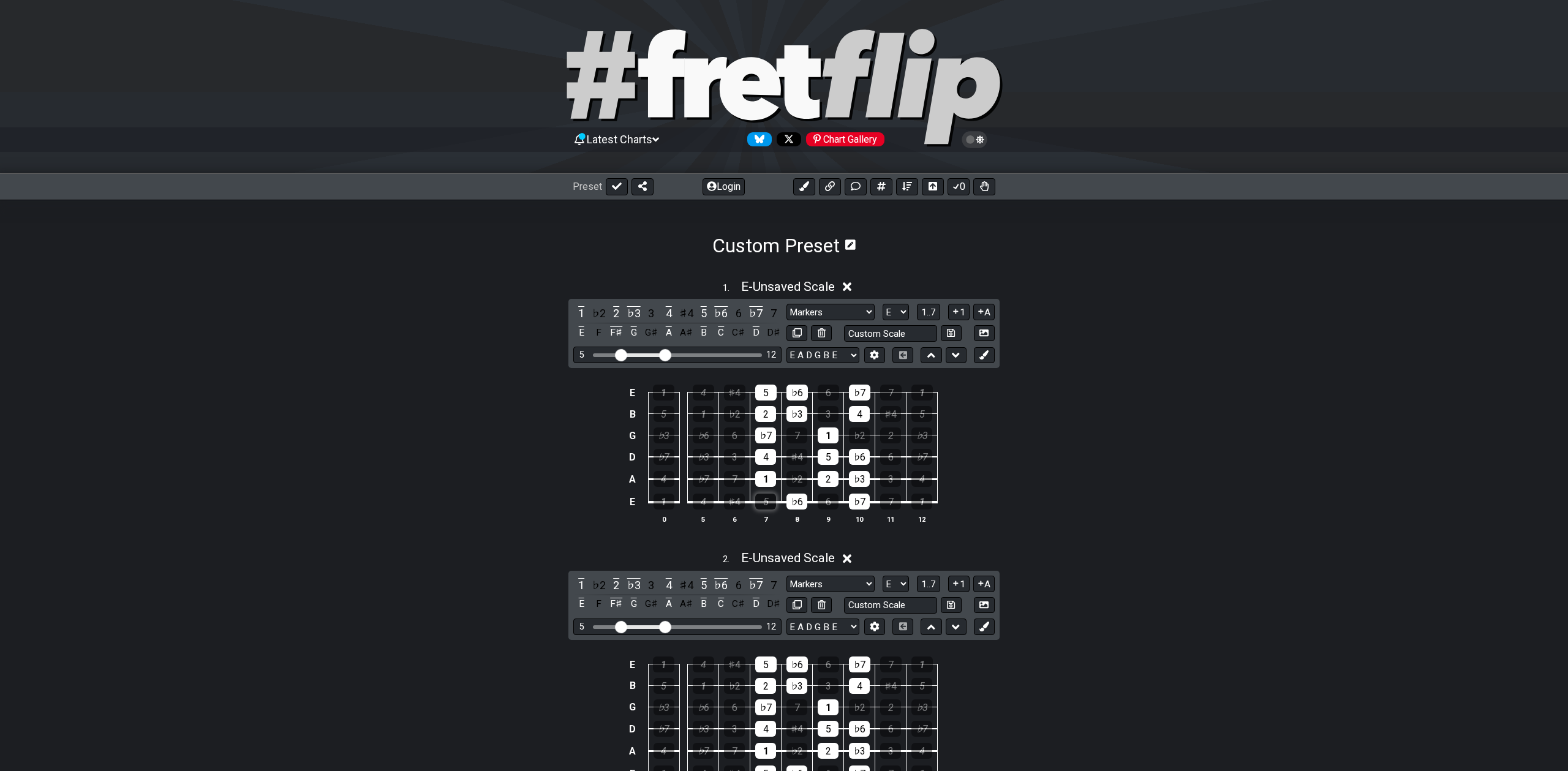
click at [766, 501] on div "5" at bounding box center [766, 501] width 21 height 16
click at [790, 501] on div "♭6" at bounding box center [797, 501] width 21 height 16
click at [848, 501] on td "♭7" at bounding box center [860, 491] width 31 height 23
click at [860, 500] on div "♭7" at bounding box center [860, 501] width 21 height 16
click at [833, 478] on div "2" at bounding box center [828, 479] width 21 height 16
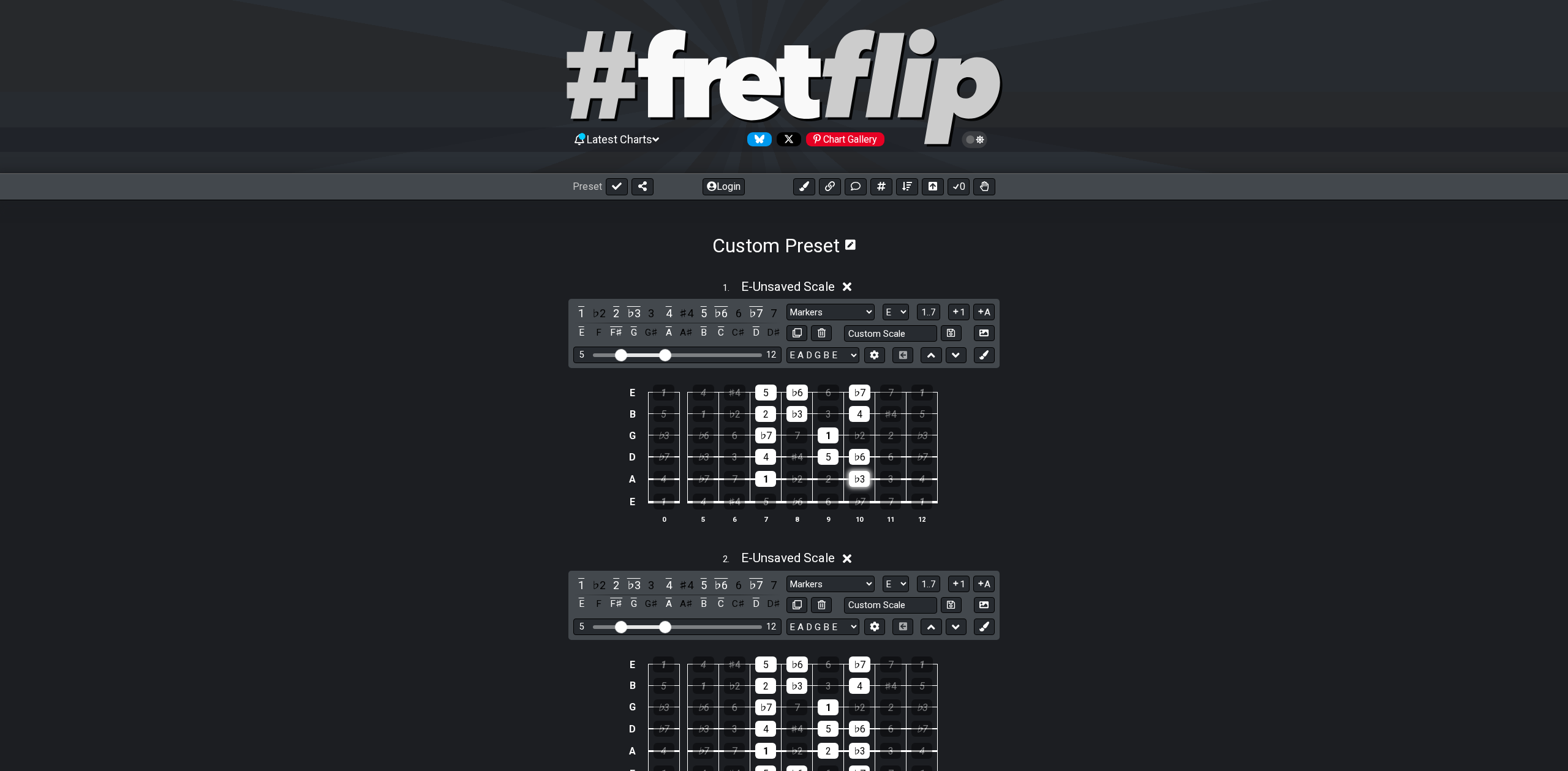
click at [857, 479] on div "♭3" at bounding box center [860, 479] width 21 height 16
click at [858, 454] on div "♭6" at bounding box center [860, 456] width 21 height 16
click at [768, 451] on div "4" at bounding box center [766, 456] width 21 height 16
click at [770, 414] on div "2" at bounding box center [766, 414] width 21 height 16
click at [768, 386] on div "5" at bounding box center [766, 392] width 22 height 16
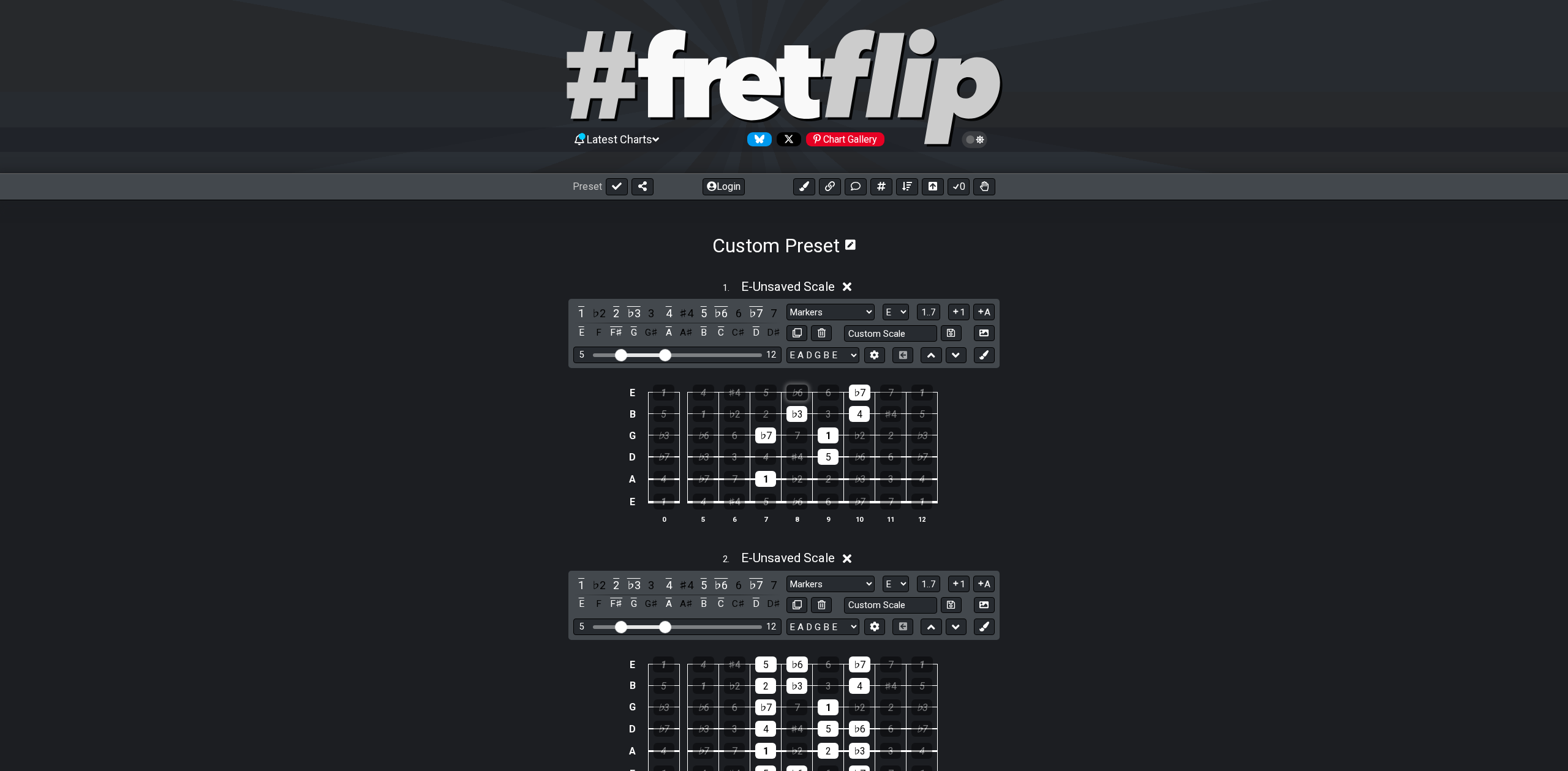
click at [805, 393] on div "♭6" at bounding box center [797, 392] width 22 height 16
click at [863, 393] on div "♭7" at bounding box center [860, 392] width 22 height 16
click at [862, 408] on div "4" at bounding box center [860, 414] width 21 height 16
click at [827, 430] on div "1" at bounding box center [828, 435] width 21 height 16
click at [762, 474] on div "1" at bounding box center [766, 479] width 21 height 16
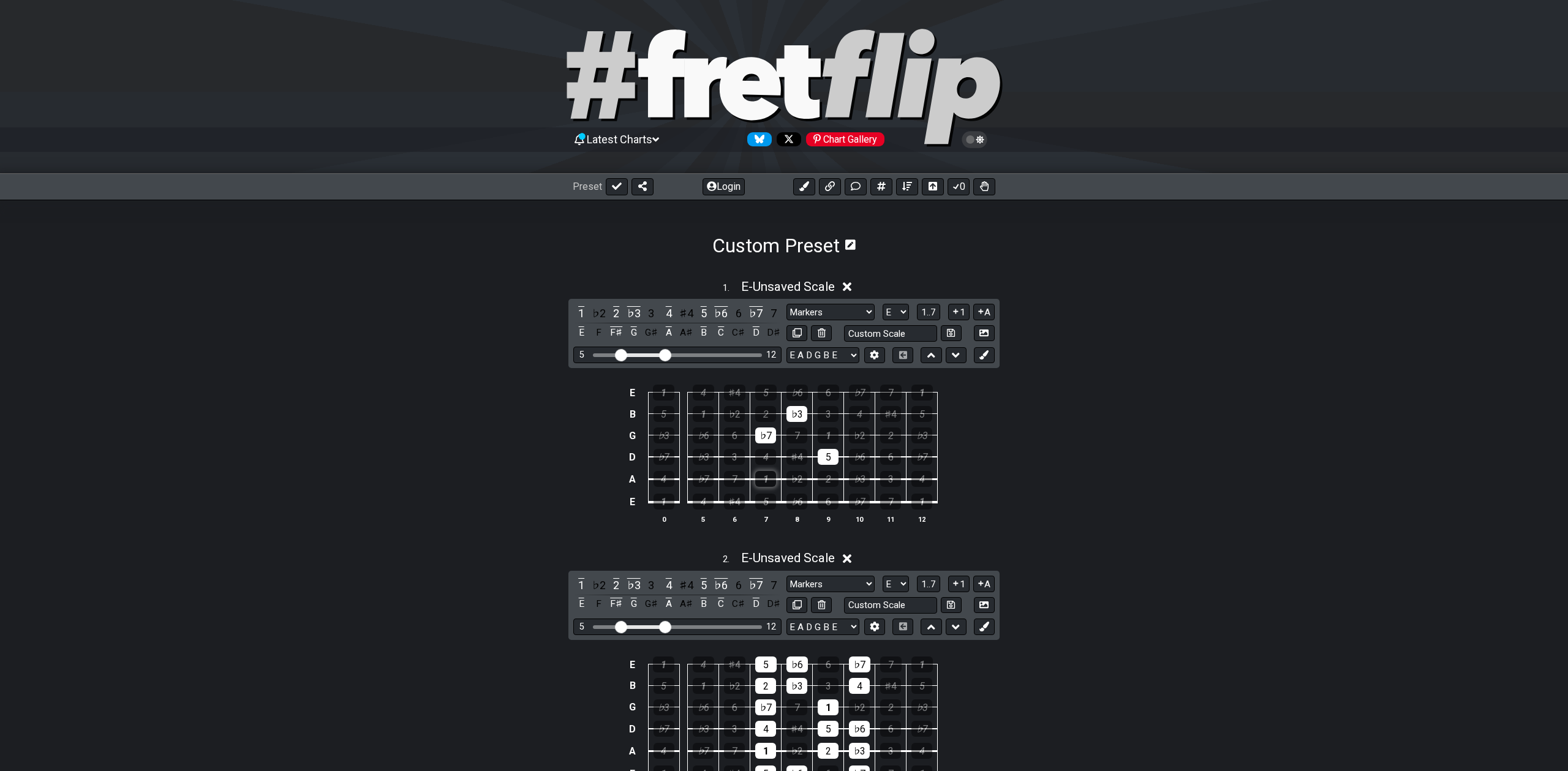
click at [763, 478] on div "1" at bounding box center [766, 479] width 21 height 16
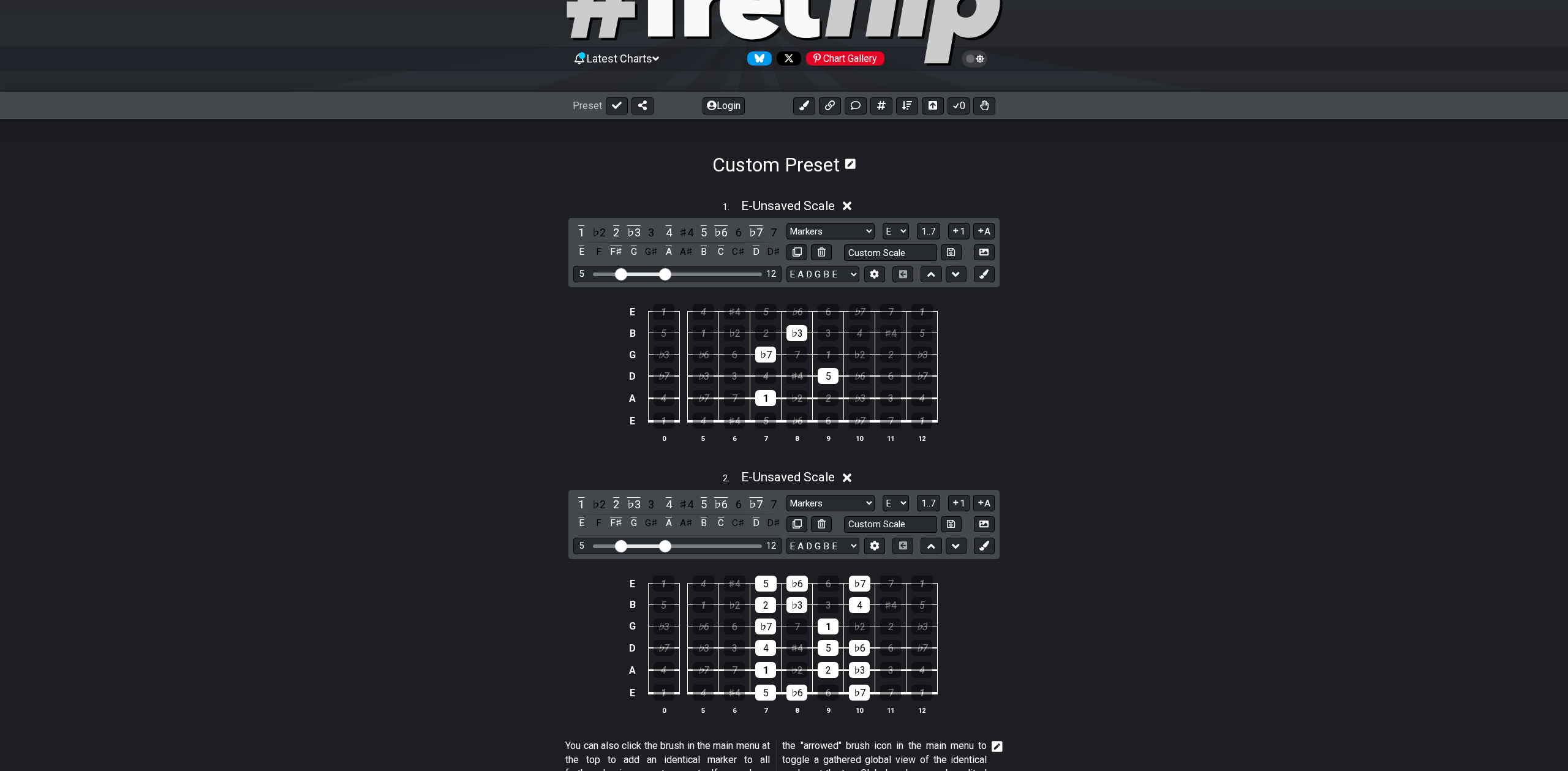
scroll to position [191, 0]
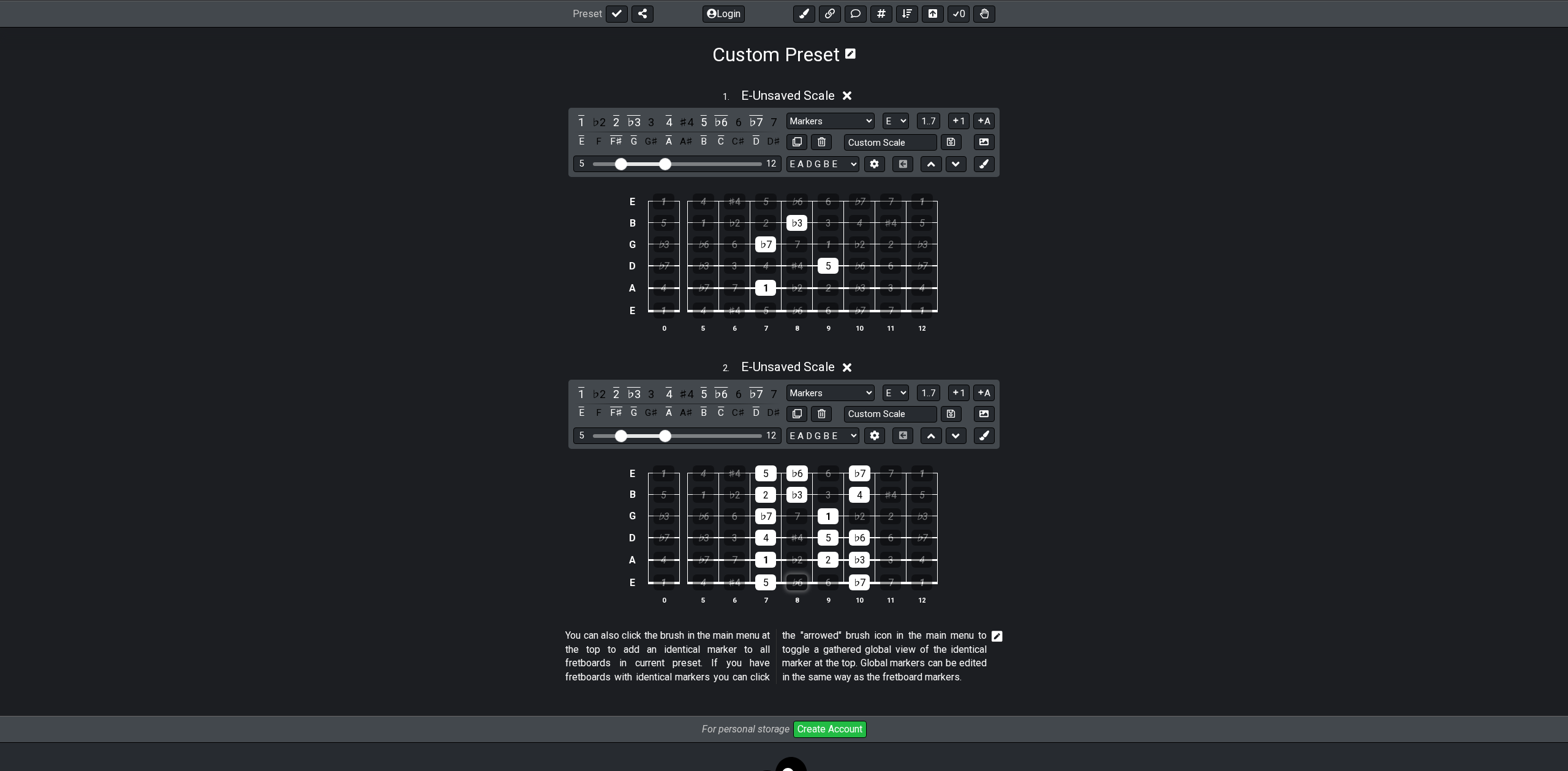
click at [790, 583] on div "♭6" at bounding box center [797, 582] width 21 height 16
click at [765, 585] on div "5" at bounding box center [766, 582] width 21 height 16
click at [770, 562] on div "1" at bounding box center [766, 559] width 21 height 16
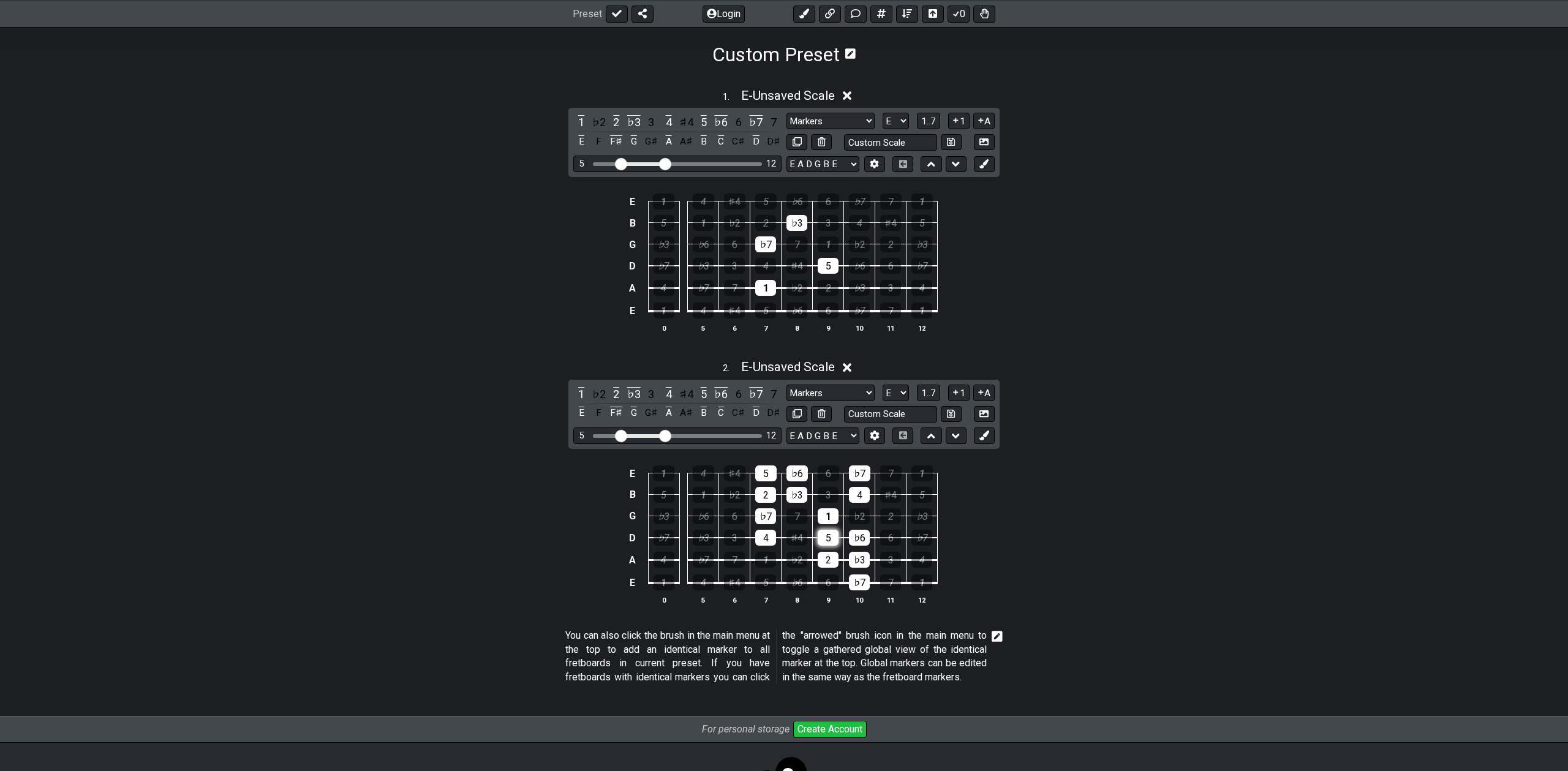
click at [831, 537] on div "5" at bounding box center [828, 537] width 21 height 16
click at [860, 581] on div "♭7" at bounding box center [860, 582] width 21 height 16
click at [861, 560] on div "♭3" at bounding box center [860, 559] width 21 height 16
click at [763, 543] on div "4" at bounding box center [766, 537] width 21 height 16
click at [766, 519] on div "♭7" at bounding box center [766, 515] width 21 height 16
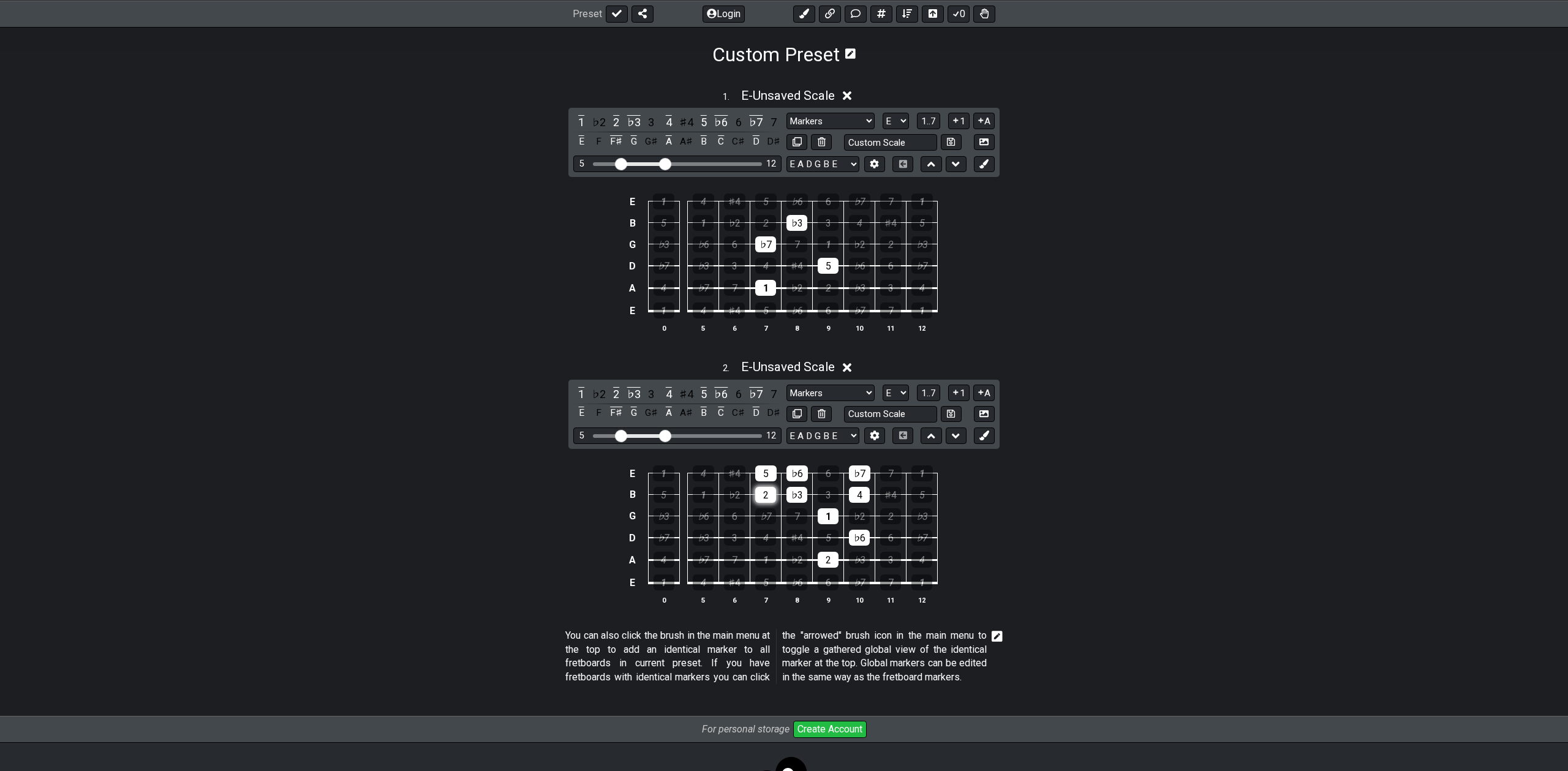
click at [766, 491] on div "2" at bounding box center [766, 495] width 21 height 16
click at [804, 496] on div "♭3" at bounding box center [797, 495] width 21 height 16
click at [797, 470] on div "♭6" at bounding box center [797, 473] width 22 height 16
click at [765, 468] on div "5" at bounding box center [766, 473] width 22 height 16
click at [864, 471] on div "♭7" at bounding box center [860, 473] width 22 height 16
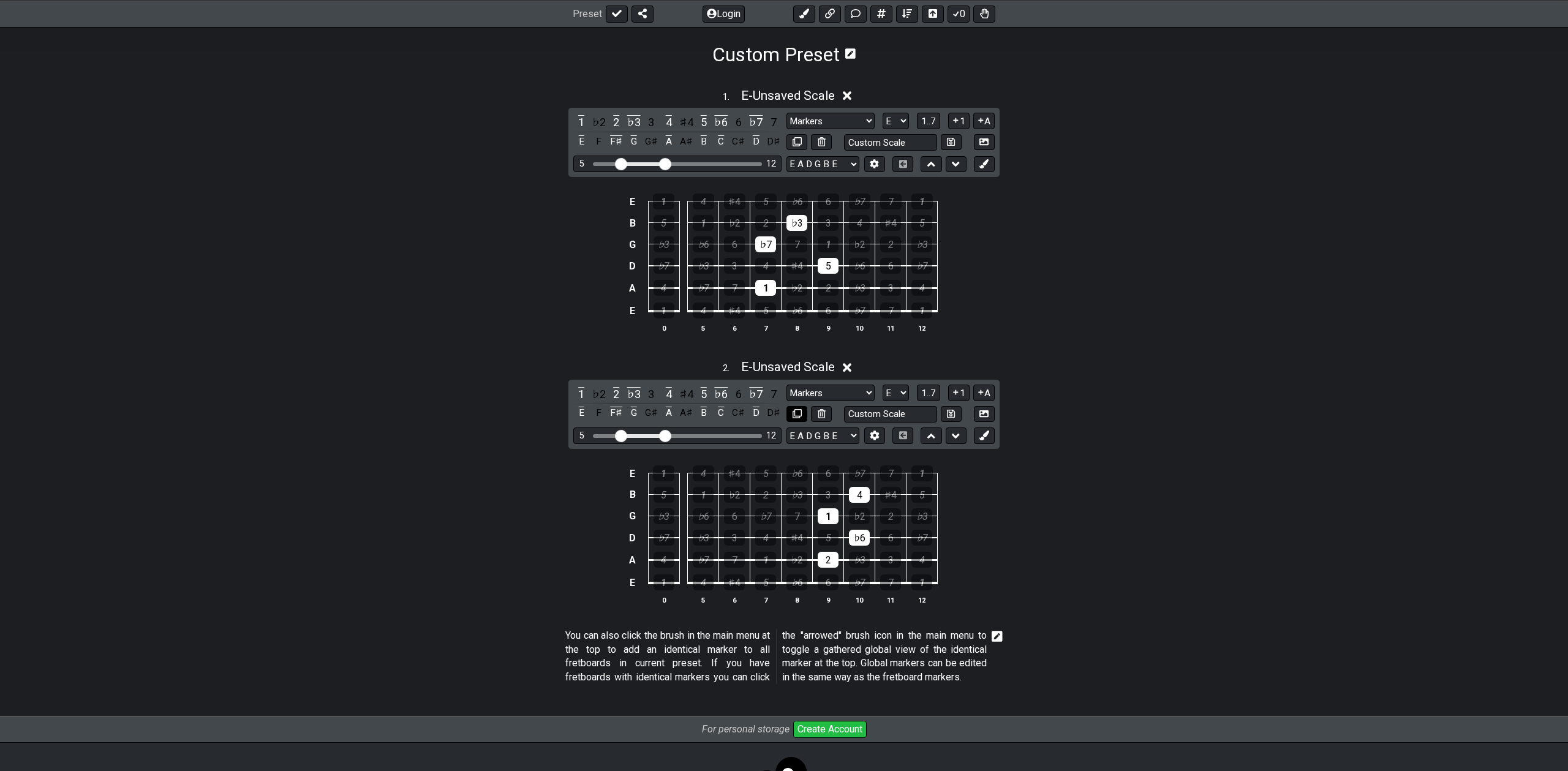
click at [793, 409] on icon at bounding box center [797, 414] width 9 height 9
select select "E"
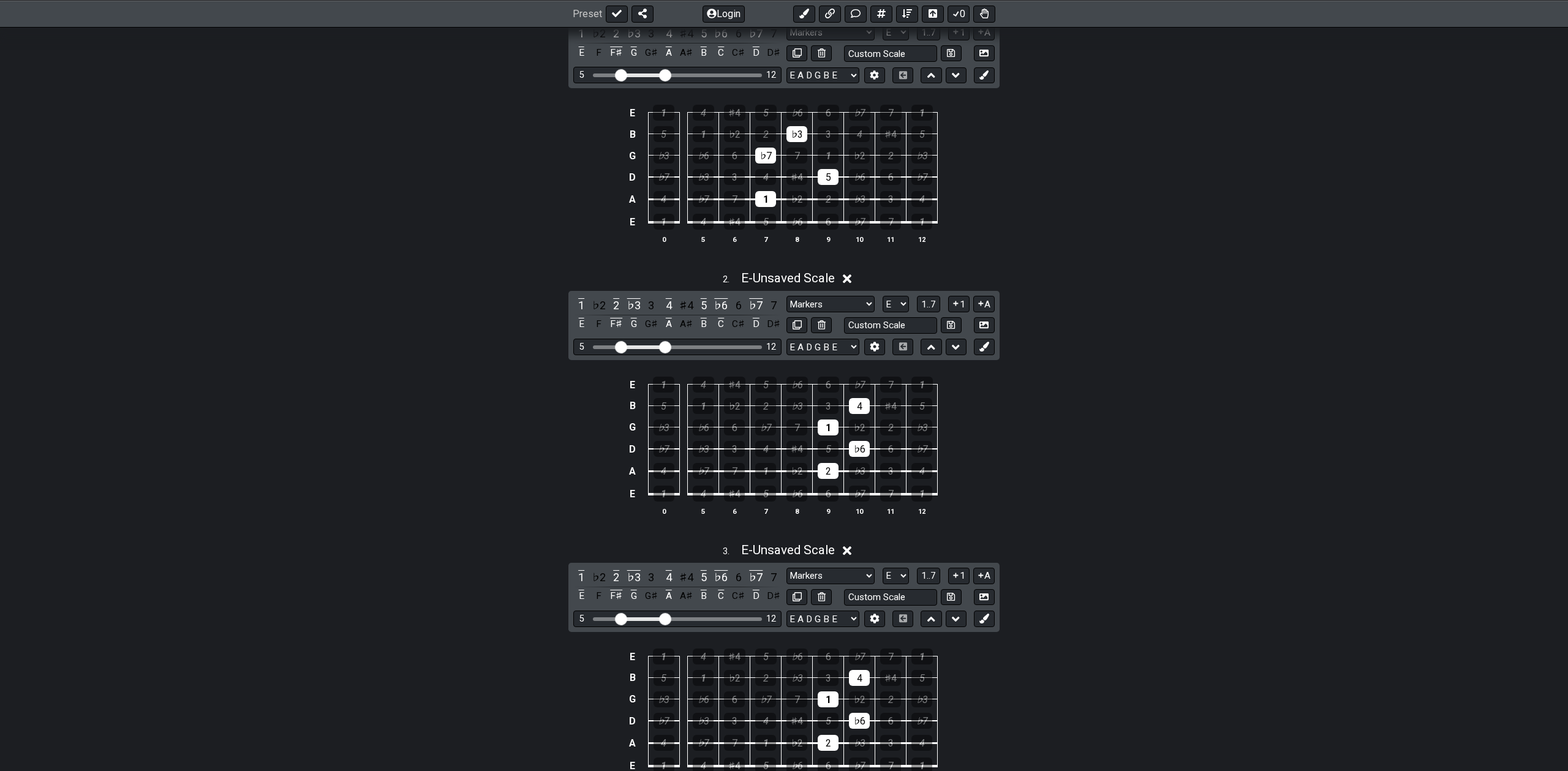
scroll to position [530, 0]
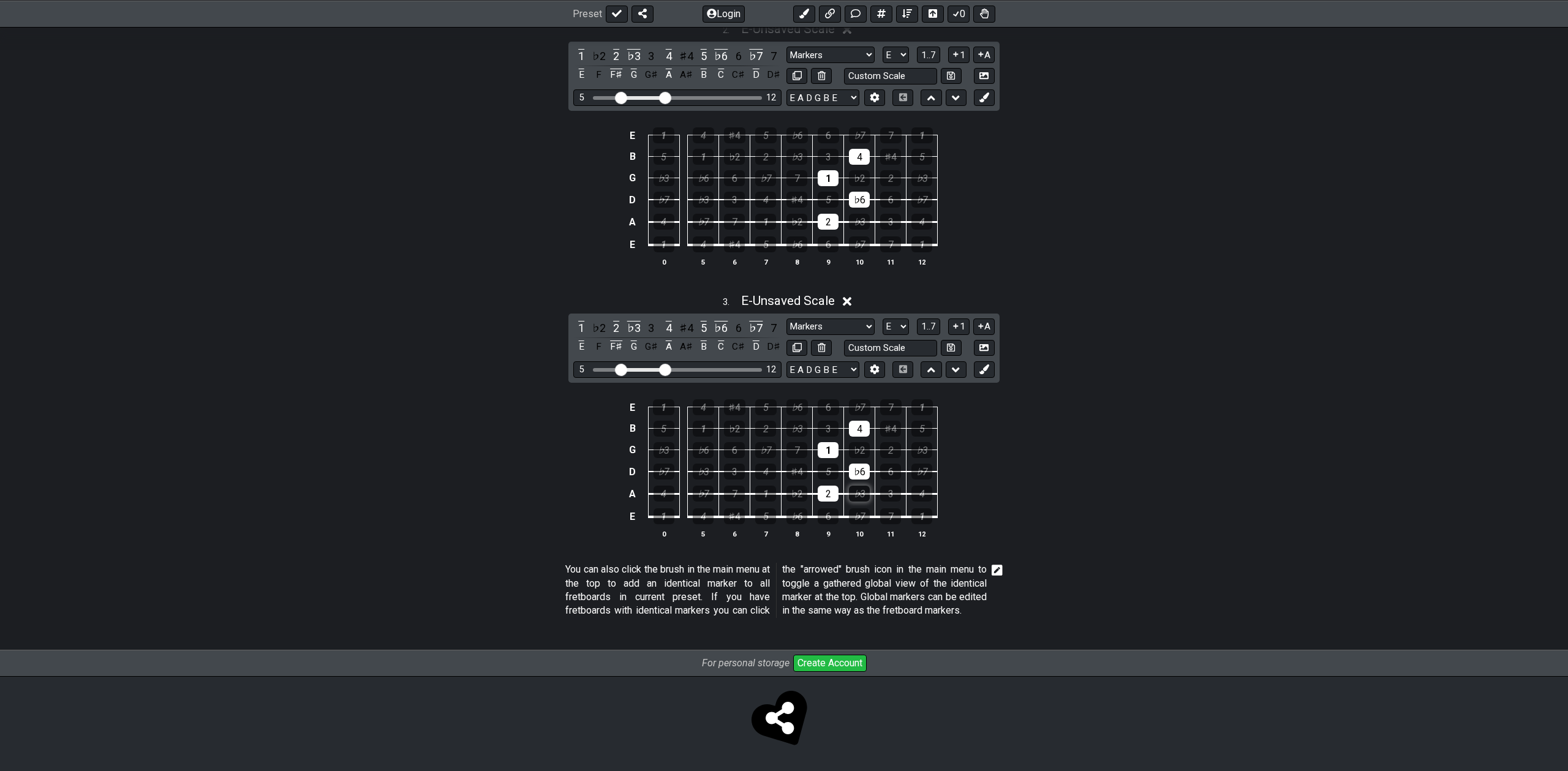
click at [858, 492] on div "♭3" at bounding box center [860, 493] width 21 height 16
click at [923, 473] on div "♭7" at bounding box center [922, 471] width 21 height 16
click at [892, 449] on div "2" at bounding box center [890, 450] width 21 height 16
click at [923, 429] on div "5" at bounding box center [922, 428] width 21 height 16
click at [829, 488] on div "2" at bounding box center [828, 493] width 21 height 16
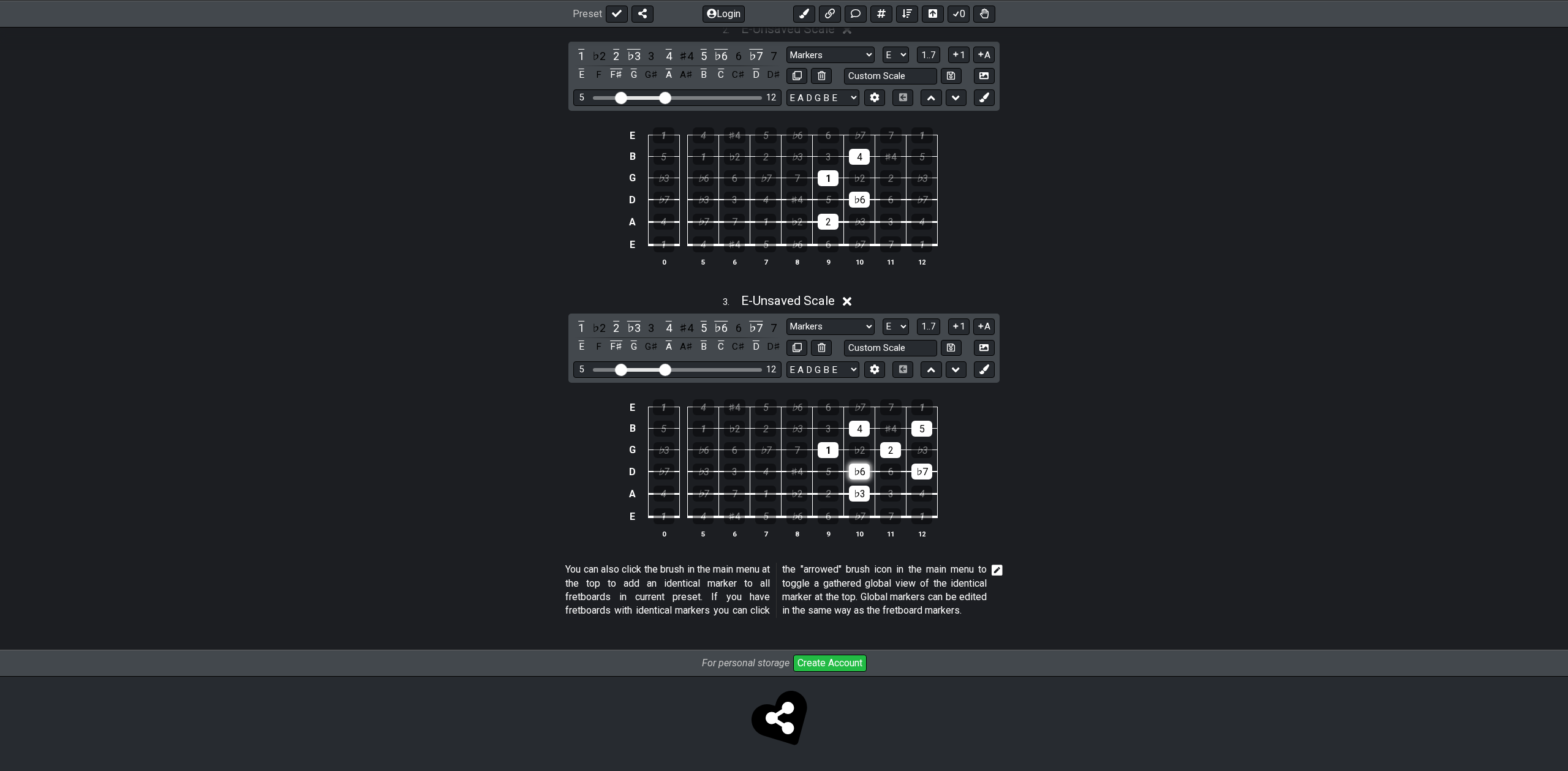
click at [854, 473] on div "♭6" at bounding box center [860, 471] width 21 height 16
click at [831, 450] on div "1" at bounding box center [828, 450] width 21 height 16
click at [854, 432] on div "4" at bounding box center [860, 428] width 21 height 16
click at [794, 467] on div "♯4" at bounding box center [797, 471] width 21 height 16
click at [795, 468] on div "♯4" at bounding box center [797, 471] width 21 height 16
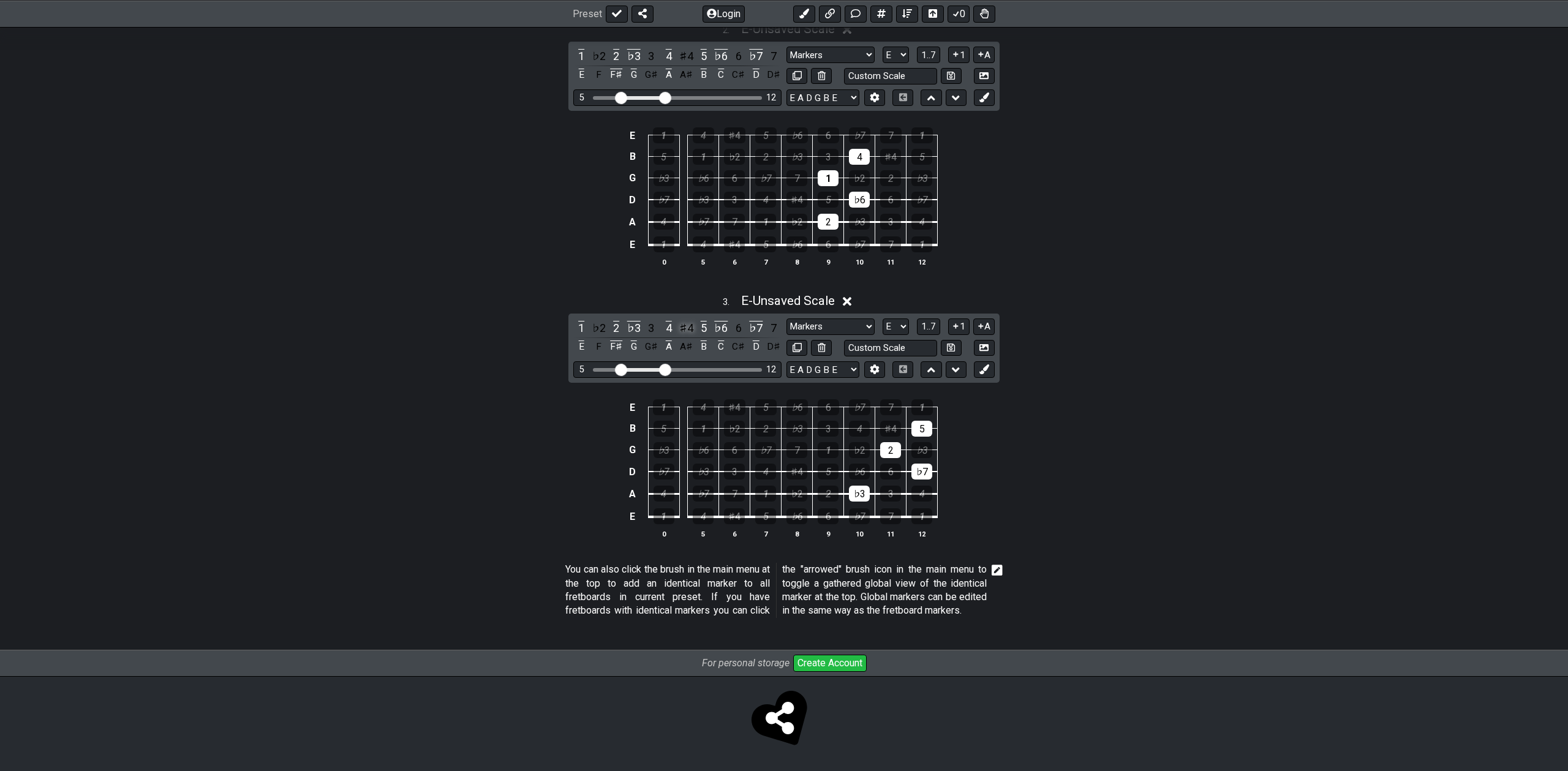
click at [686, 325] on div "♯4" at bounding box center [686, 328] width 16 height 16
click at [770, 447] on div "♭7" at bounding box center [766, 450] width 21 height 16
click at [798, 431] on div "♭3" at bounding box center [797, 428] width 21 height 16
click at [825, 488] on div "2" at bounding box center [828, 493] width 21 height 16
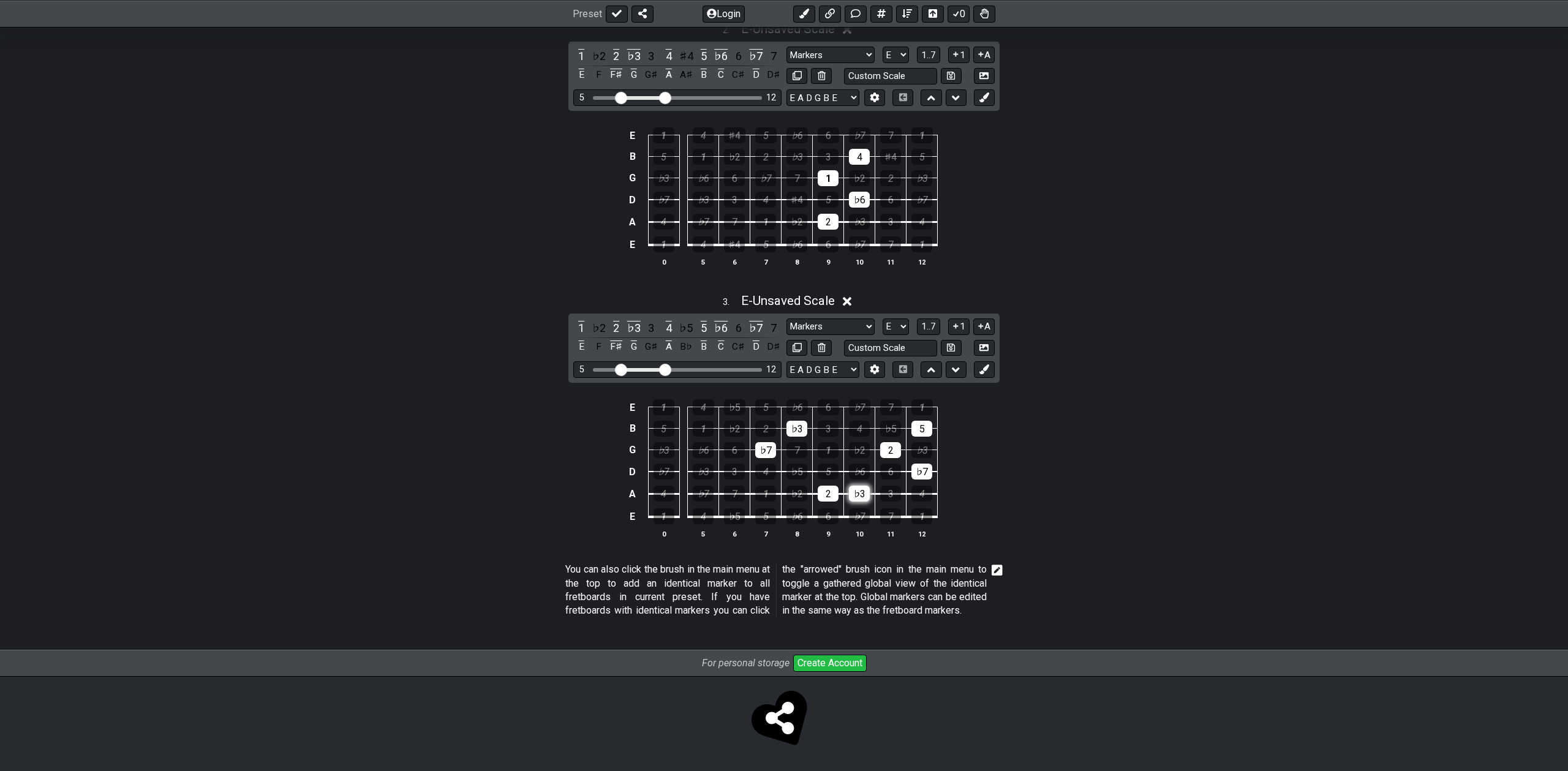
click at [853, 493] on div "♭3" at bounding box center [860, 493] width 21 height 16
click at [830, 467] on div "5" at bounding box center [828, 471] width 21 height 16
click at [888, 449] on div "2" at bounding box center [890, 450] width 21 height 16
click at [919, 468] on div "♭7" at bounding box center [922, 471] width 21 height 16
click at [925, 424] on div "5" at bounding box center [922, 428] width 21 height 16
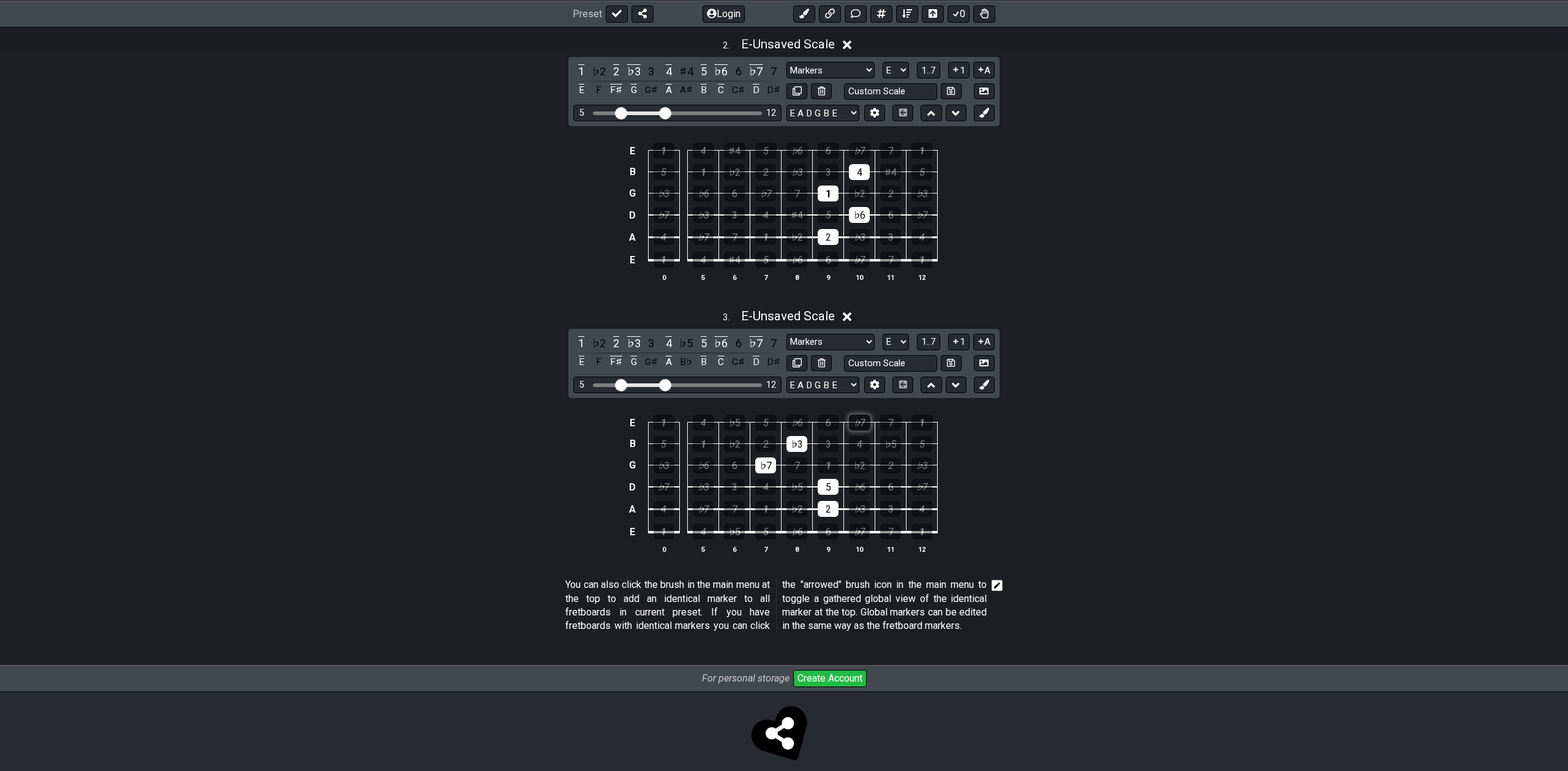
scroll to position [504, 0]
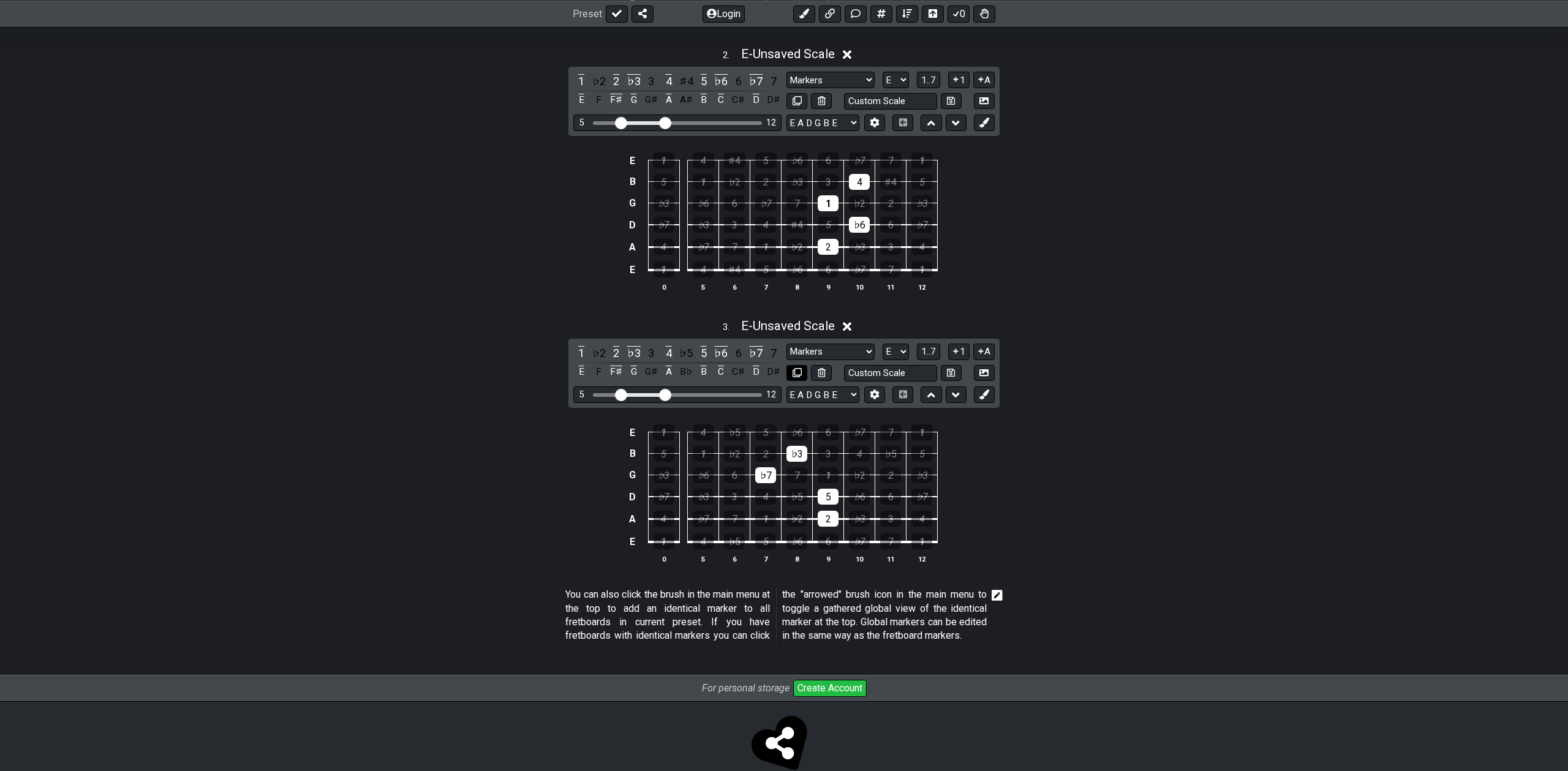
click at [797, 369] on icon at bounding box center [797, 372] width 9 height 9
select select "E"
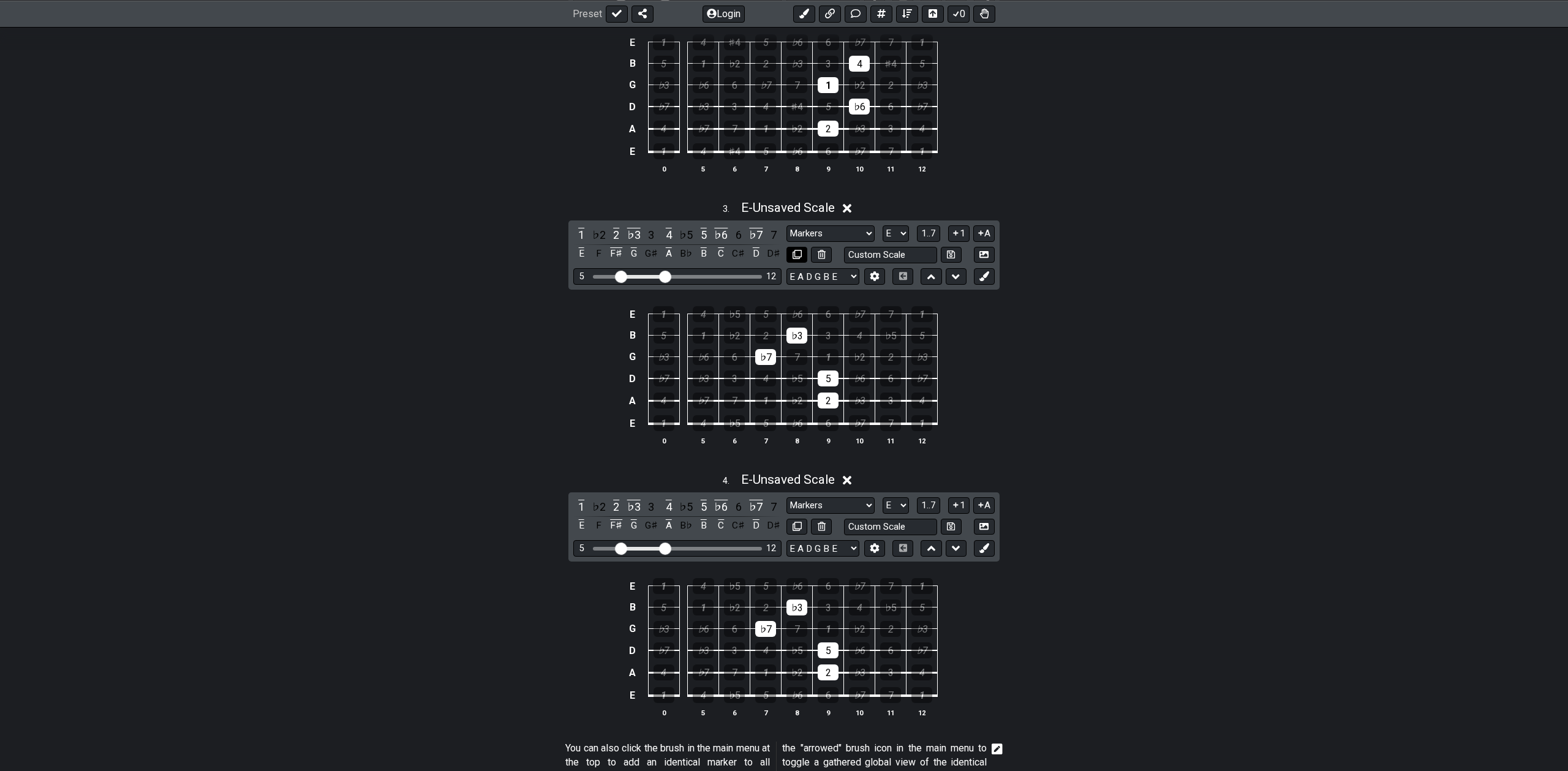
scroll to position [685, 0]
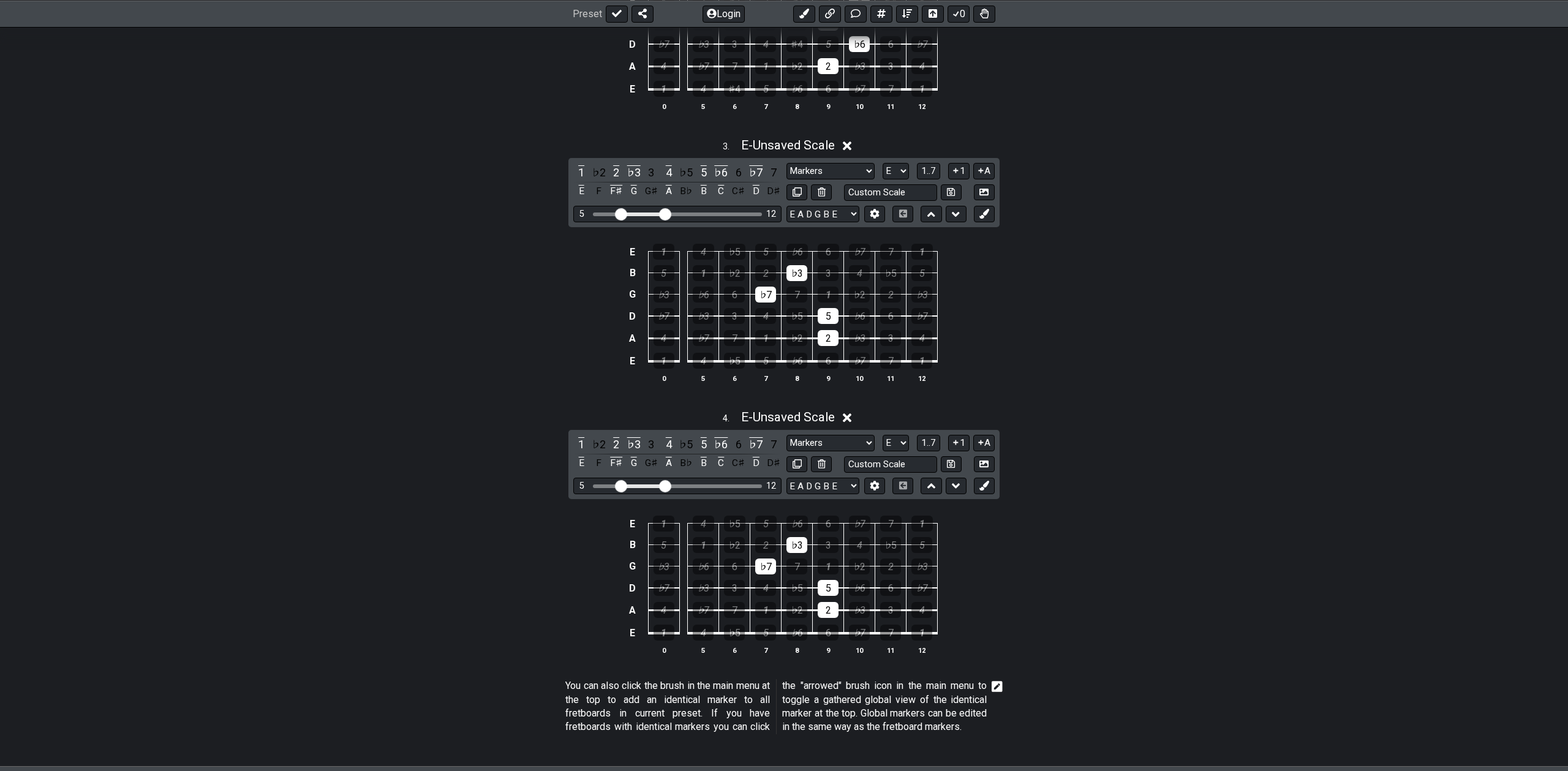
click at [816, 605] on td "2" at bounding box center [829, 599] width 31 height 22
click at [821, 606] on div "2" at bounding box center [828, 609] width 21 height 16
click at [827, 594] on div "5" at bounding box center [828, 587] width 21 height 16
click at [774, 567] on div "♭7" at bounding box center [766, 566] width 21 height 16
click at [800, 545] on div "♭3" at bounding box center [797, 545] width 21 height 16
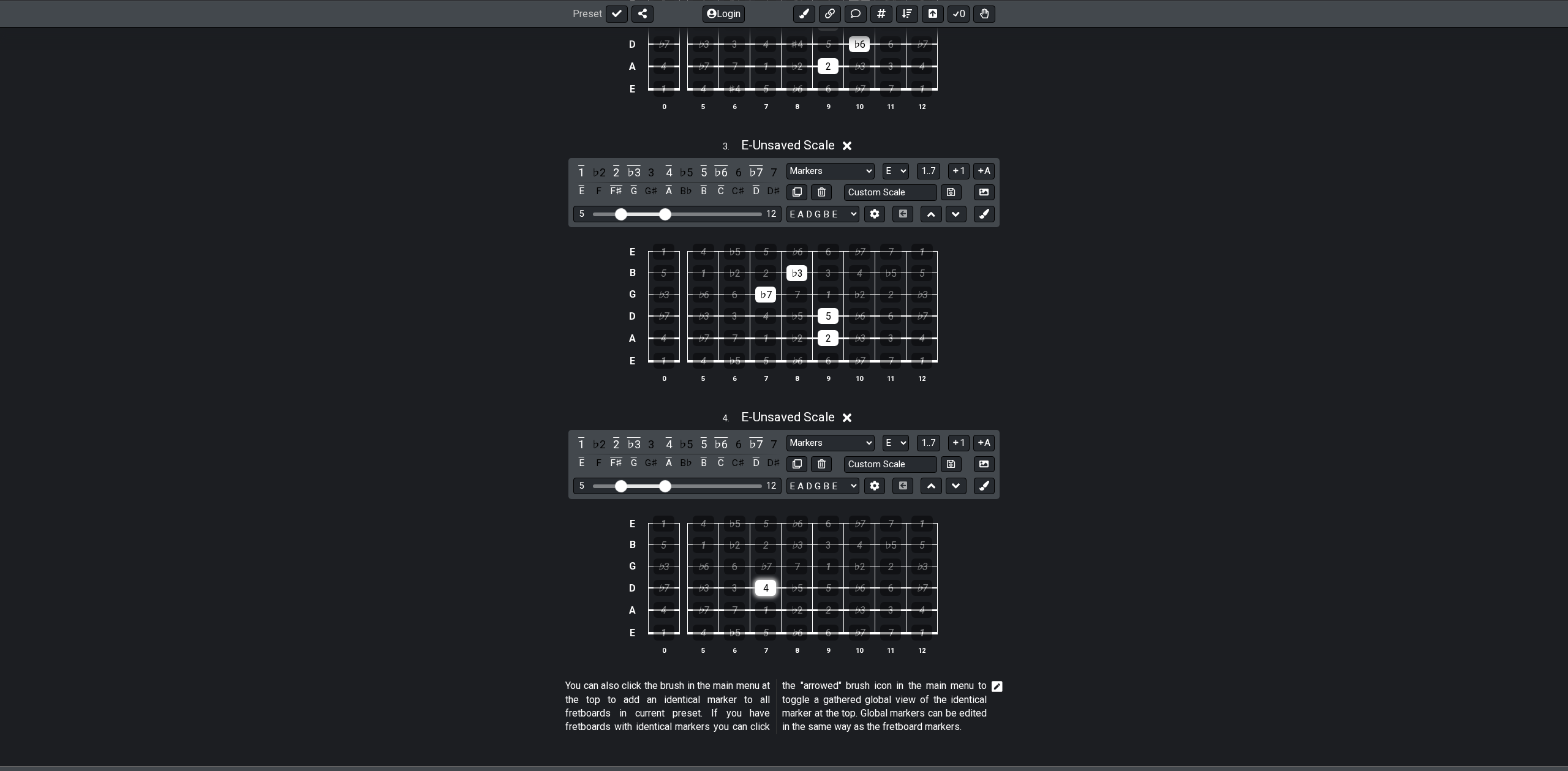
click at [765, 583] on div "4" at bounding box center [766, 587] width 21 height 16
click at [935, 442] on span "1..7" at bounding box center [929, 443] width 15 height 11
click at [934, 442] on button "..." at bounding box center [929, 443] width 21 height 16
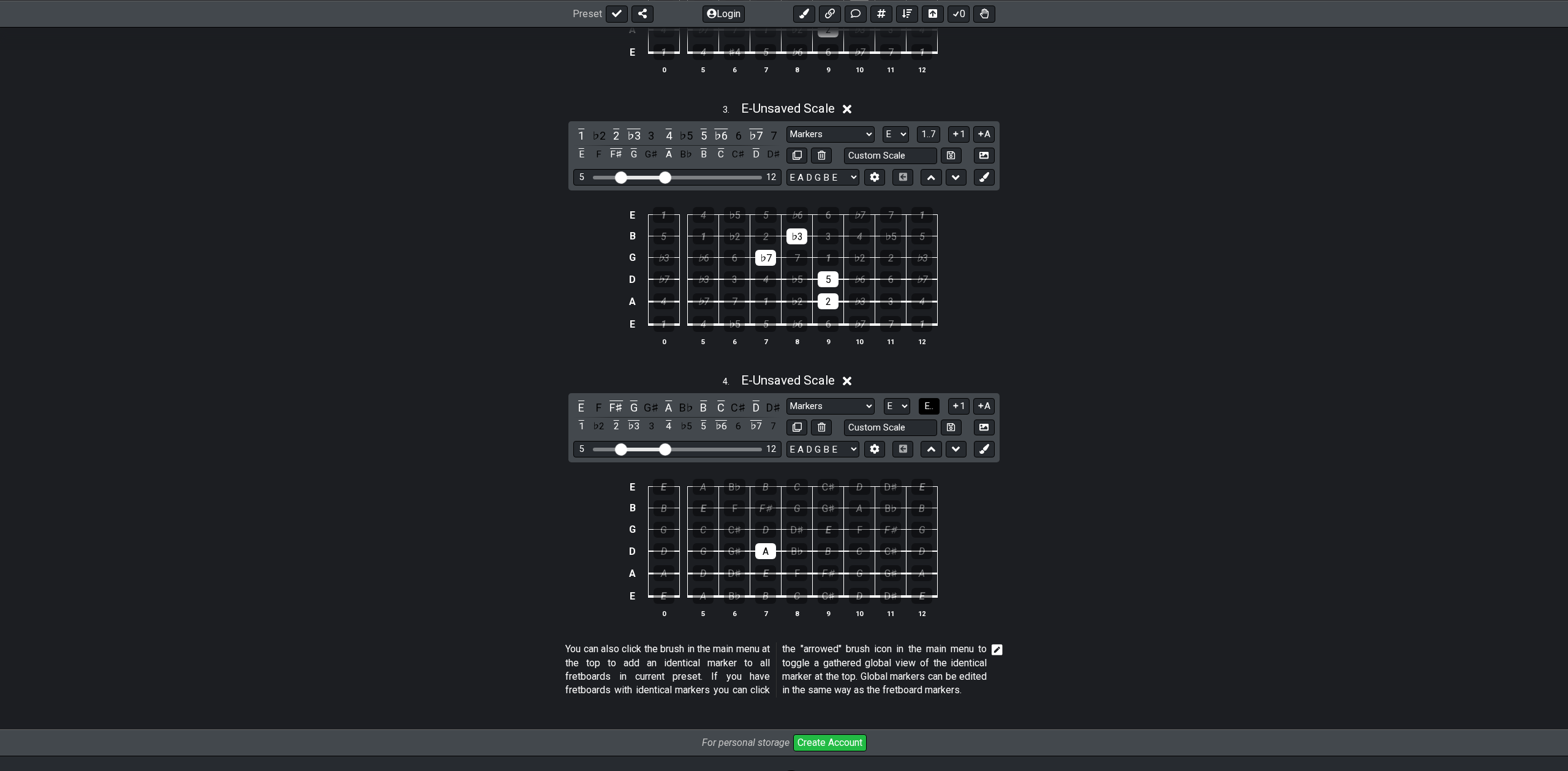
scroll to position [814, 0]
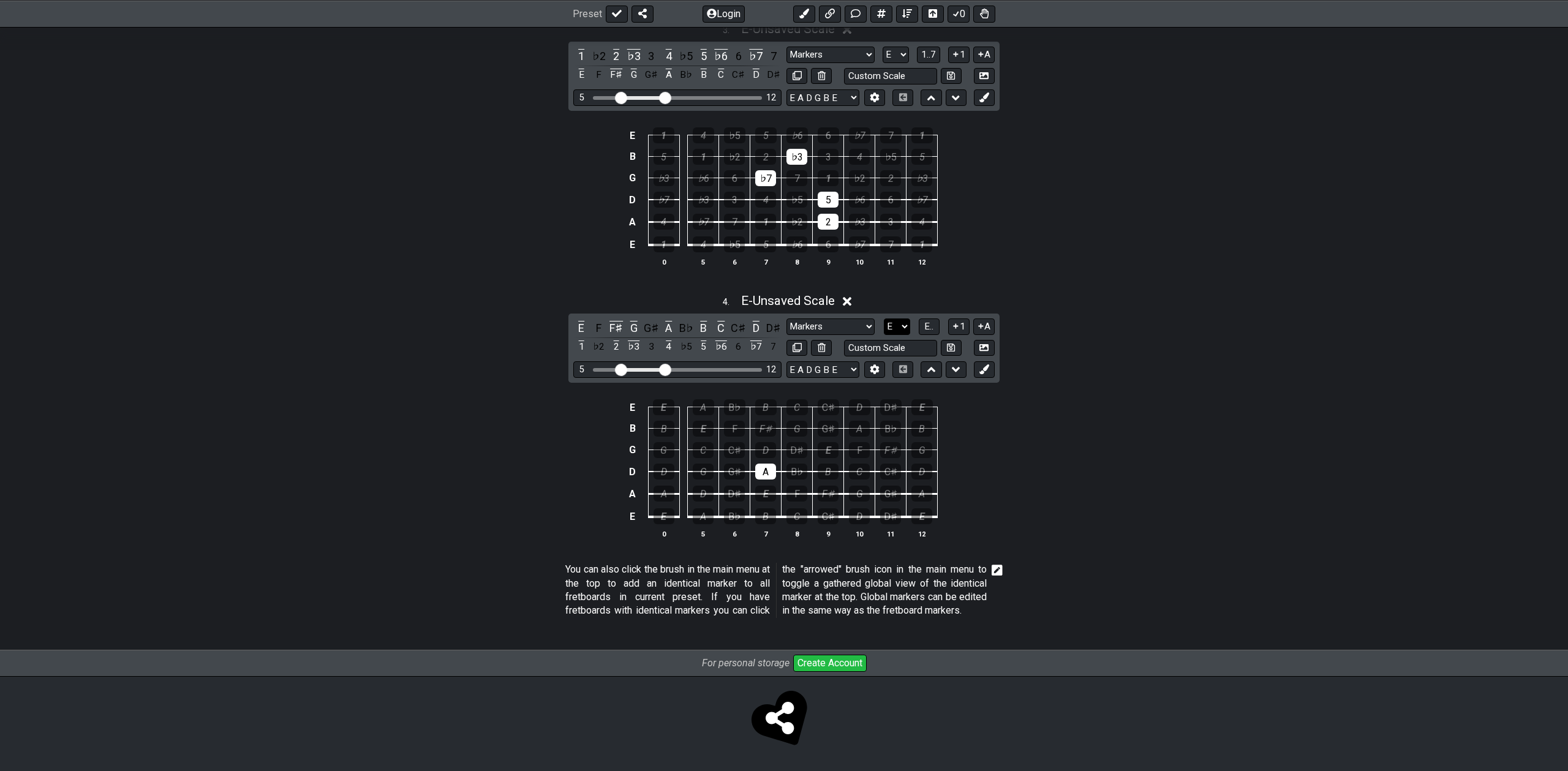
click at [901, 318] on select "A♭ A A♯ B♭ B C C♯ D♭ D D♯ E♭ E F F♯ G♭ G G♯" at bounding box center [896, 327] width 26 height 16
click at [931, 321] on span "E.." at bounding box center [929, 326] width 9 height 11
click at [931, 321] on span "1..7" at bounding box center [929, 326] width 15 height 11
click at [930, 321] on span "..." at bounding box center [929, 326] width 5 height 11
click at [762, 486] on div "E" at bounding box center [766, 493] width 21 height 16
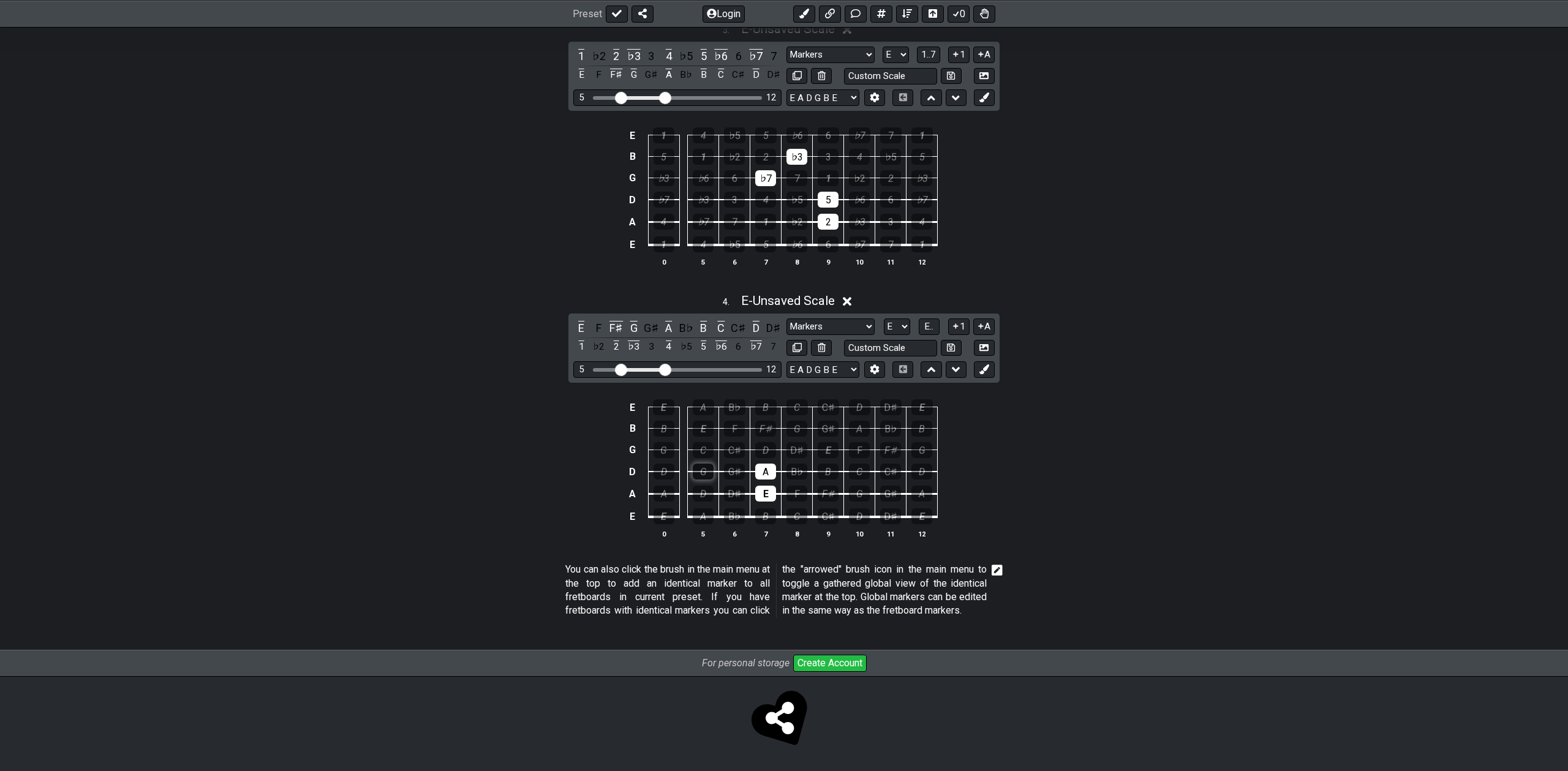
click at [707, 464] on div "G" at bounding box center [703, 471] width 21 height 16
click at [862, 464] on div "C" at bounding box center [860, 471] width 21 height 16
click at [928, 321] on span "E.." at bounding box center [929, 326] width 9 height 11
click at [705, 464] on div "♭3" at bounding box center [703, 471] width 21 height 16
click at [768, 486] on div "1" at bounding box center [766, 493] width 21 height 16
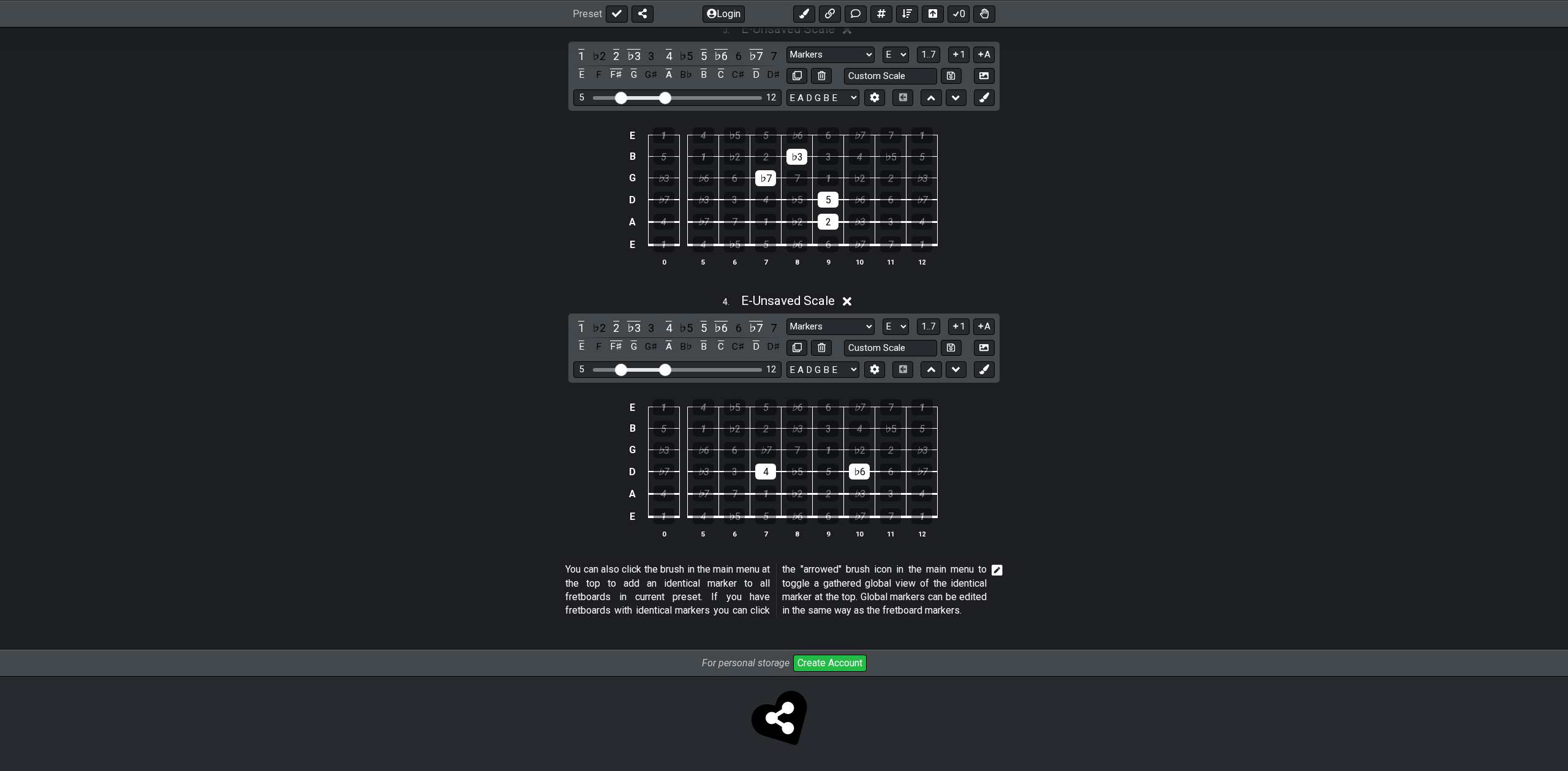
click at [876, 471] on td "3" at bounding box center [891, 483] width 31 height 22
click at [854, 464] on div "♭6" at bounding box center [860, 471] width 21 height 16
click at [729, 429] on td "6" at bounding box center [735, 439] width 31 height 22
click at [732, 442] on div "6" at bounding box center [735, 450] width 21 height 16
click at [766, 486] on div "1" at bounding box center [766, 493] width 21 height 16
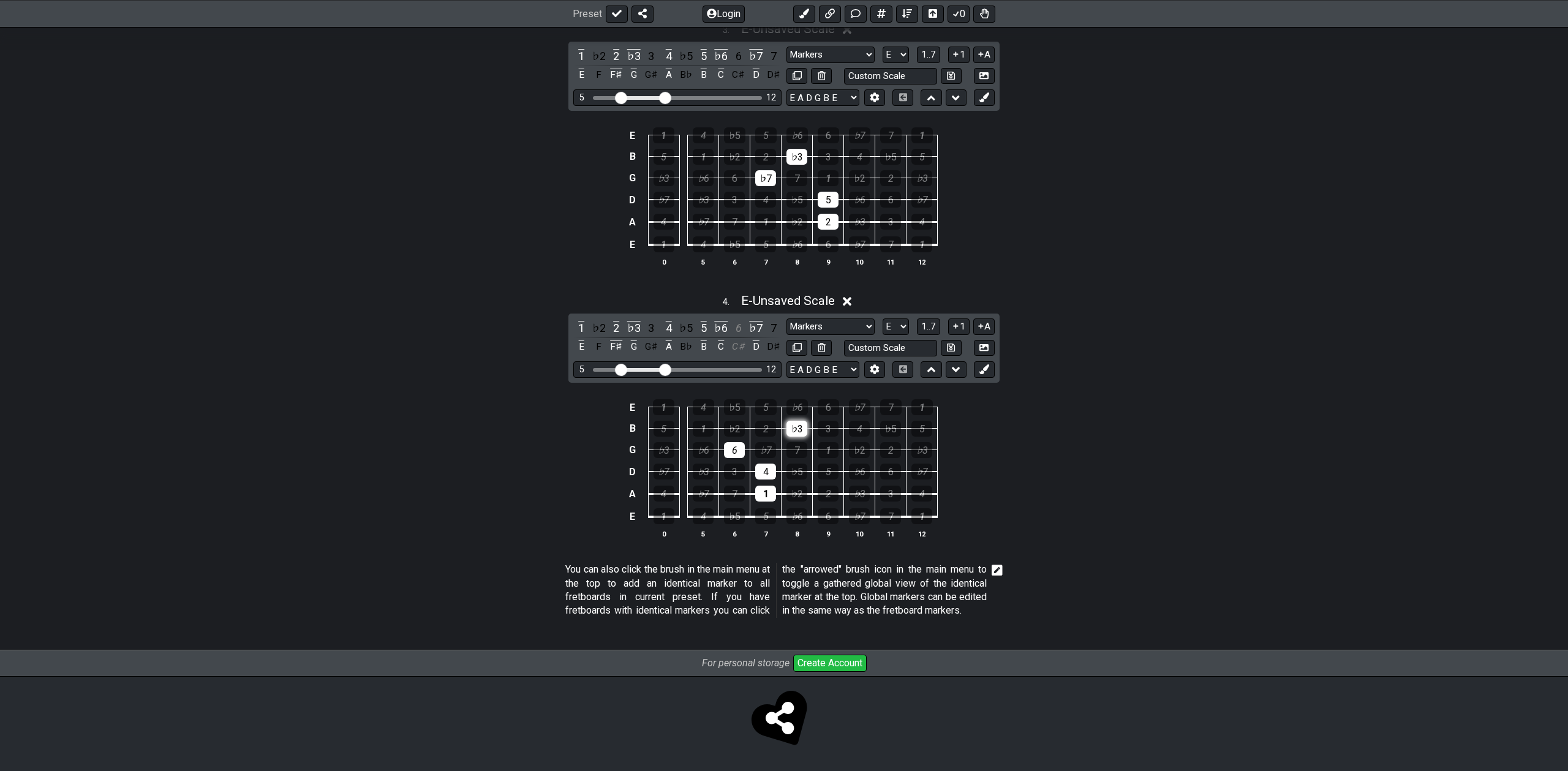
click at [803, 420] on div "♭3" at bounding box center [797, 428] width 21 height 16
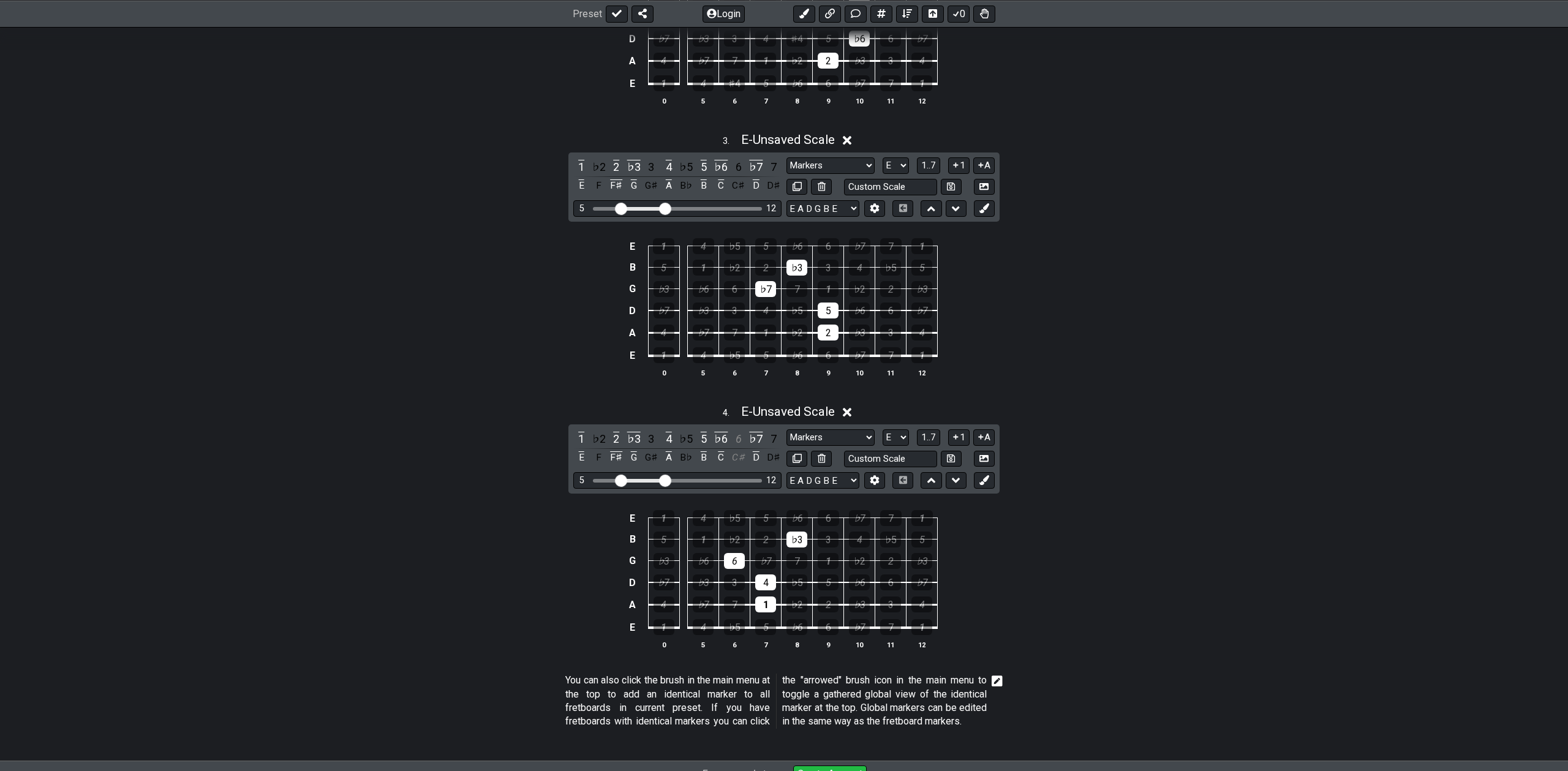
scroll to position [692, 0]
click at [938, 437] on button "1..7" at bounding box center [929, 435] width 23 height 16
click at [938, 437] on button "..." at bounding box center [929, 435] width 21 height 16
click at [721, 560] on td "G♯" at bounding box center [735, 569] width 31 height 22
click at [736, 558] on div "C♯" at bounding box center [735, 558] width 21 height 16
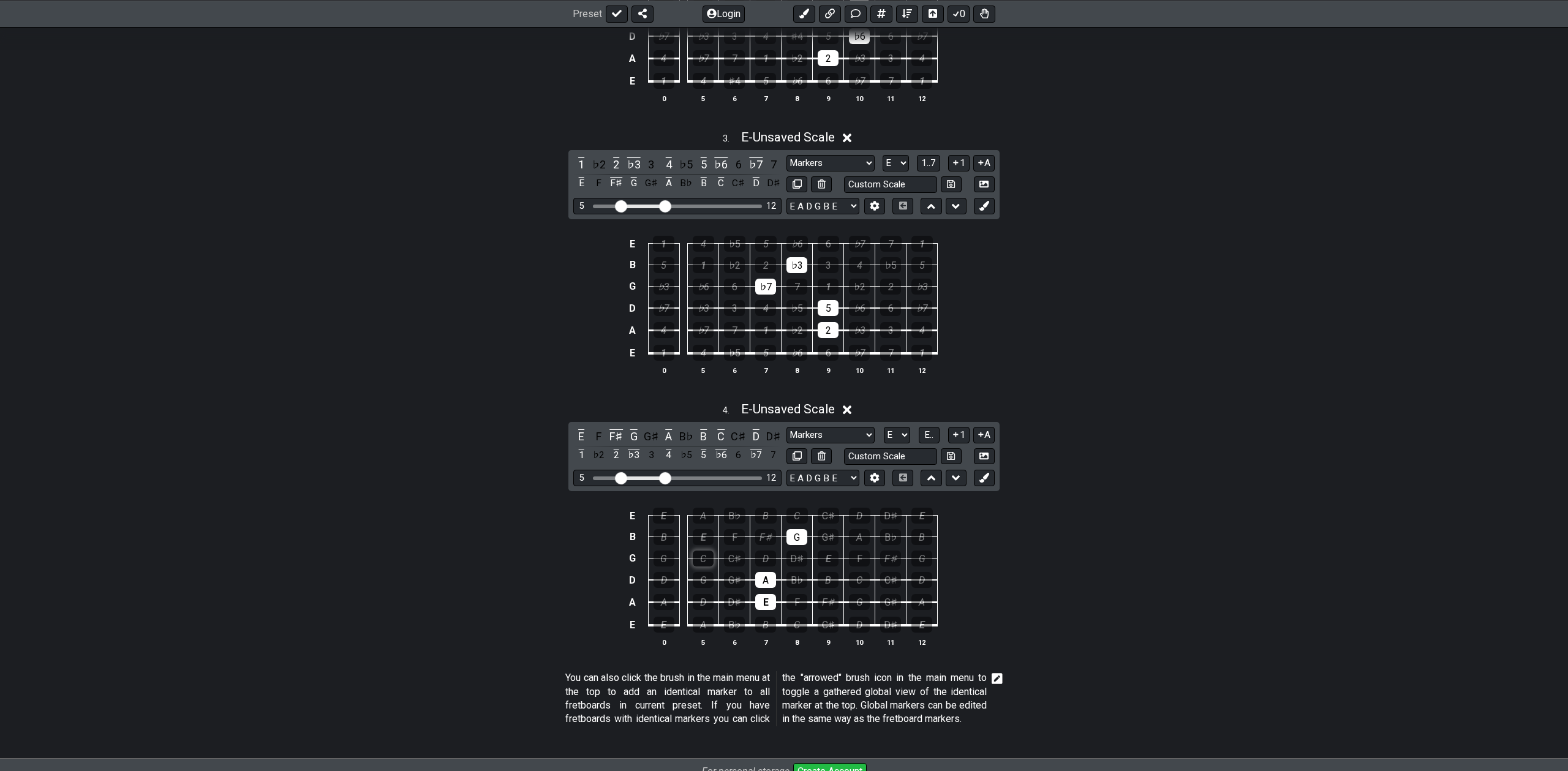
click at [706, 557] on div "C" at bounding box center [703, 558] width 21 height 16
click at [931, 441] on button "E.." at bounding box center [929, 435] width 21 height 16
click at [796, 454] on icon at bounding box center [797, 456] width 9 height 9
select select "E"
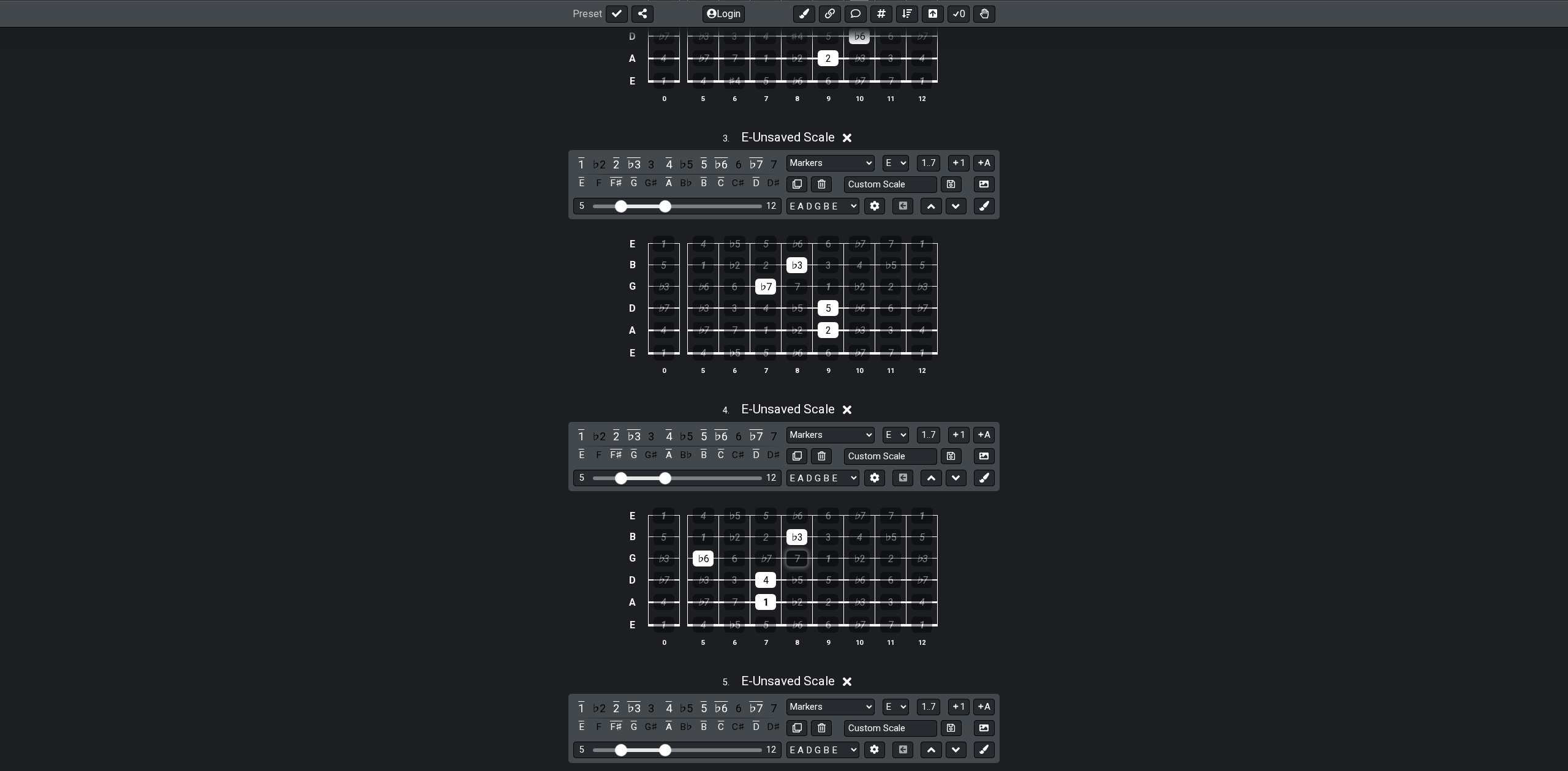
scroll to position [913, 0]
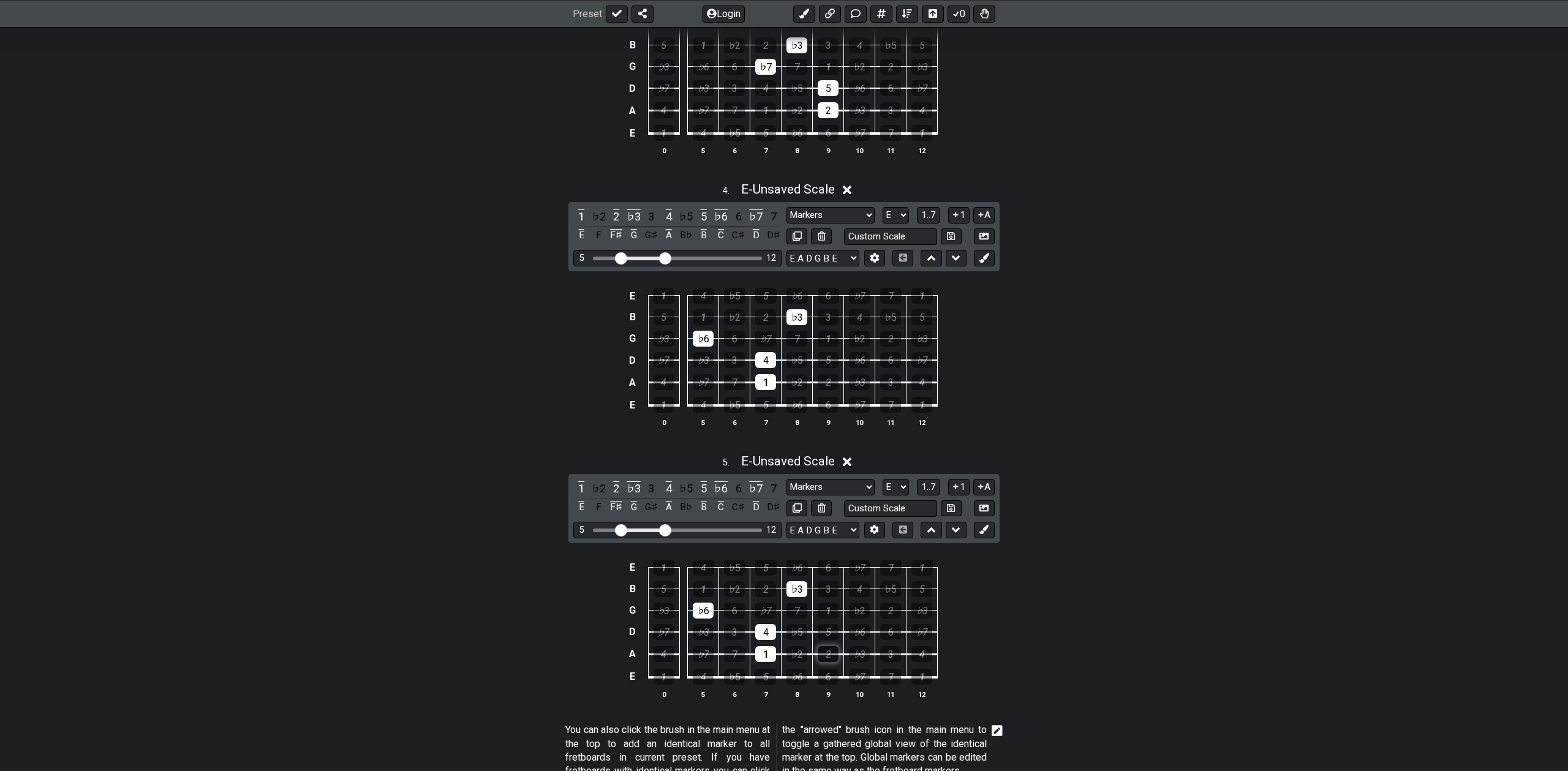
click at [821, 653] on div "2" at bounding box center [828, 653] width 21 height 16
click at [830, 627] on div "5" at bounding box center [828, 632] width 21 height 16
click at [866, 590] on div "4" at bounding box center [860, 589] width 21 height 16
click at [765, 611] on div "♭7" at bounding box center [766, 610] width 21 height 16
click at [767, 629] on div "4" at bounding box center [766, 632] width 21 height 16
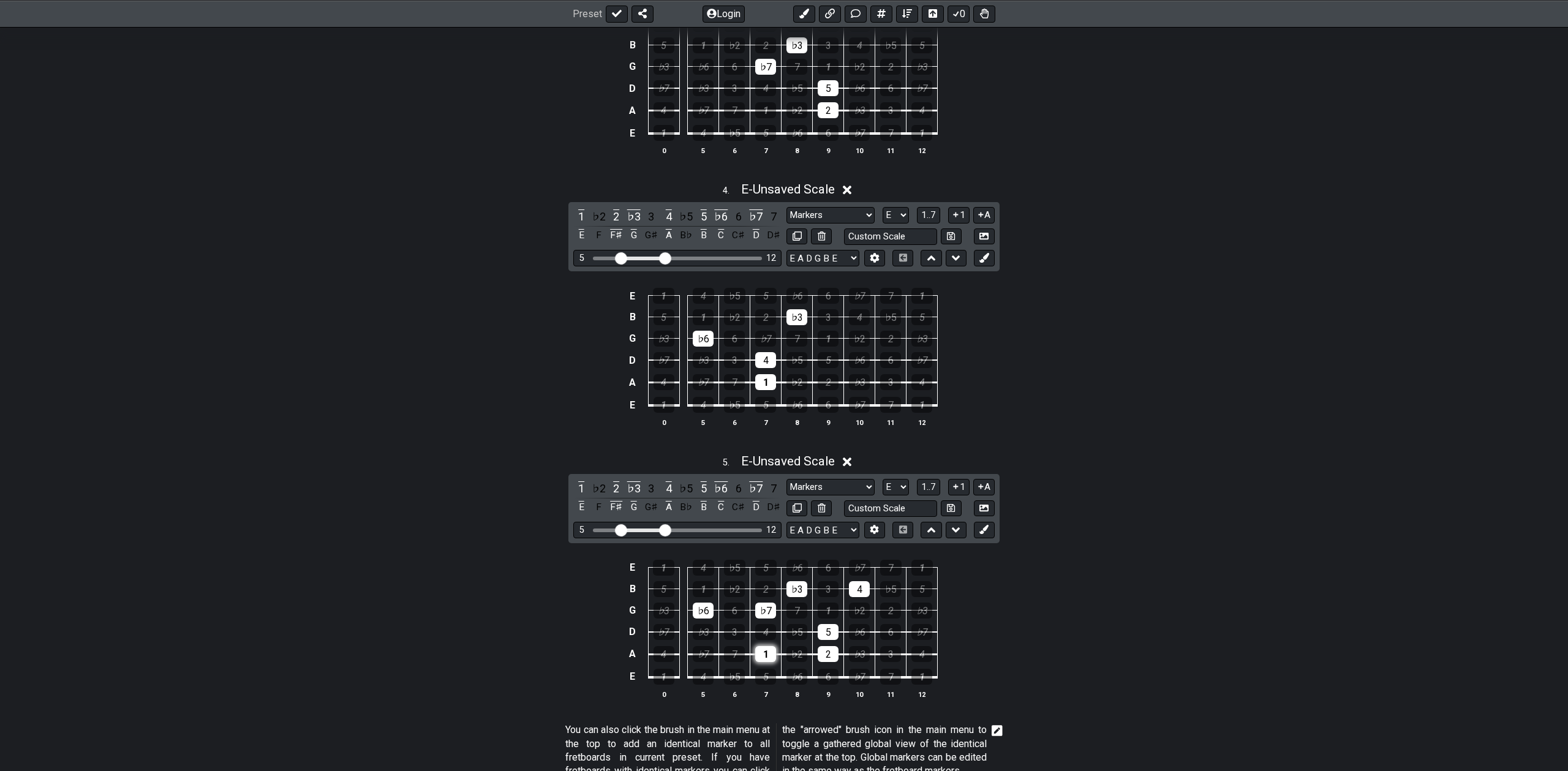
click at [766, 650] on div "1" at bounding box center [766, 653] width 21 height 16
click at [708, 612] on div "♭6" at bounding box center [703, 610] width 21 height 16
click at [797, 592] on div "♭3" at bounding box center [797, 589] width 21 height 16
click at [797, 510] on icon at bounding box center [797, 508] width 9 height 9
select select "E"
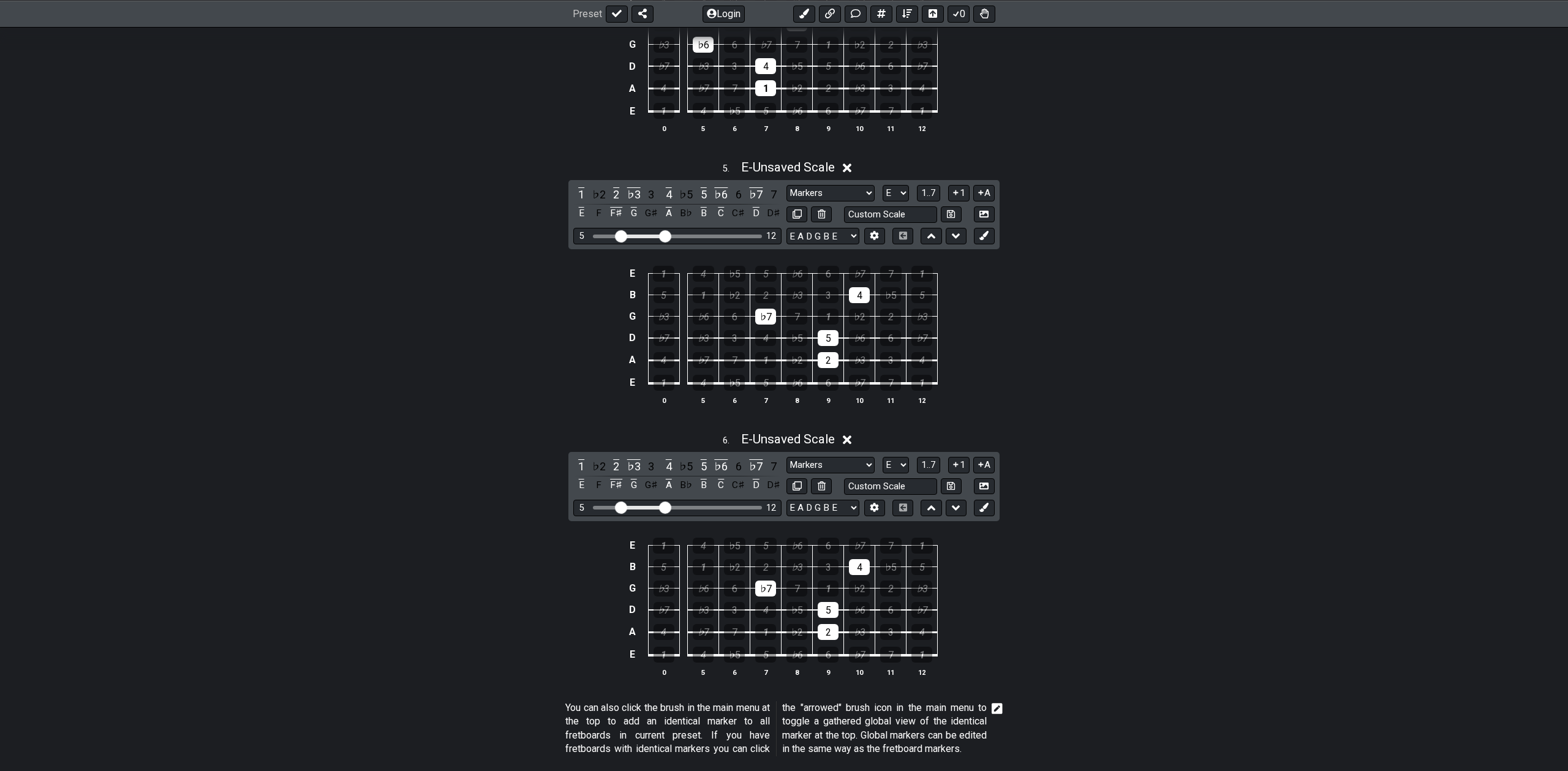
scroll to position [1263, 0]
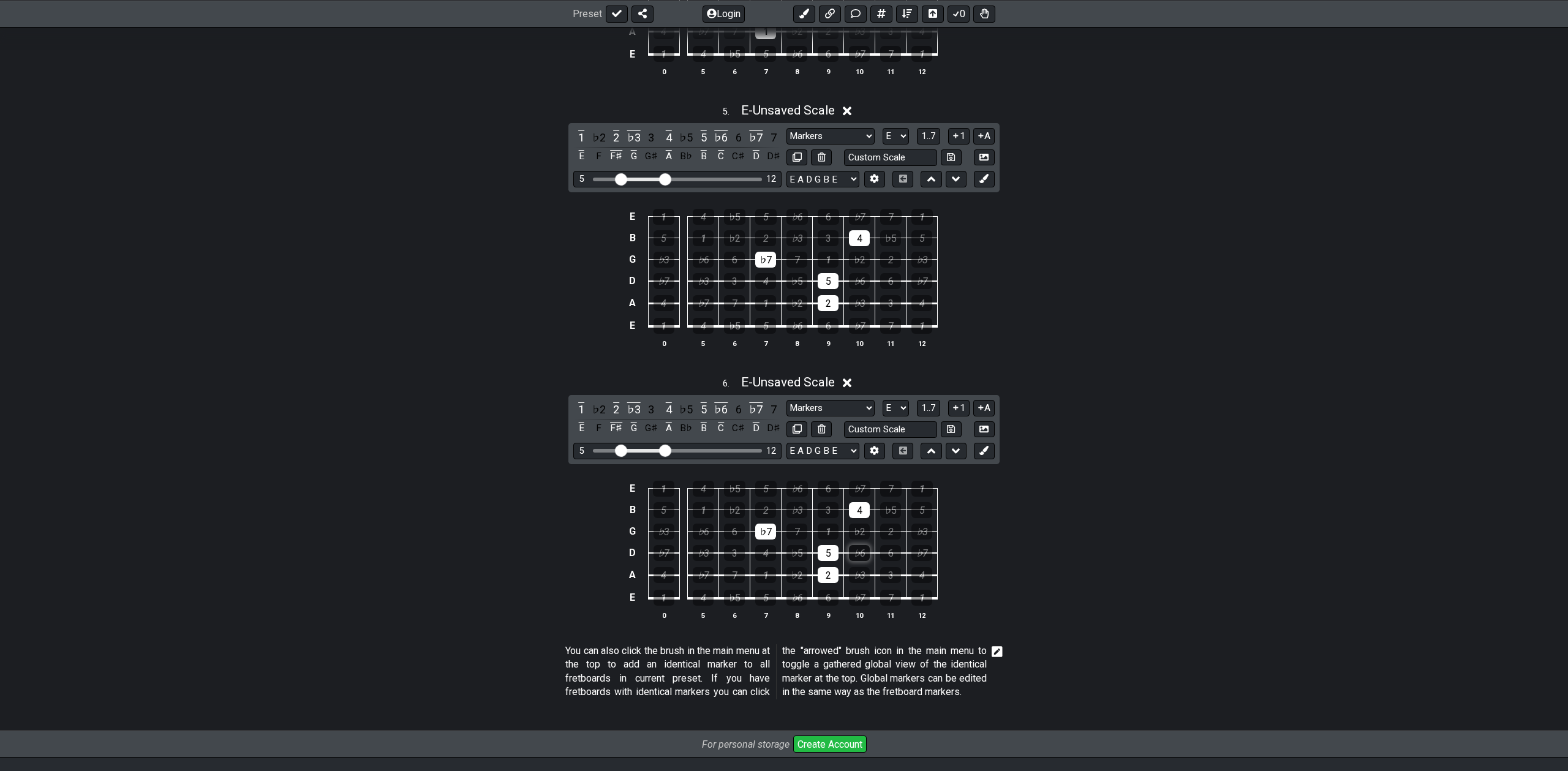
click at [854, 559] on div "♭6" at bounding box center [860, 552] width 21 height 16
click at [825, 548] on div "5" at bounding box center [828, 552] width 21 height 16
click at [825, 572] on div "2" at bounding box center [828, 575] width 21 height 16
click at [770, 536] on div "♭7" at bounding box center [766, 531] width 21 height 16
click at [858, 511] on div "4" at bounding box center [860, 510] width 21 height 16
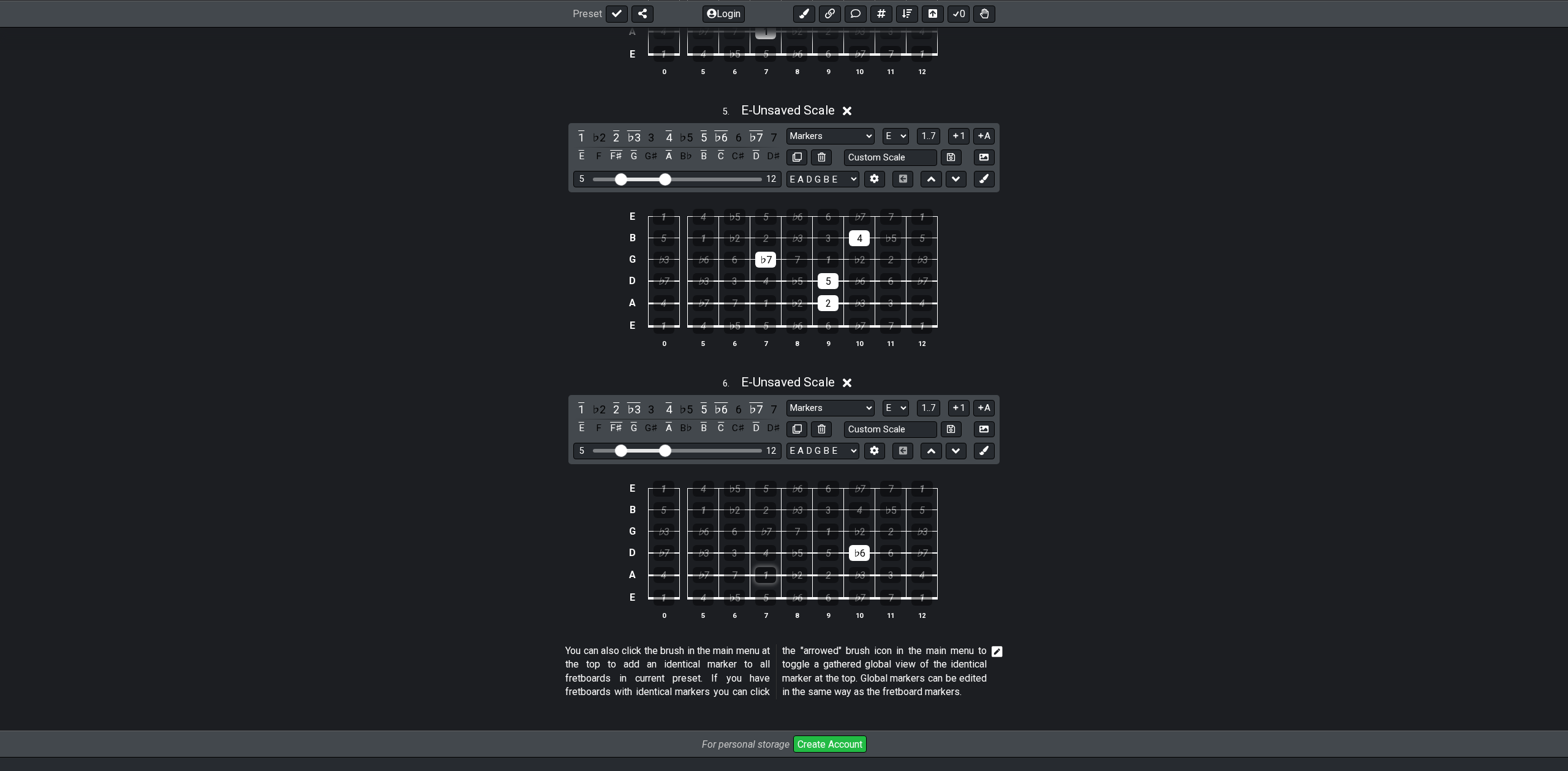
click at [769, 571] on div "1" at bounding box center [766, 575] width 21 height 16
click at [761, 572] on div "1" at bounding box center [766, 575] width 21 height 16
click at [830, 531] on div "1" at bounding box center [828, 531] width 21 height 16
click at [800, 511] on div "♭3" at bounding box center [797, 510] width 21 height 16
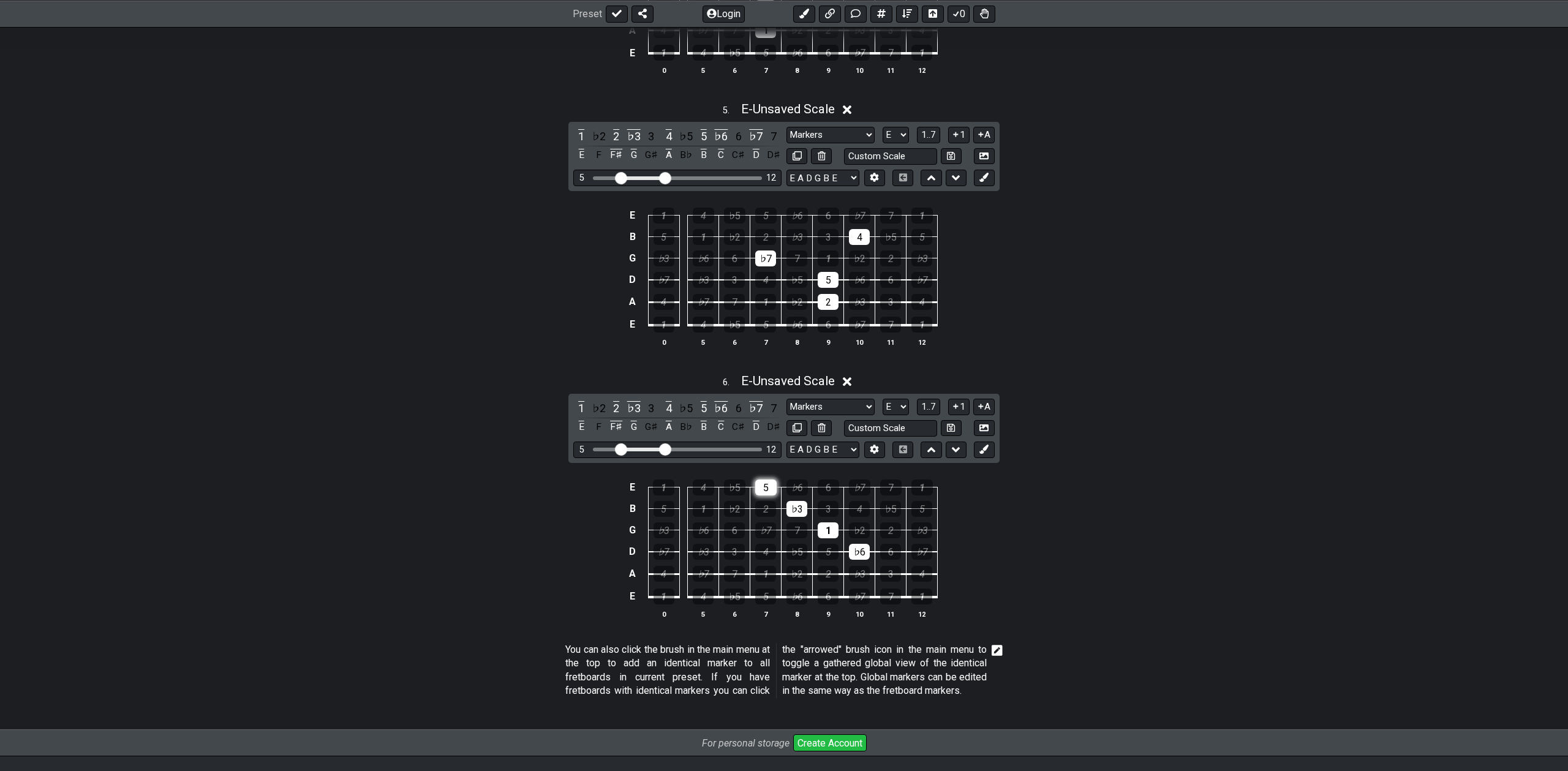
click at [772, 486] on div "5" at bounding box center [766, 487] width 22 height 16
click at [771, 486] on div "5" at bounding box center [766, 487] width 22 height 16
click at [703, 527] on div "♭6" at bounding box center [703, 530] width 21 height 16
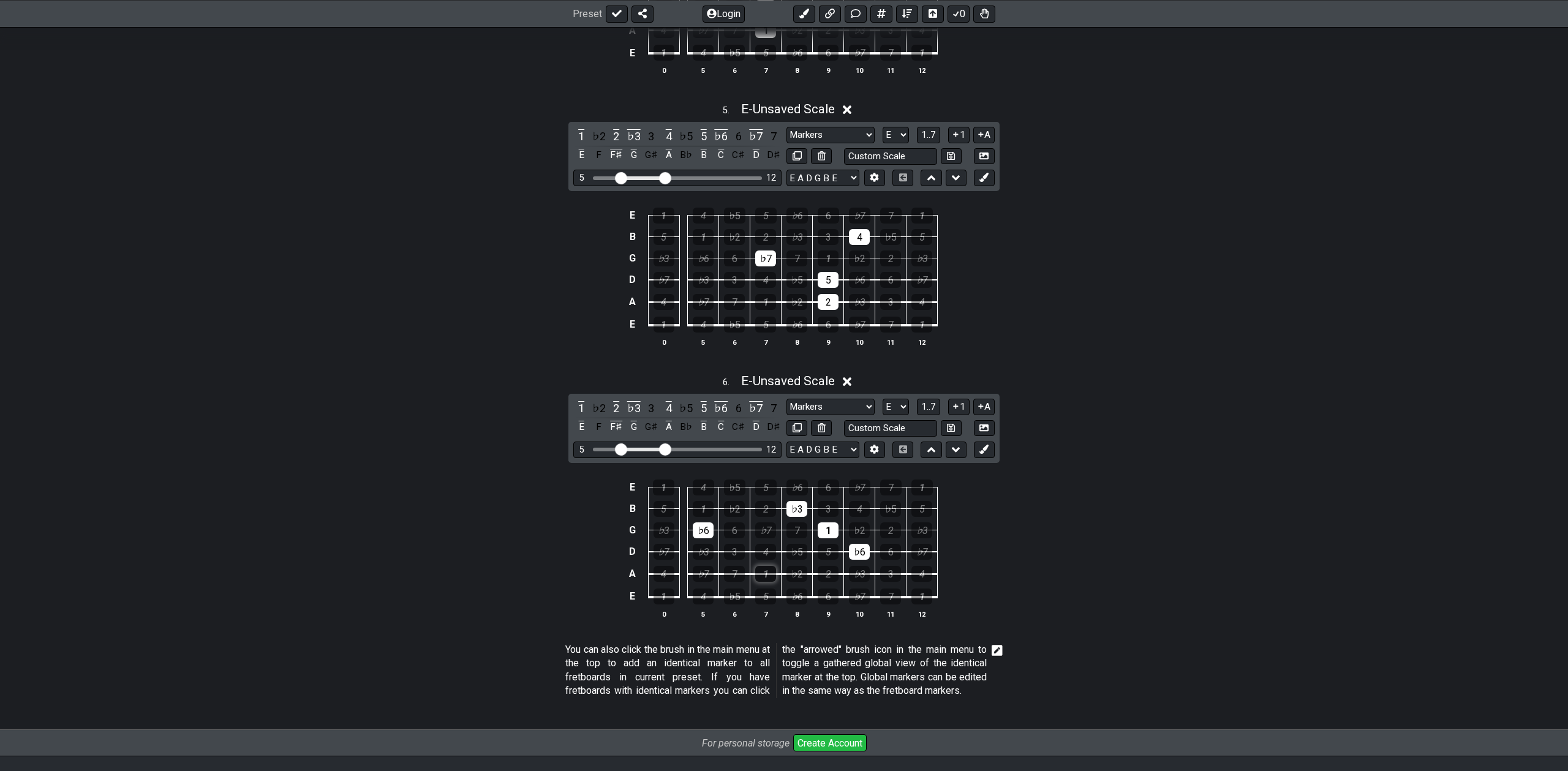
click at [762, 574] on div "1" at bounding box center [766, 573] width 21 height 16
click at [831, 557] on div "5" at bounding box center [828, 551] width 21 height 16
click at [863, 554] on div "♭6" at bounding box center [860, 551] width 21 height 16
click at [831, 530] on div "1" at bounding box center [828, 530] width 21 height 16
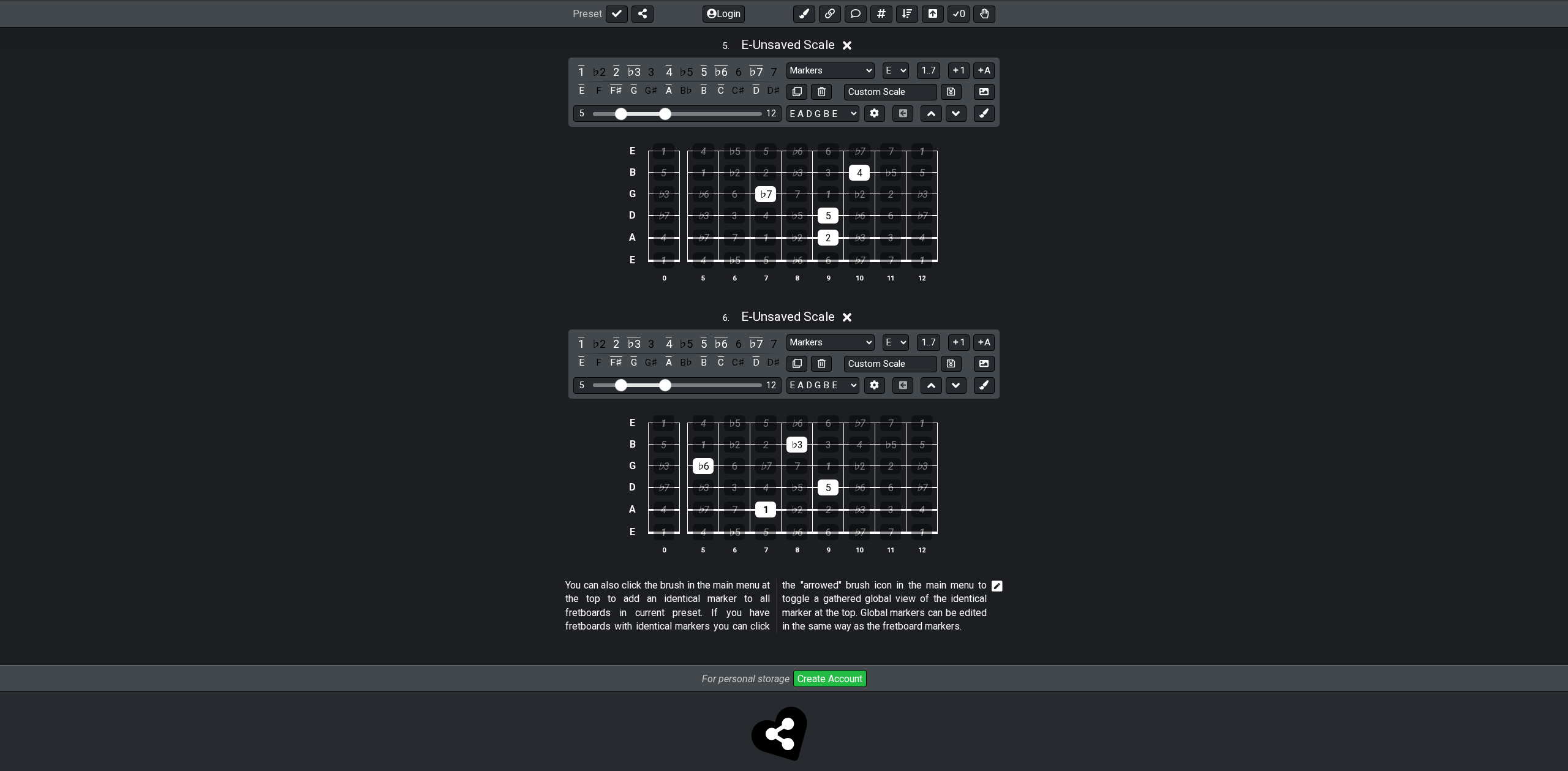
scroll to position [1358, 0]
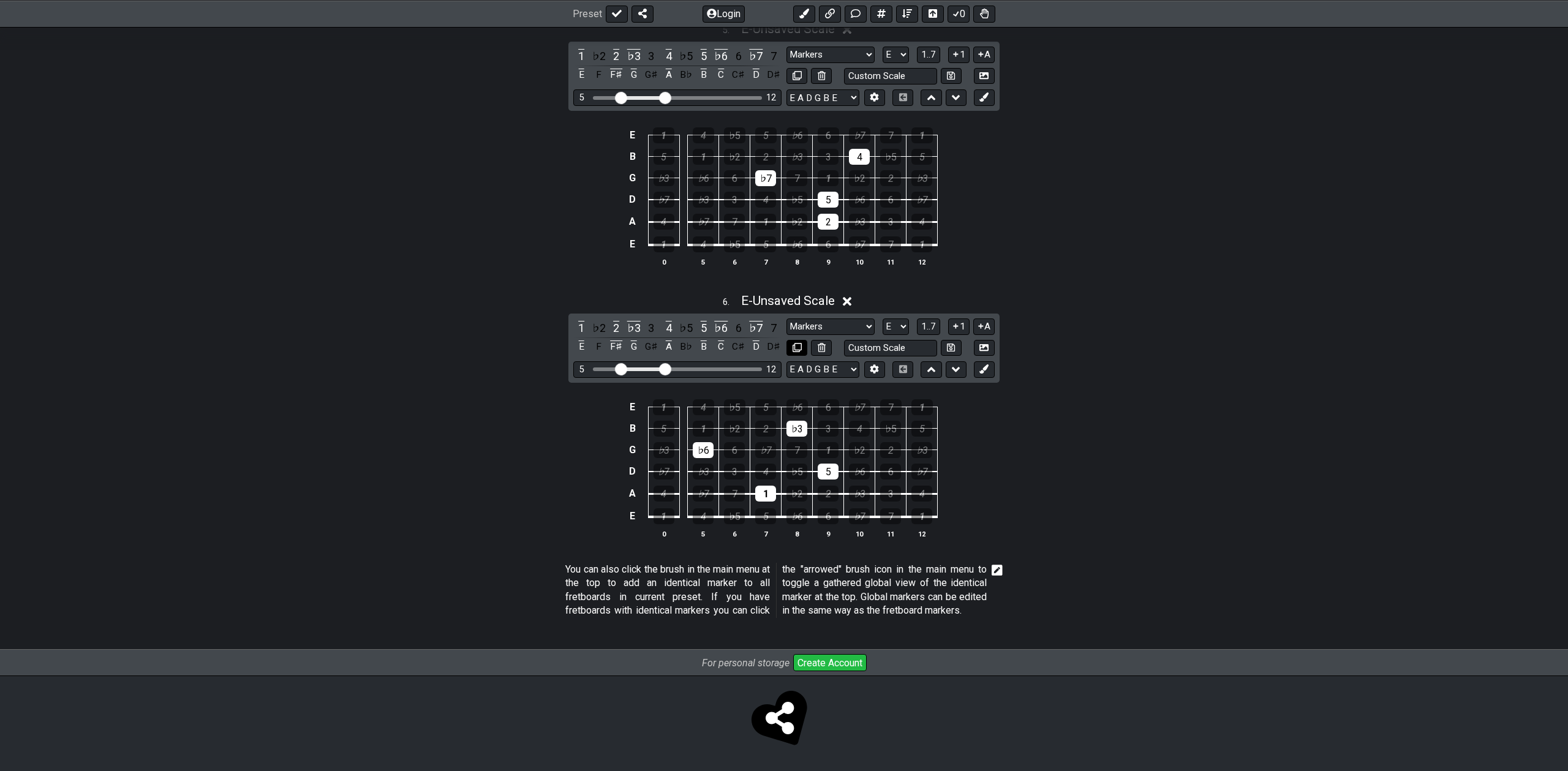
click at [798, 343] on icon at bounding box center [797, 348] width 9 height 9
select select "E"
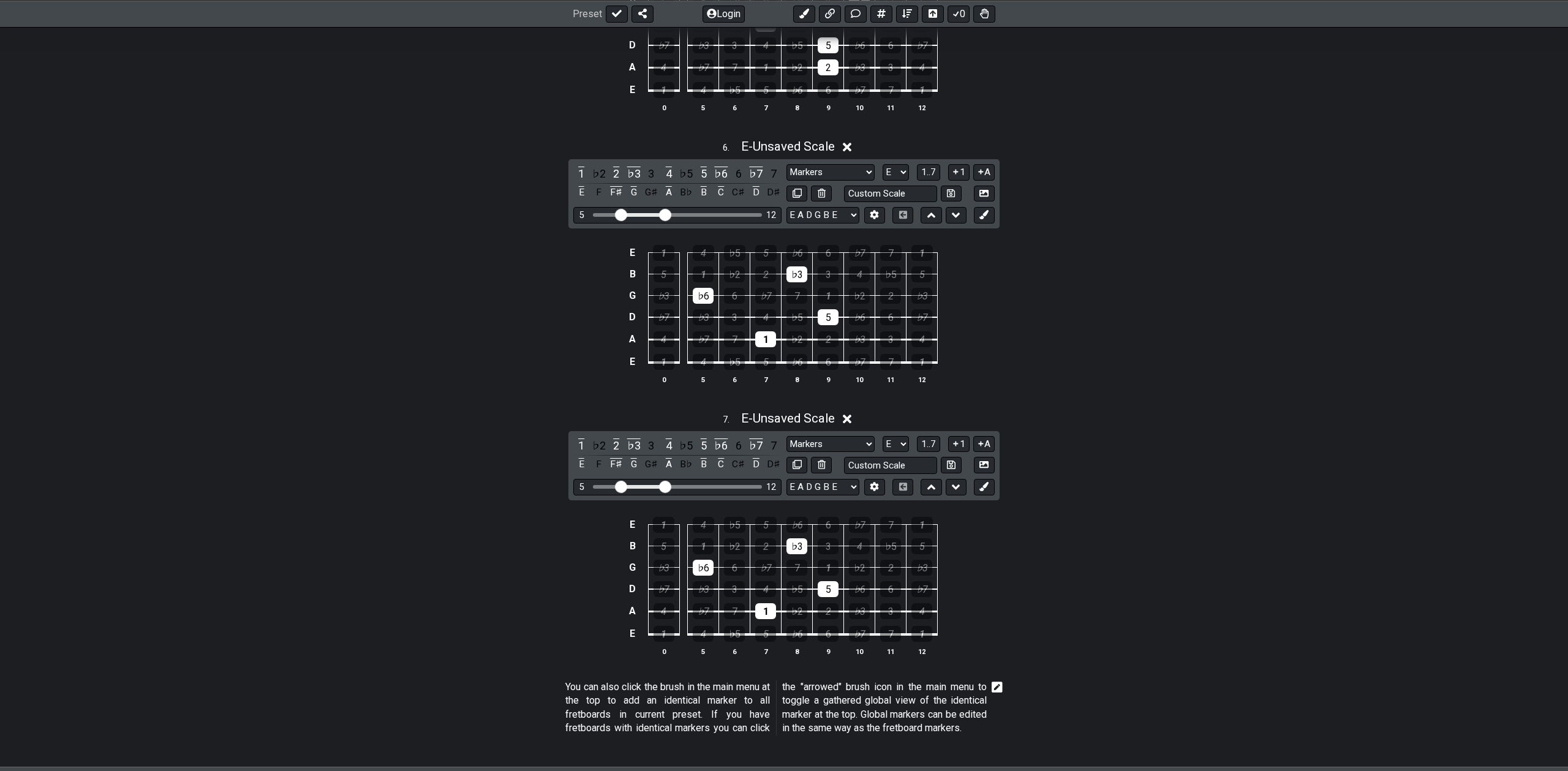
scroll to position [1493, 0]
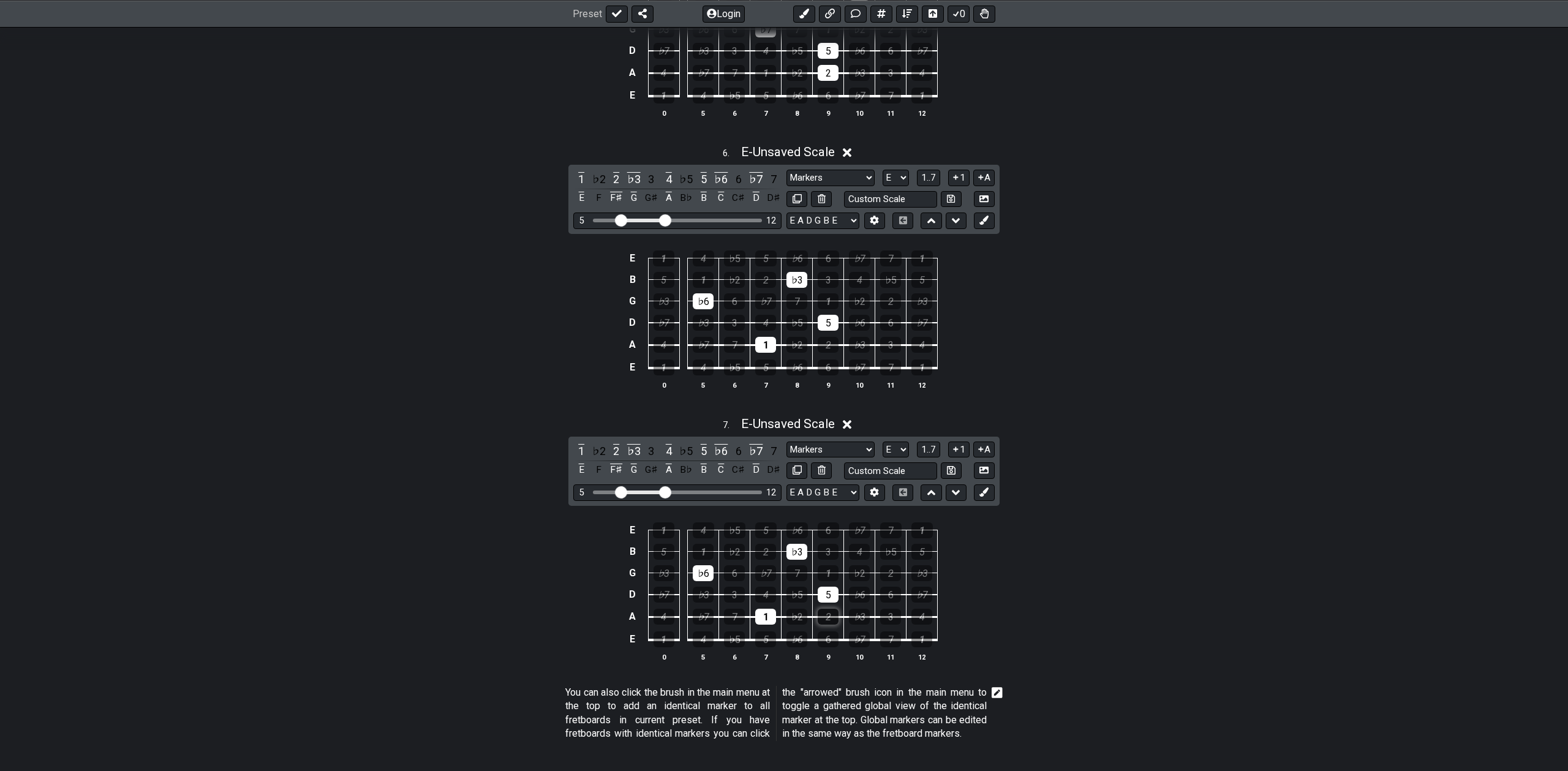
click at [827, 619] on div "2" at bounding box center [828, 616] width 21 height 16
click at [764, 611] on div "1" at bounding box center [766, 616] width 21 height 16
click at [893, 600] on div "6" at bounding box center [890, 594] width 21 height 16
click at [826, 595] on div "5" at bounding box center [828, 594] width 21 height 16
click at [802, 545] on div "♭3" at bounding box center [797, 551] width 21 height 16
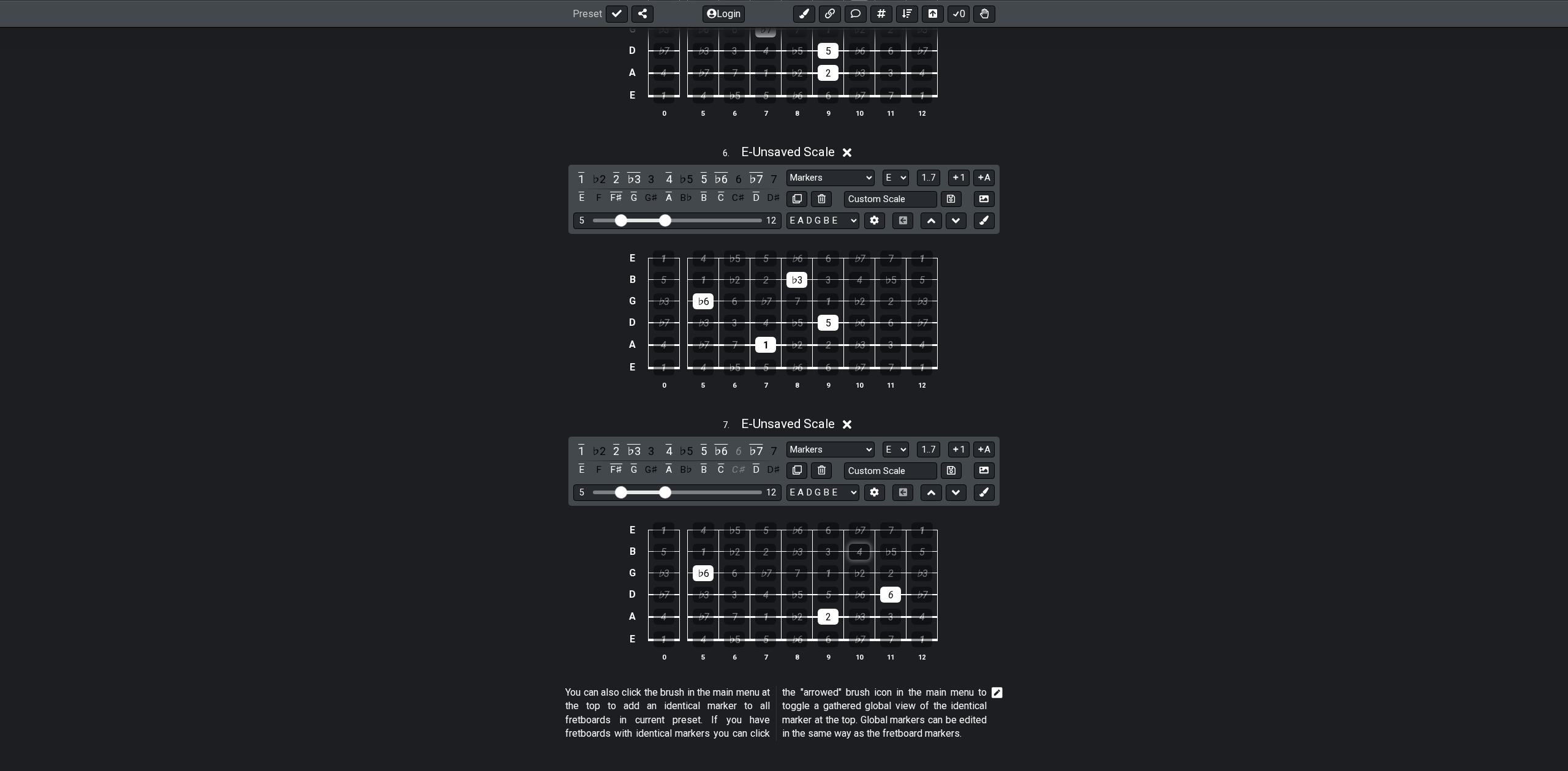
click at [860, 551] on div "4" at bounding box center [860, 551] width 21 height 16
click at [703, 566] on div "♭6" at bounding box center [703, 572] width 21 height 16
click at [767, 568] on div "♭7" at bounding box center [766, 572] width 21 height 16
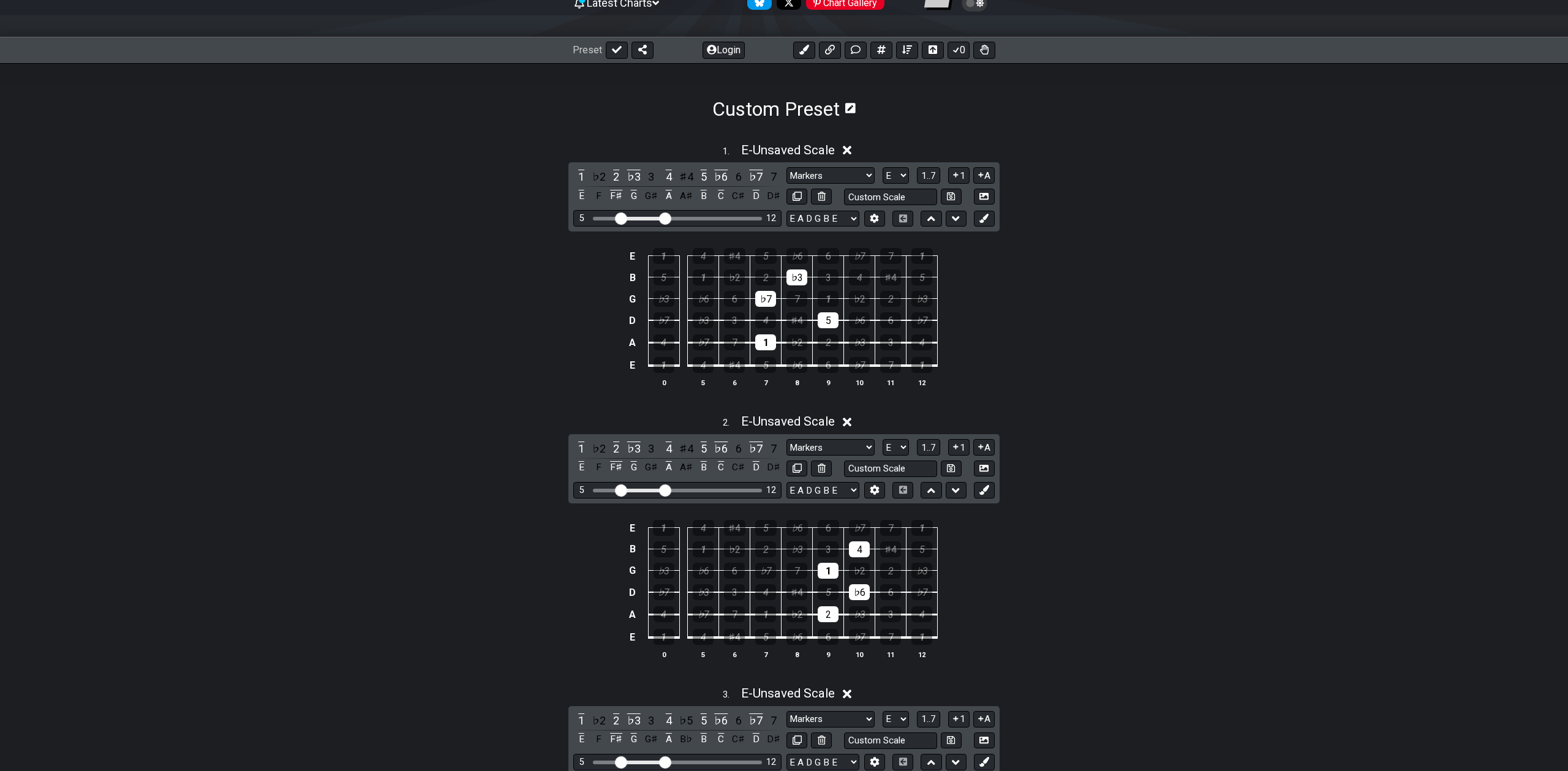
scroll to position [145, 0]
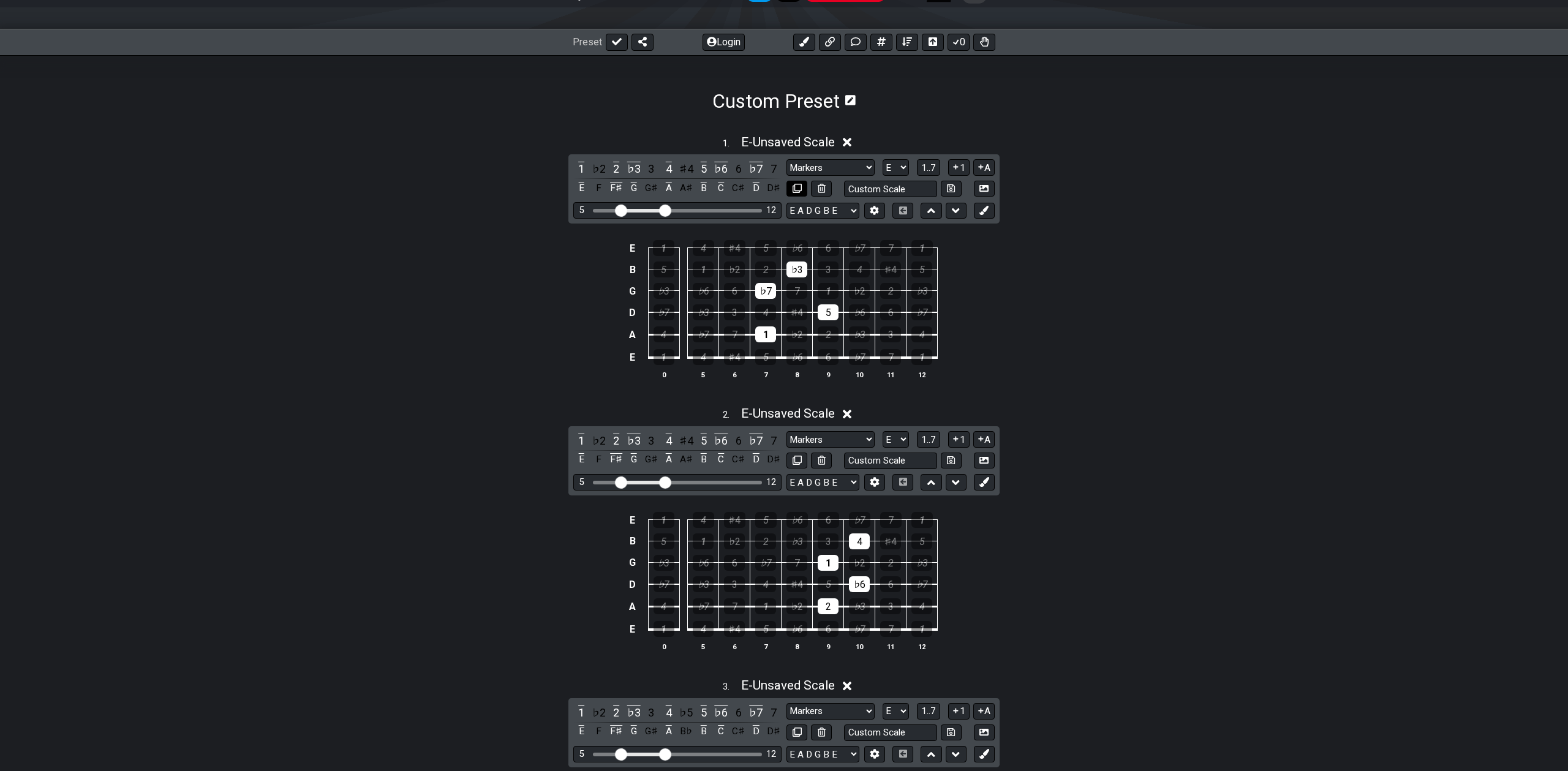
click at [797, 184] on icon at bounding box center [797, 188] width 9 height 9
select select "E"
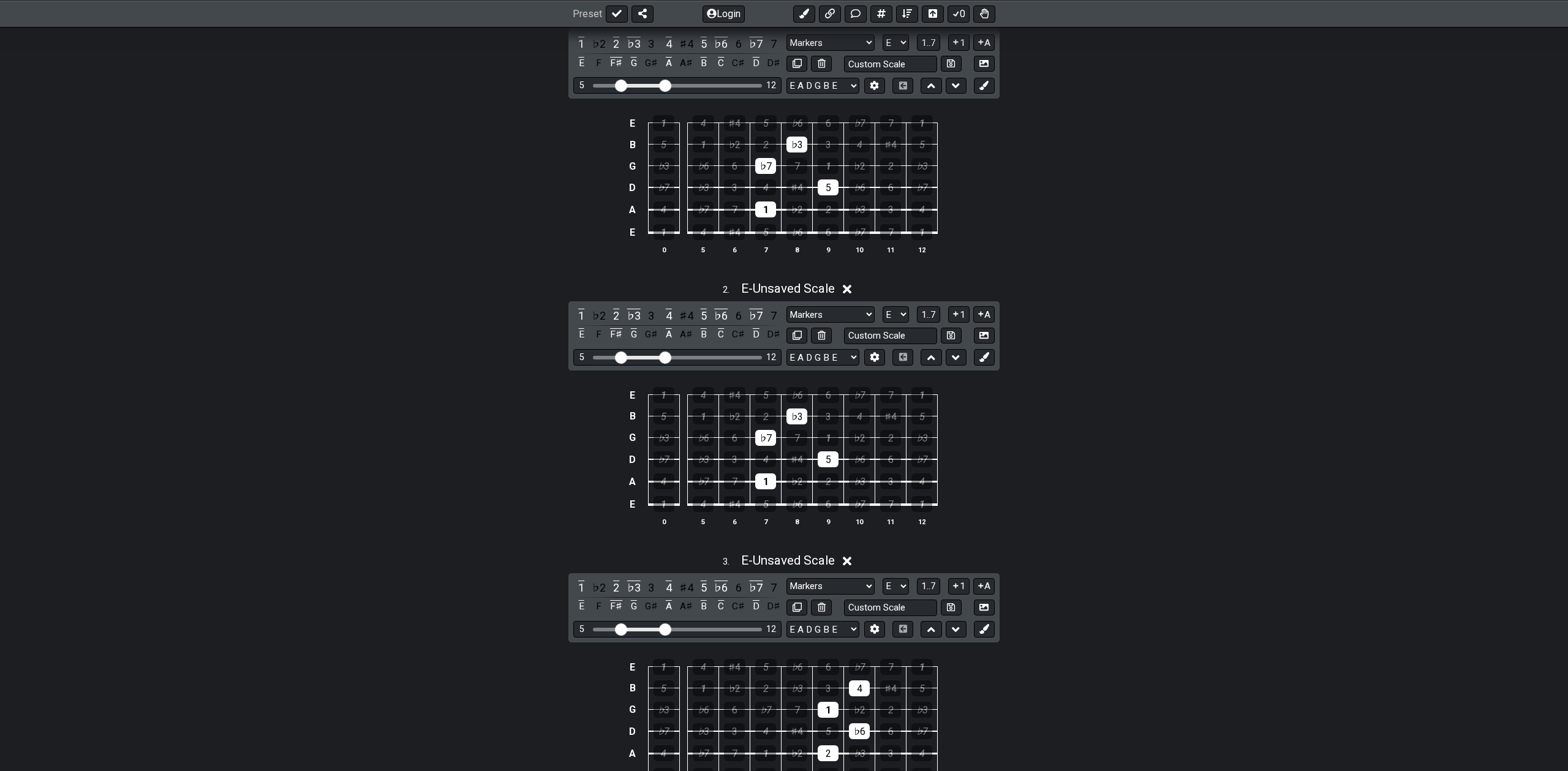
scroll to position [253, 0]
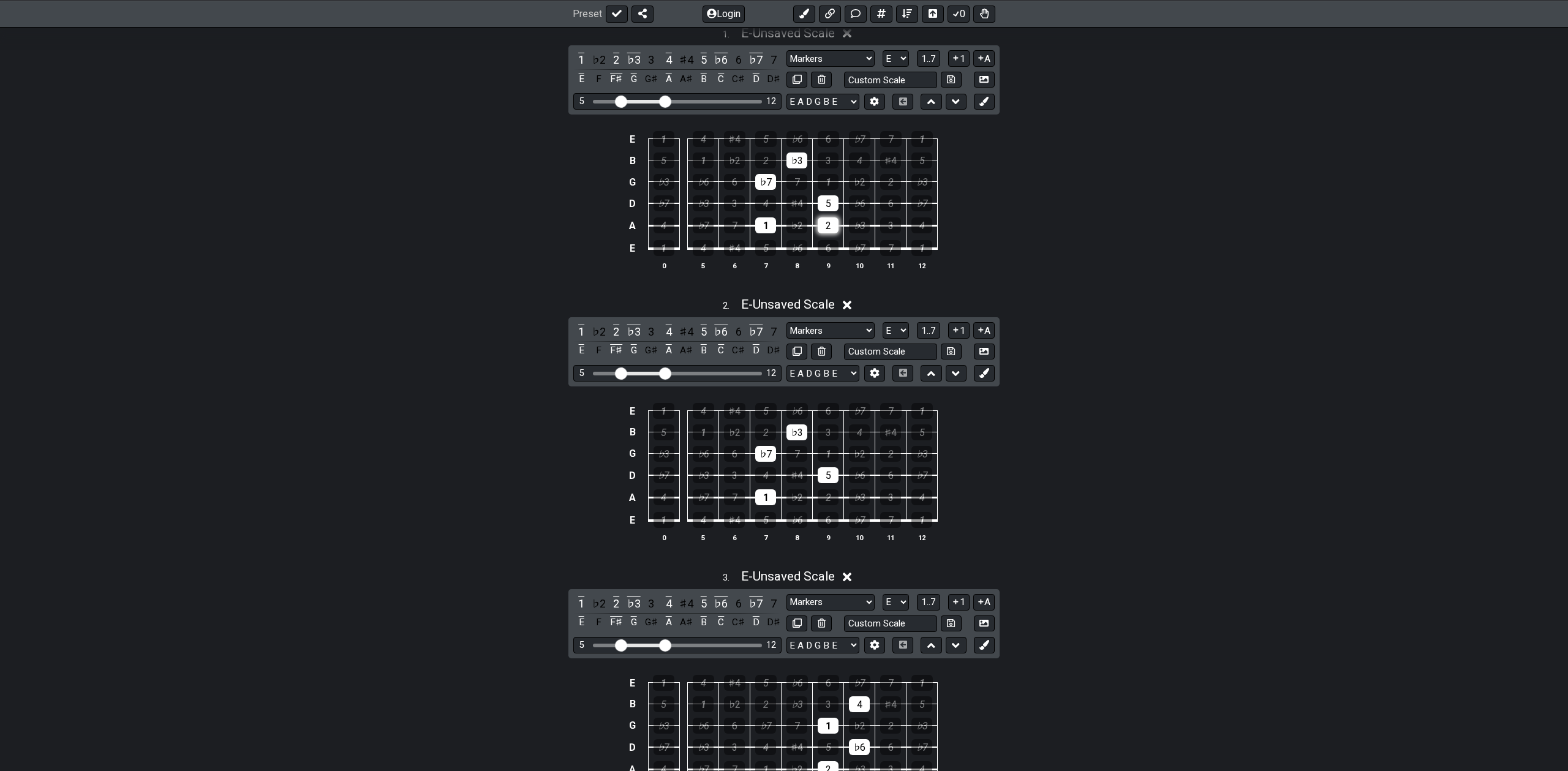
click at [827, 221] on div "2" at bounding box center [828, 225] width 21 height 16
click at [854, 203] on div "♭6" at bounding box center [860, 203] width 21 height 16
click at [824, 179] on div "1" at bounding box center [828, 181] width 21 height 16
click at [856, 159] on div "4" at bounding box center [860, 160] width 21 height 16
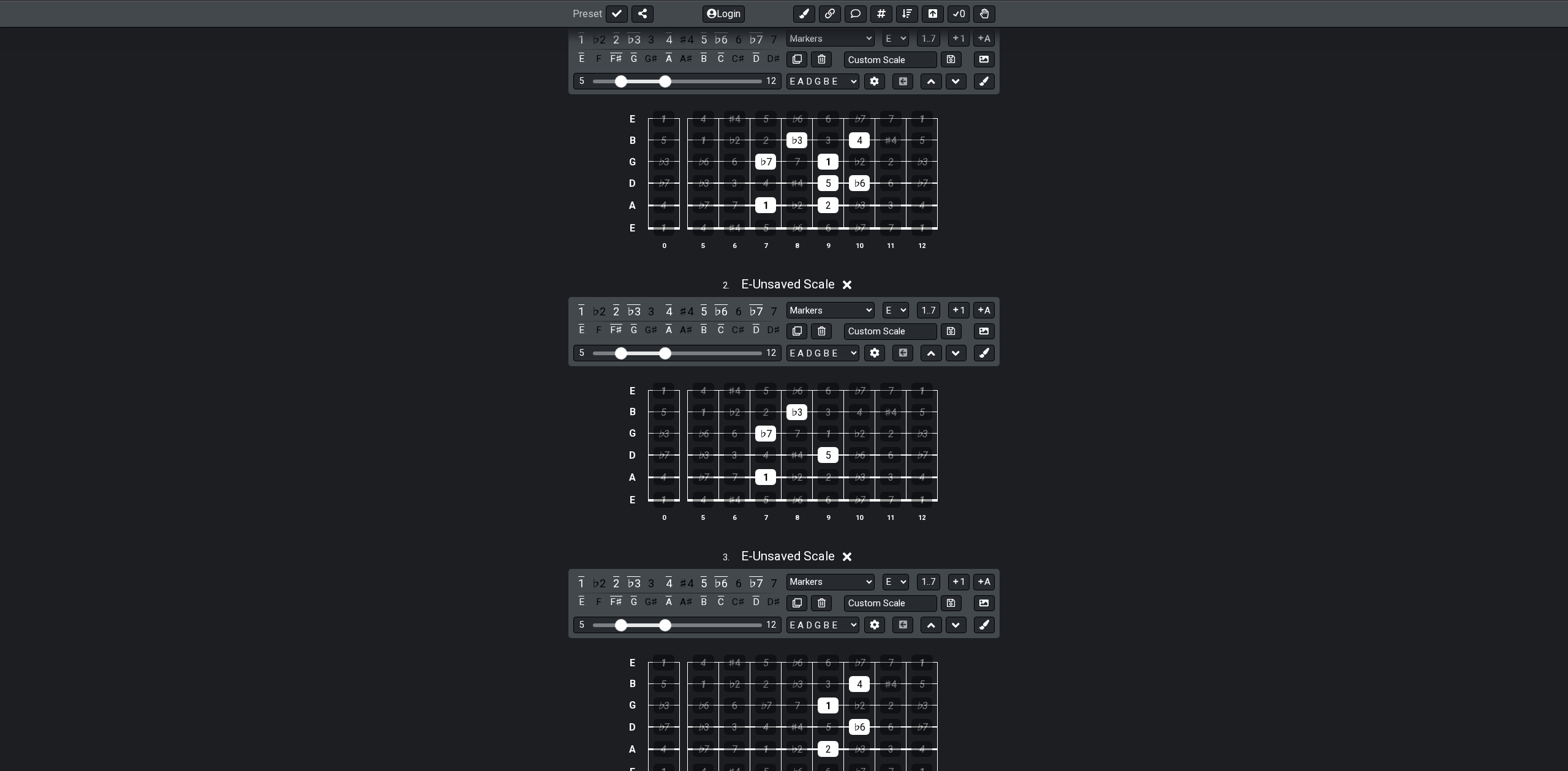
scroll to position [144, 0]
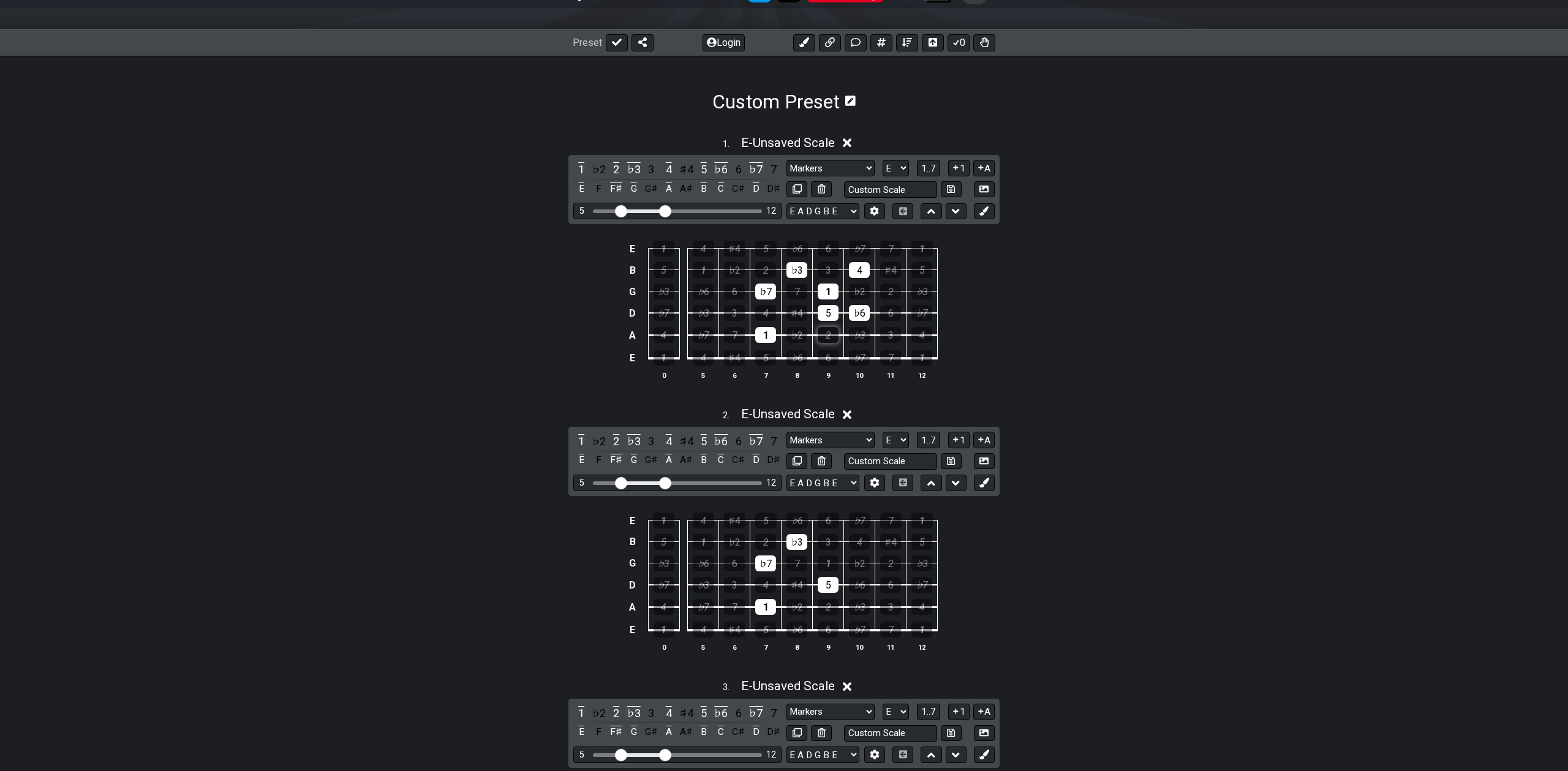
click at [822, 330] on div "2" at bounding box center [828, 334] width 21 height 16
click at [826, 336] on div "2" at bounding box center [828, 334] width 21 height 16
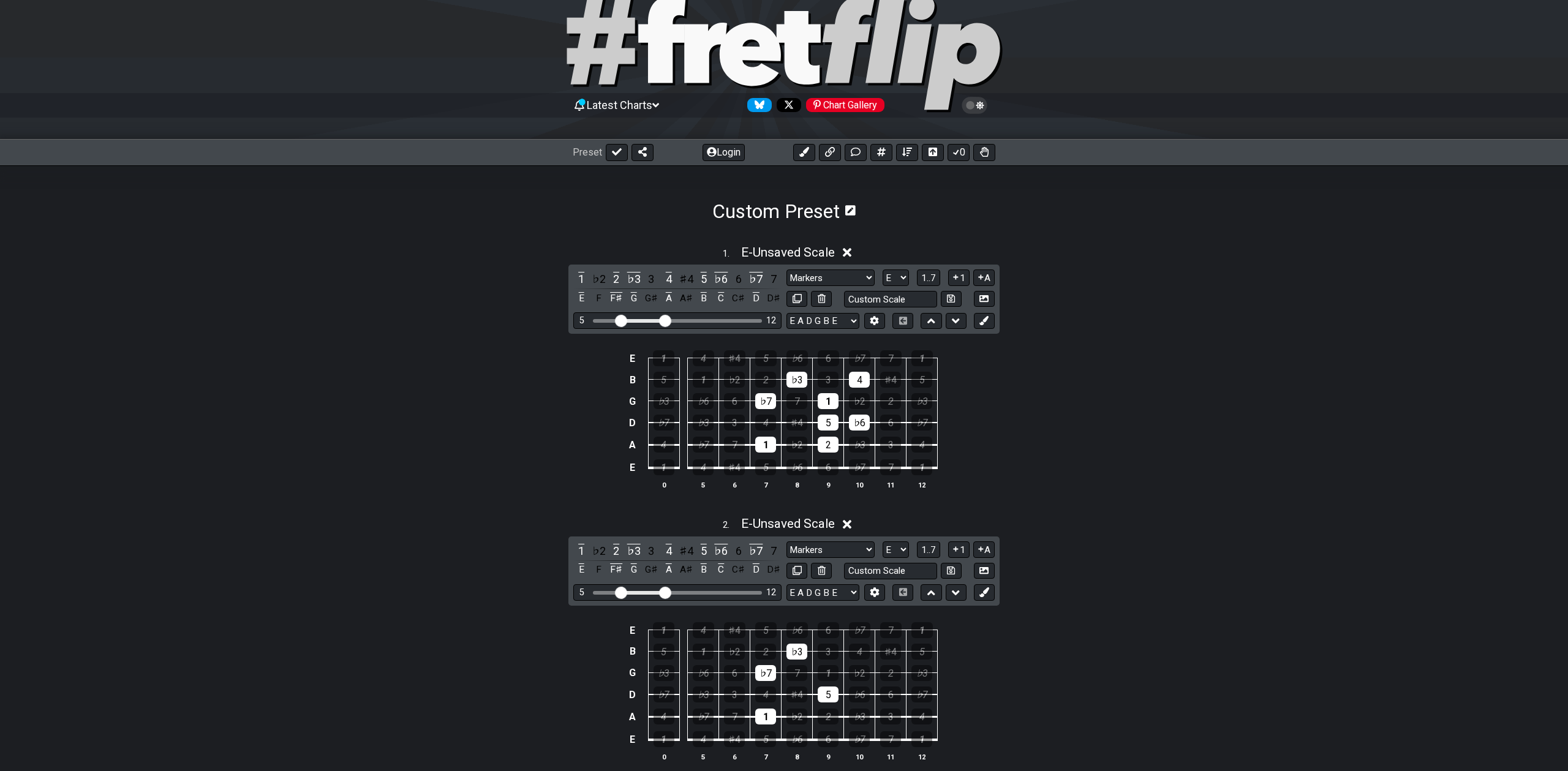
scroll to position [0, 0]
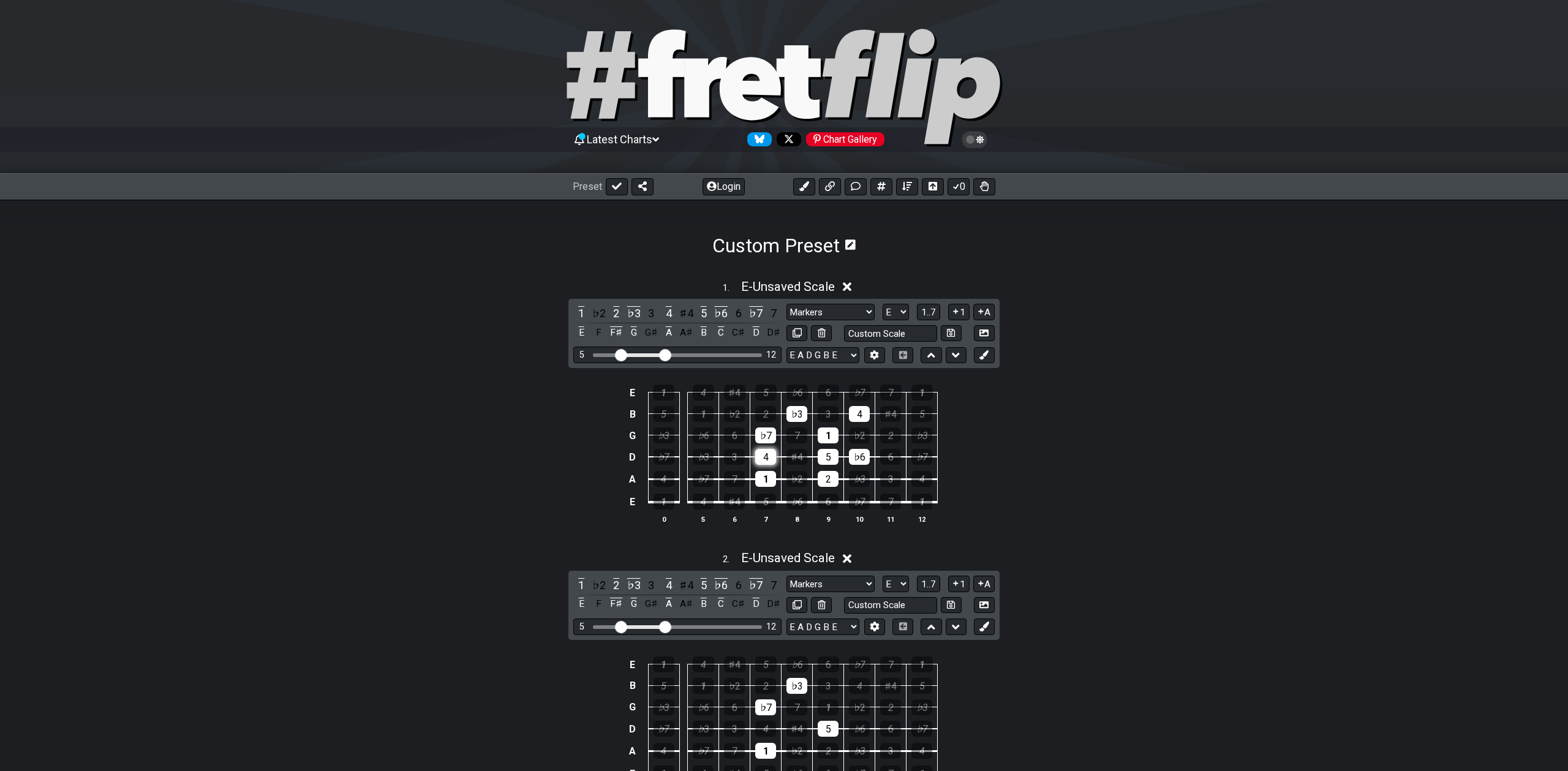
click at [766, 454] on div "4" at bounding box center [766, 456] width 21 height 16
click at [706, 434] on div "♭6" at bounding box center [703, 435] width 21 height 16
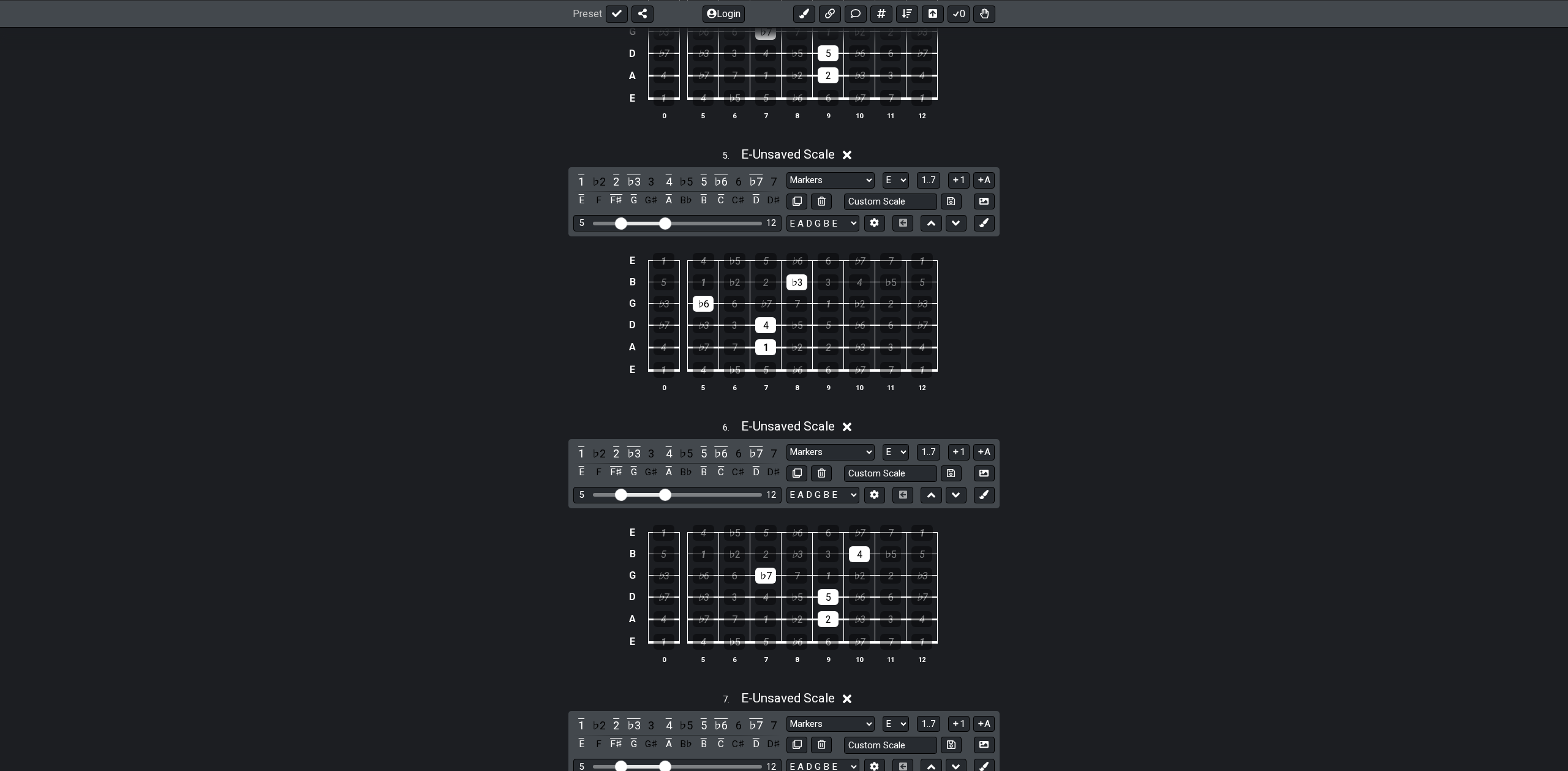
scroll to position [1902, 0]
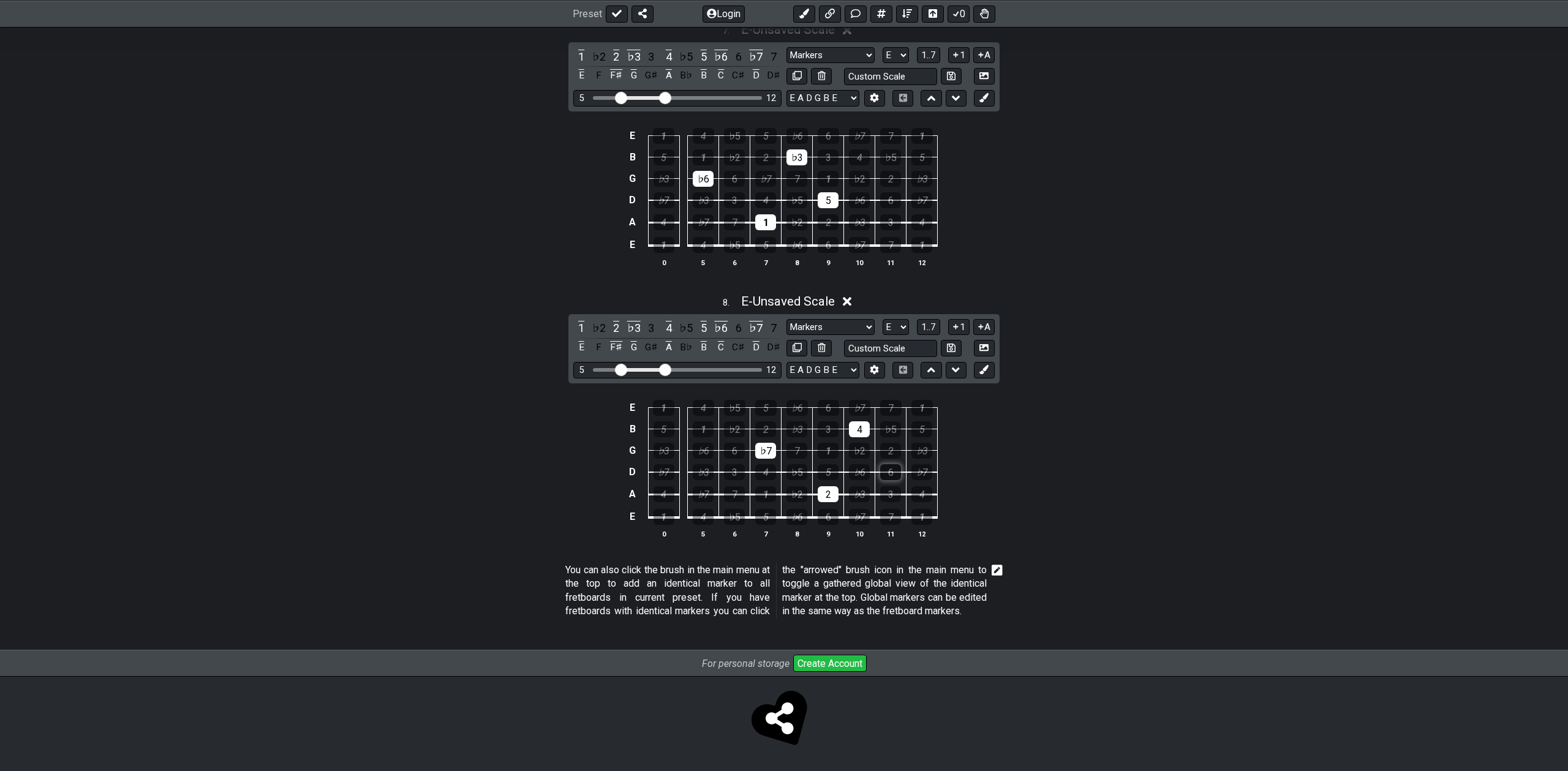
click at [889, 465] on div "6" at bounding box center [890, 472] width 21 height 16
click at [888, 465] on div "6" at bounding box center [890, 472] width 21 height 16
click at [933, 321] on span "1..7" at bounding box center [929, 327] width 15 height 11
click at [933, 319] on button "..." at bounding box center [929, 327] width 21 height 16
click at [882, 465] on div "C♯" at bounding box center [890, 472] width 21 height 16
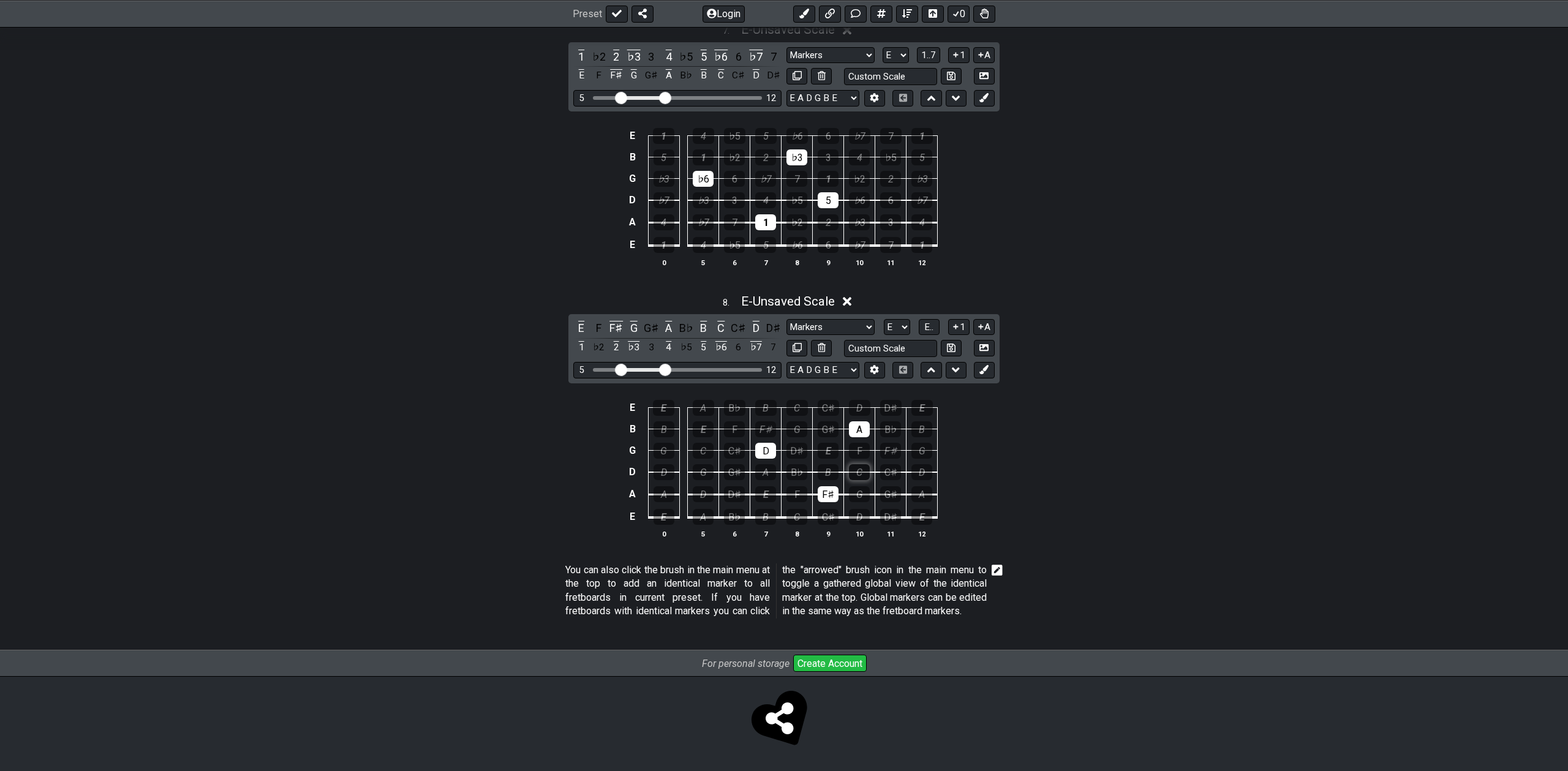
click at [865, 465] on div "C" at bounding box center [860, 472] width 21 height 16
click at [932, 321] on span "E.." at bounding box center [929, 327] width 9 height 11
click at [932, 321] on span "1..7" at bounding box center [929, 327] width 15 height 11
click at [932, 321] on span "..." at bounding box center [929, 327] width 5 height 11
